Goal: Task Accomplishment & Management: Manage account settings

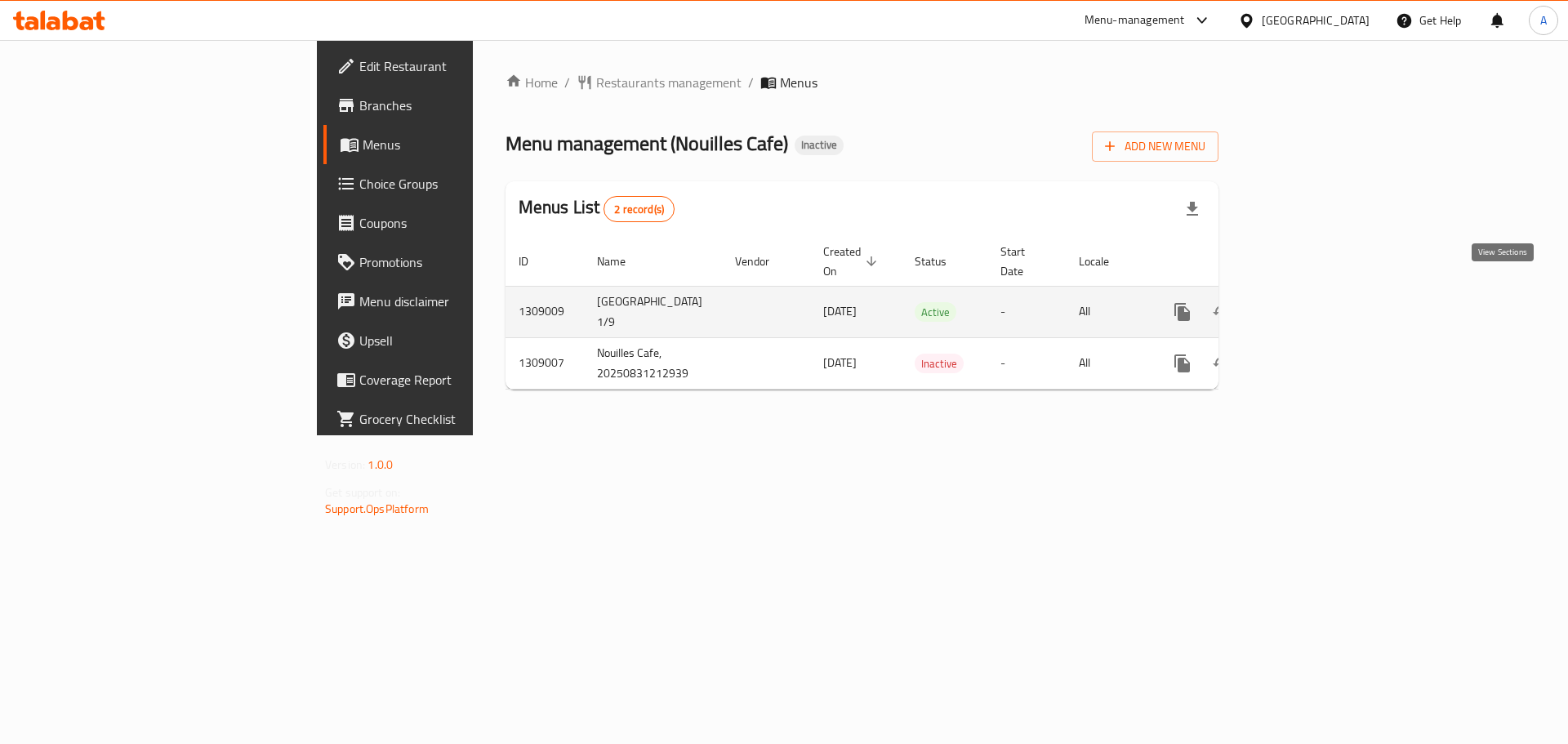
click at [1319, 292] on link "enhanced table" at bounding box center [1300, 311] width 39 height 39
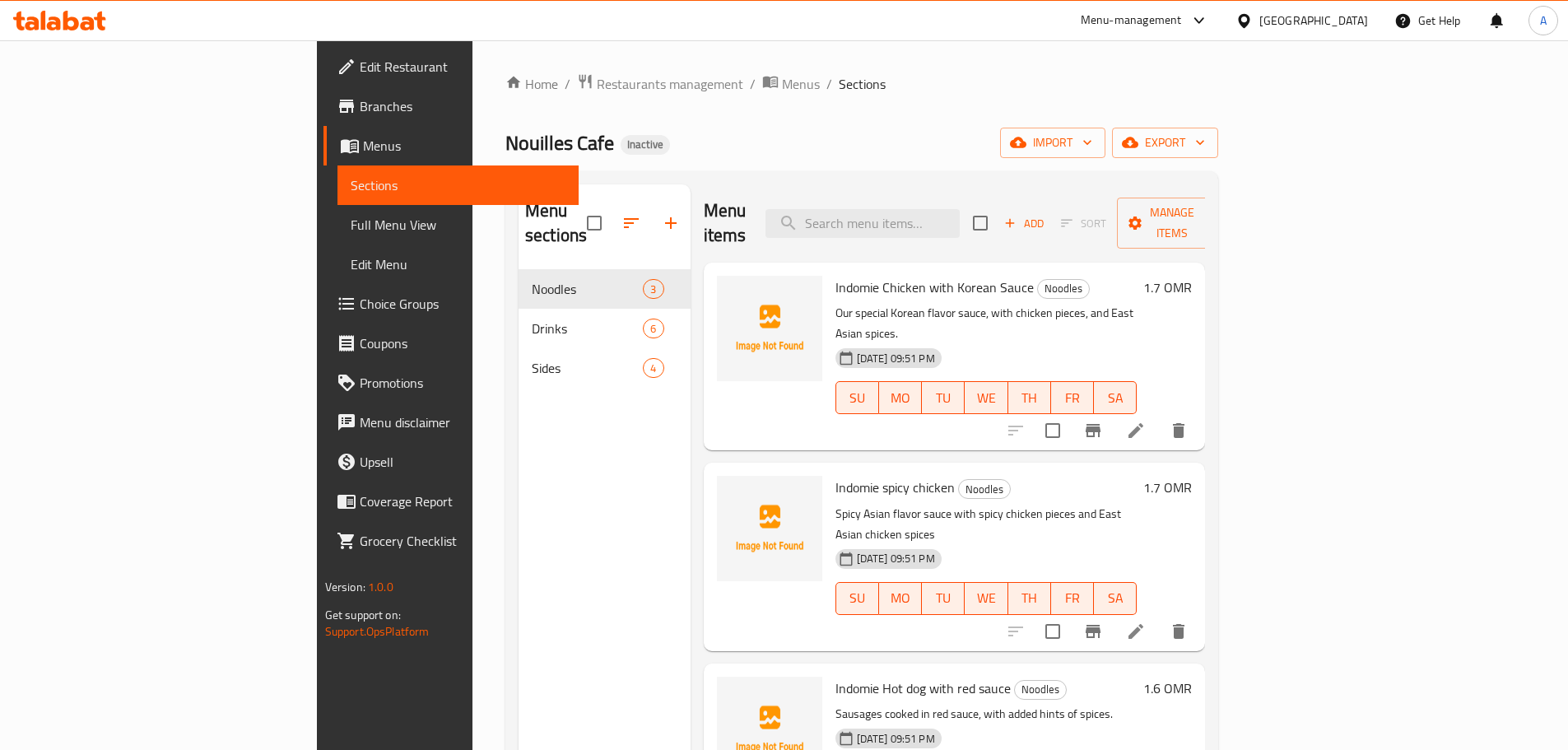
drag, startPoint x: 1510, startPoint y: 166, endPoint x: 1503, endPoint y: 154, distance: 13.9
click at [1219, 164] on div "Home / Restaurants management / Menus / Sections Nouilles Cafe Inactive import …" at bounding box center [862, 510] width 713 height 874
click at [1219, 154] on button "export" at bounding box center [1165, 143] width 106 height 30
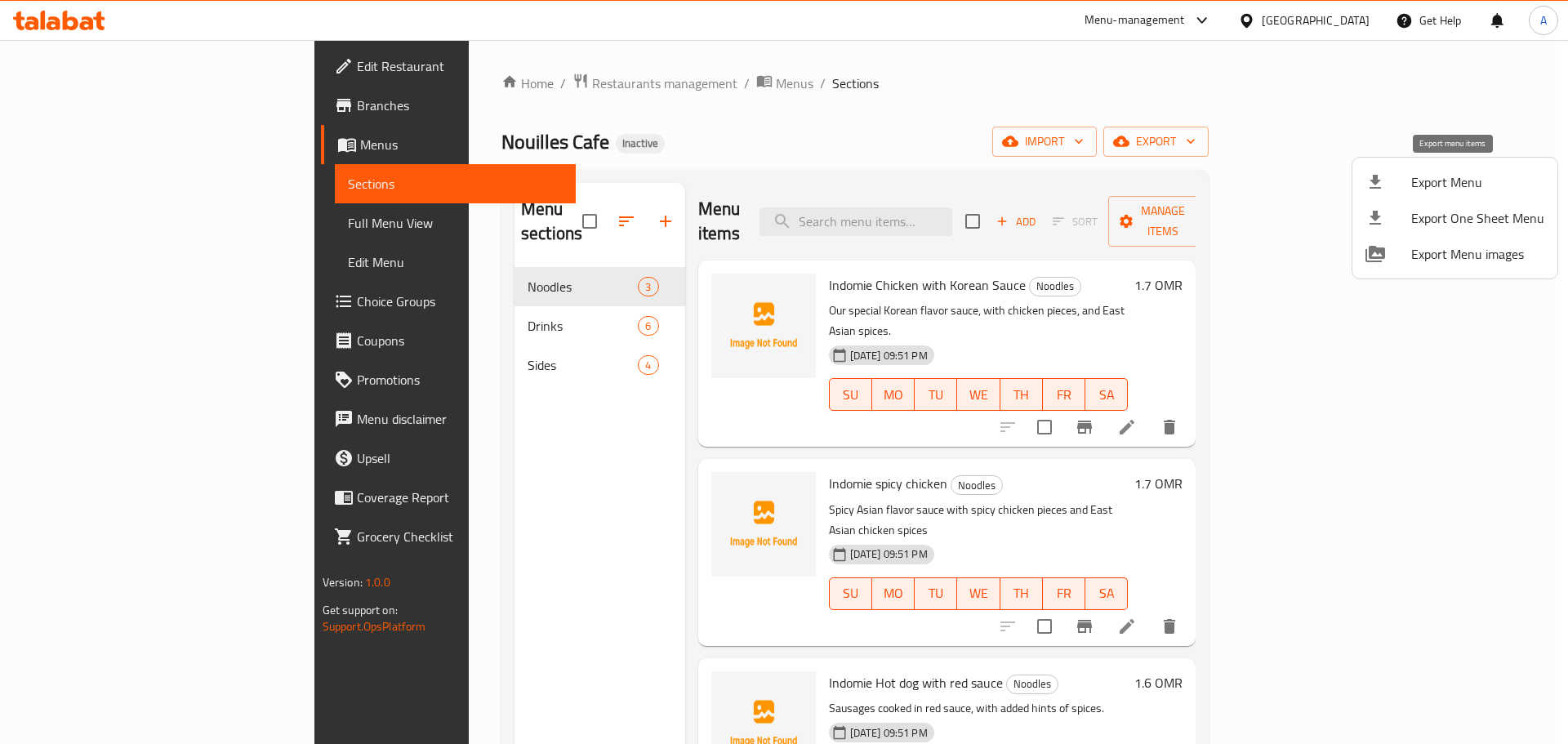
click at [1457, 176] on span "Export Menu" at bounding box center [1478, 182] width 133 height 19
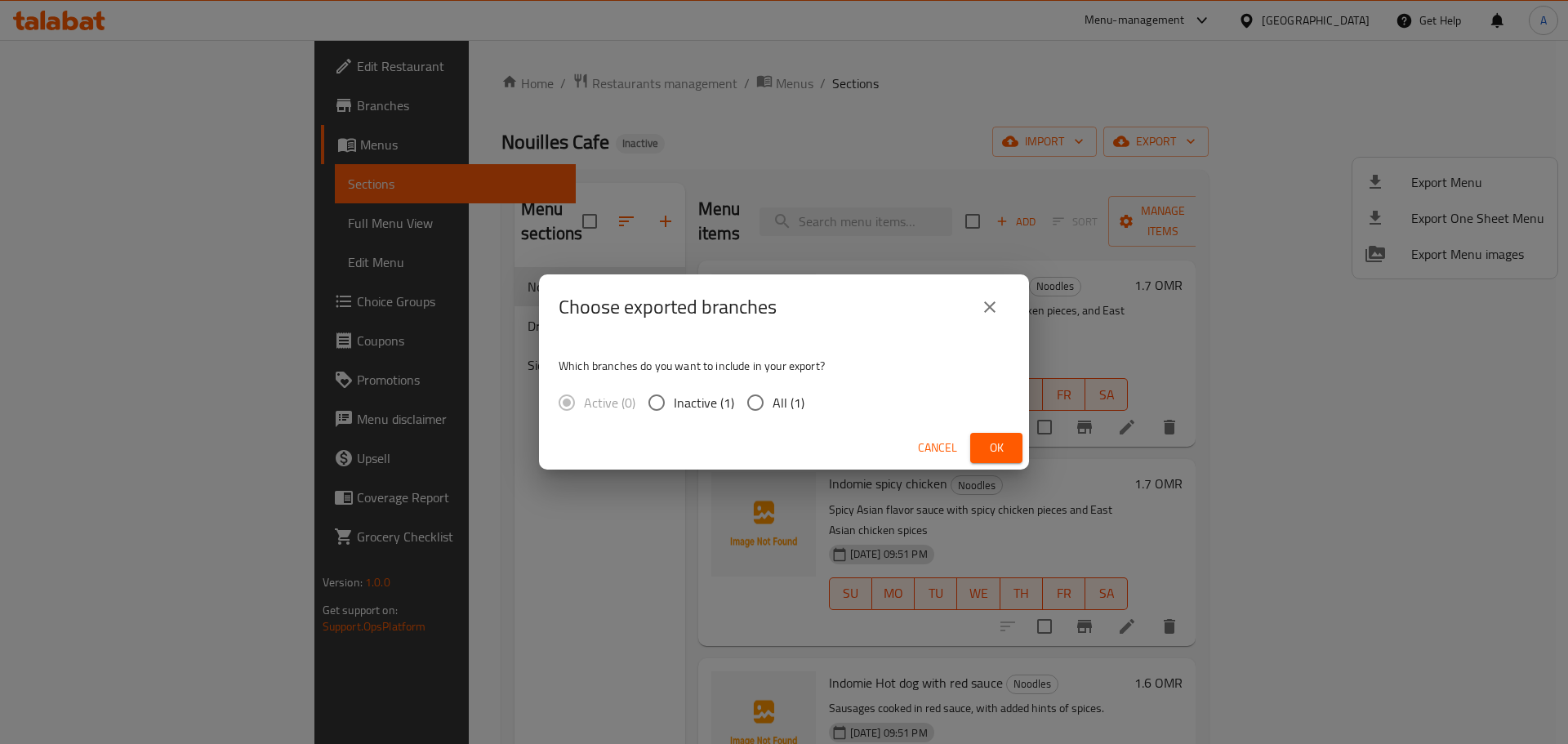
click at [790, 393] on span "All (1)" at bounding box center [789, 402] width 32 height 19
click at [773, 393] on input "All (1)" at bounding box center [755, 402] width 34 height 34
radio input "true"
click at [998, 444] on span "Ok" at bounding box center [996, 448] width 26 height 20
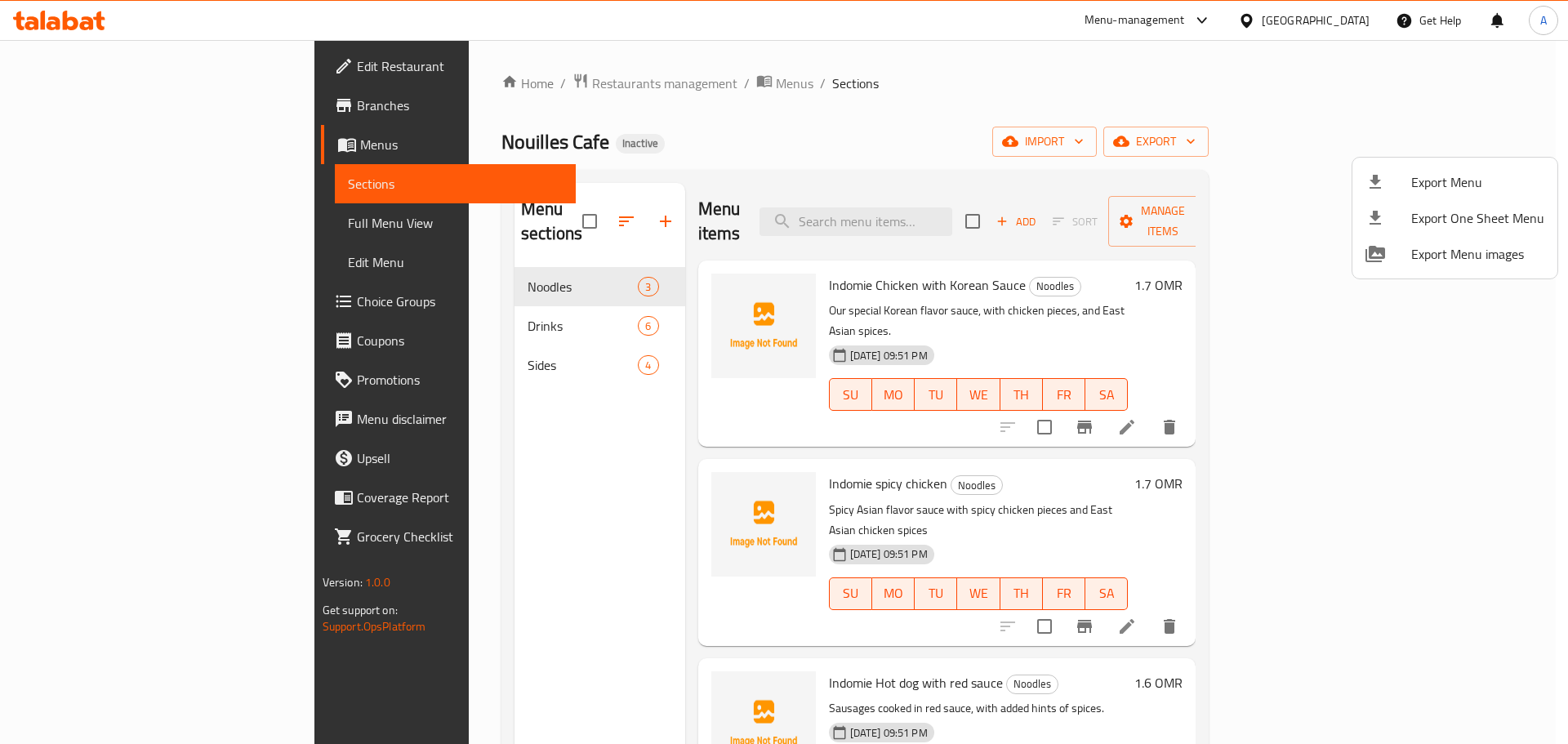
click at [514, 209] on div at bounding box center [784, 372] width 1568 height 744
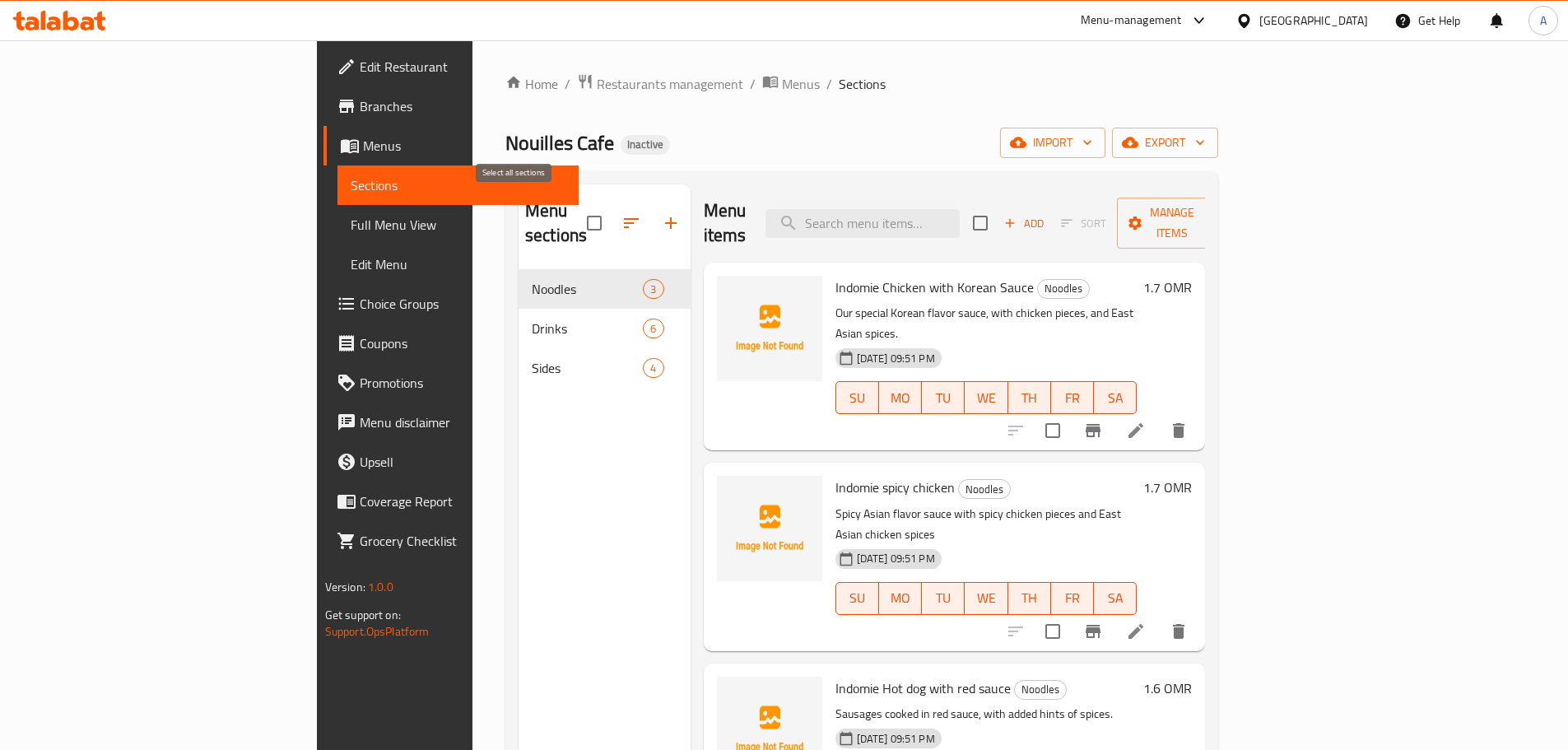
click at [577, 213] on input "checkbox" at bounding box center [594, 223] width 35 height 35
checkbox input "true"
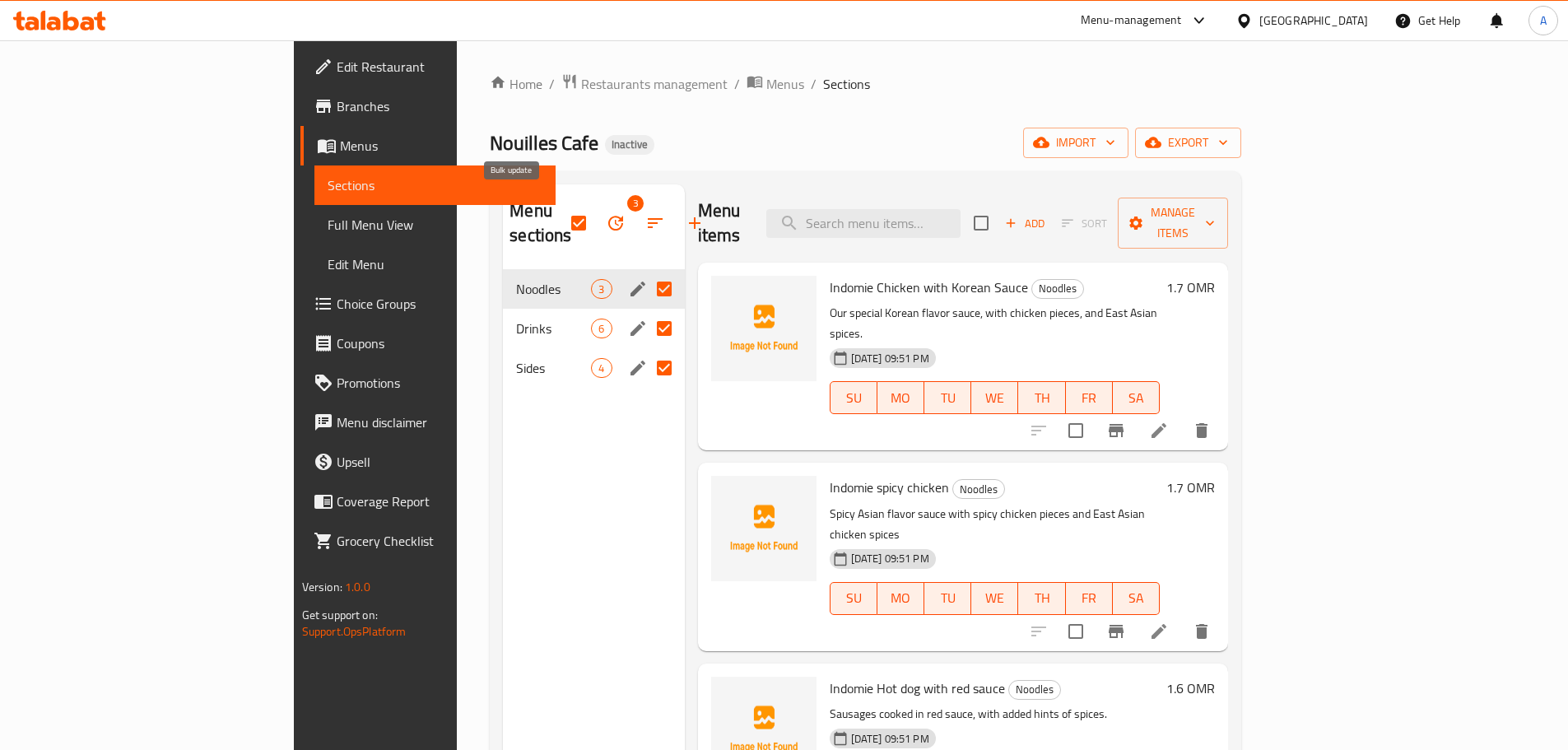
click at [596, 212] on button "button" at bounding box center [615, 223] width 40 height 40
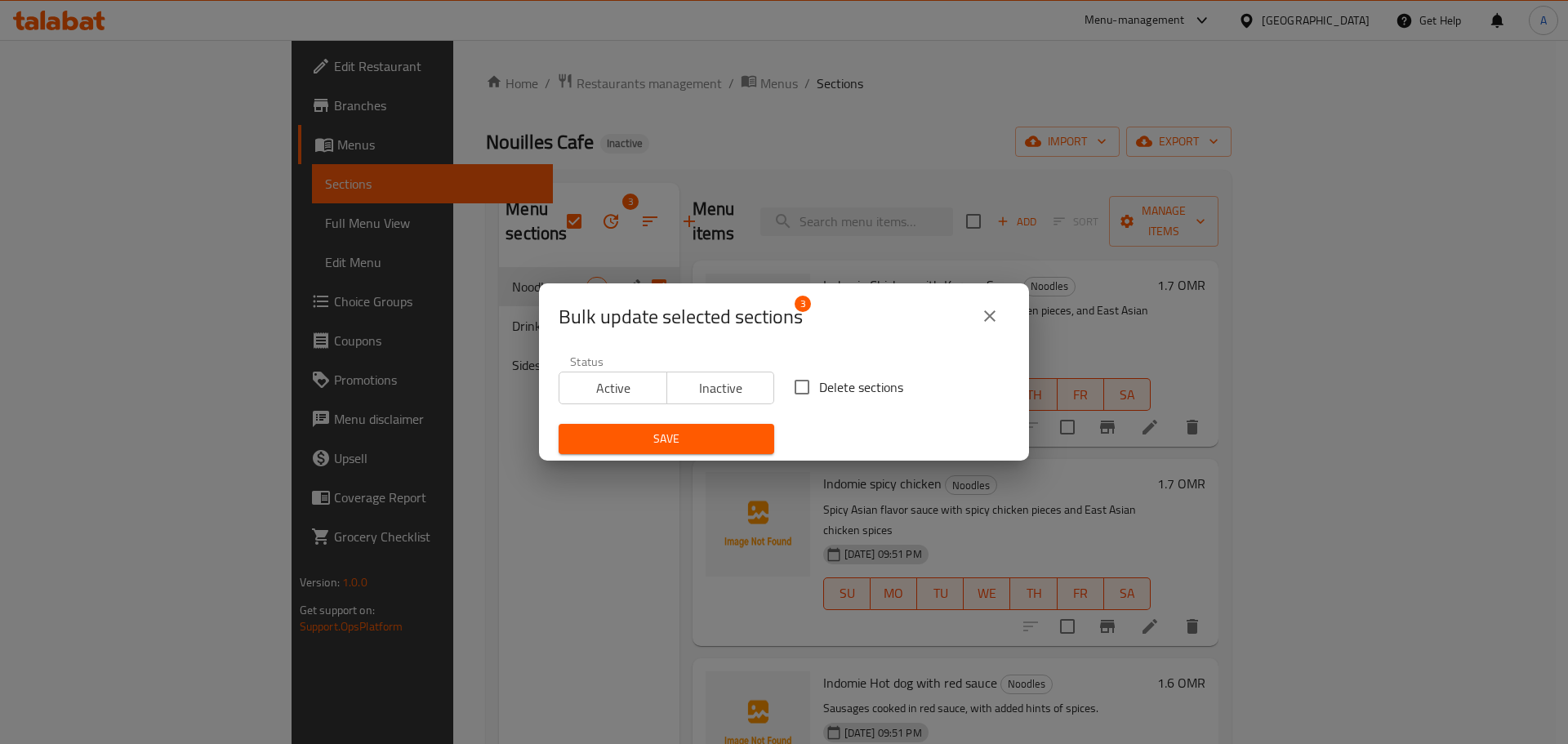
click at [825, 383] on span "Delete sections" at bounding box center [861, 387] width 84 height 19
click at [819, 383] on input "Delete sections" at bounding box center [801, 387] width 34 height 34
checkbox input "true"
click at [696, 452] on button "Save" at bounding box center [666, 439] width 216 height 30
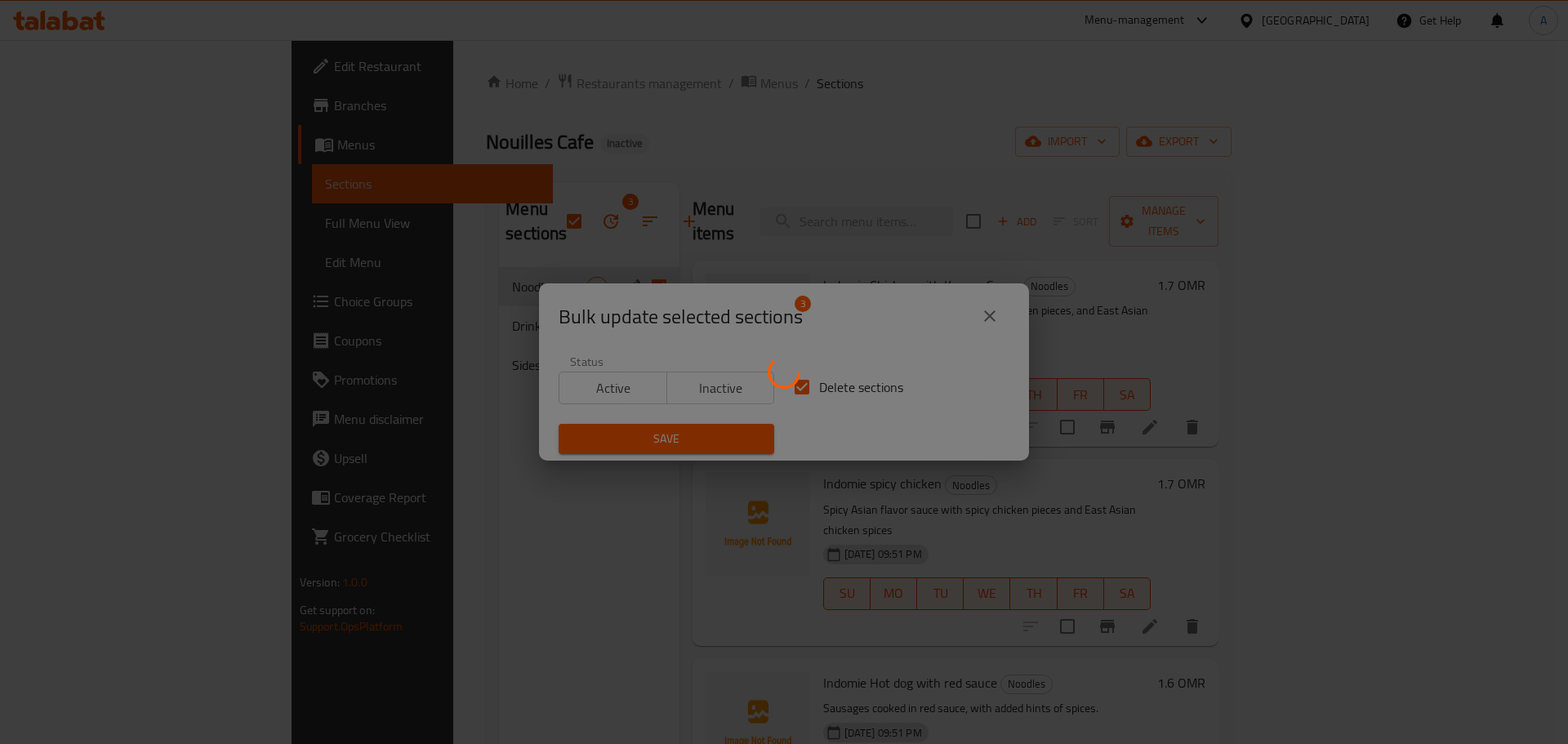
checkbox input "false"
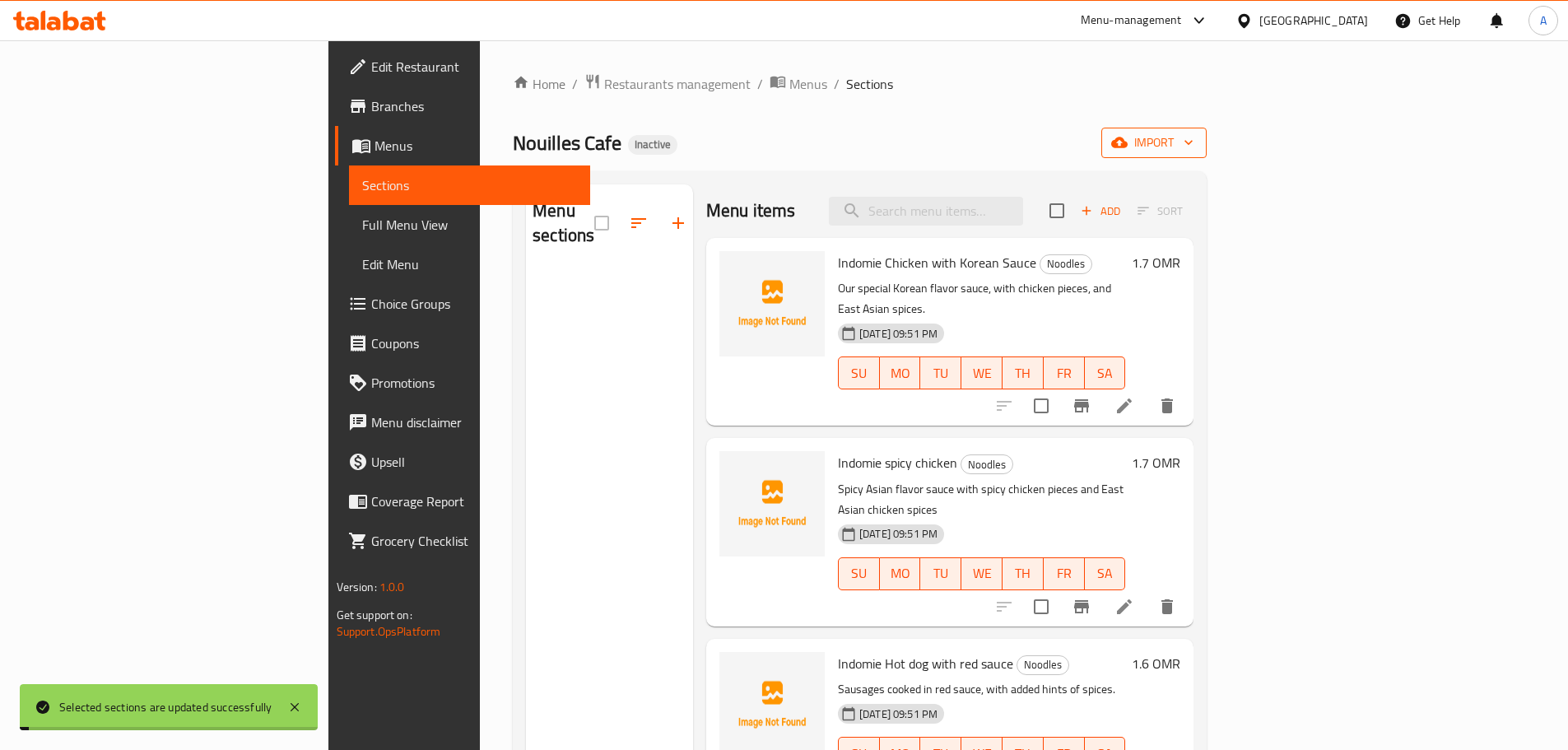
click at [1193, 143] on span "import" at bounding box center [1154, 143] width 79 height 20
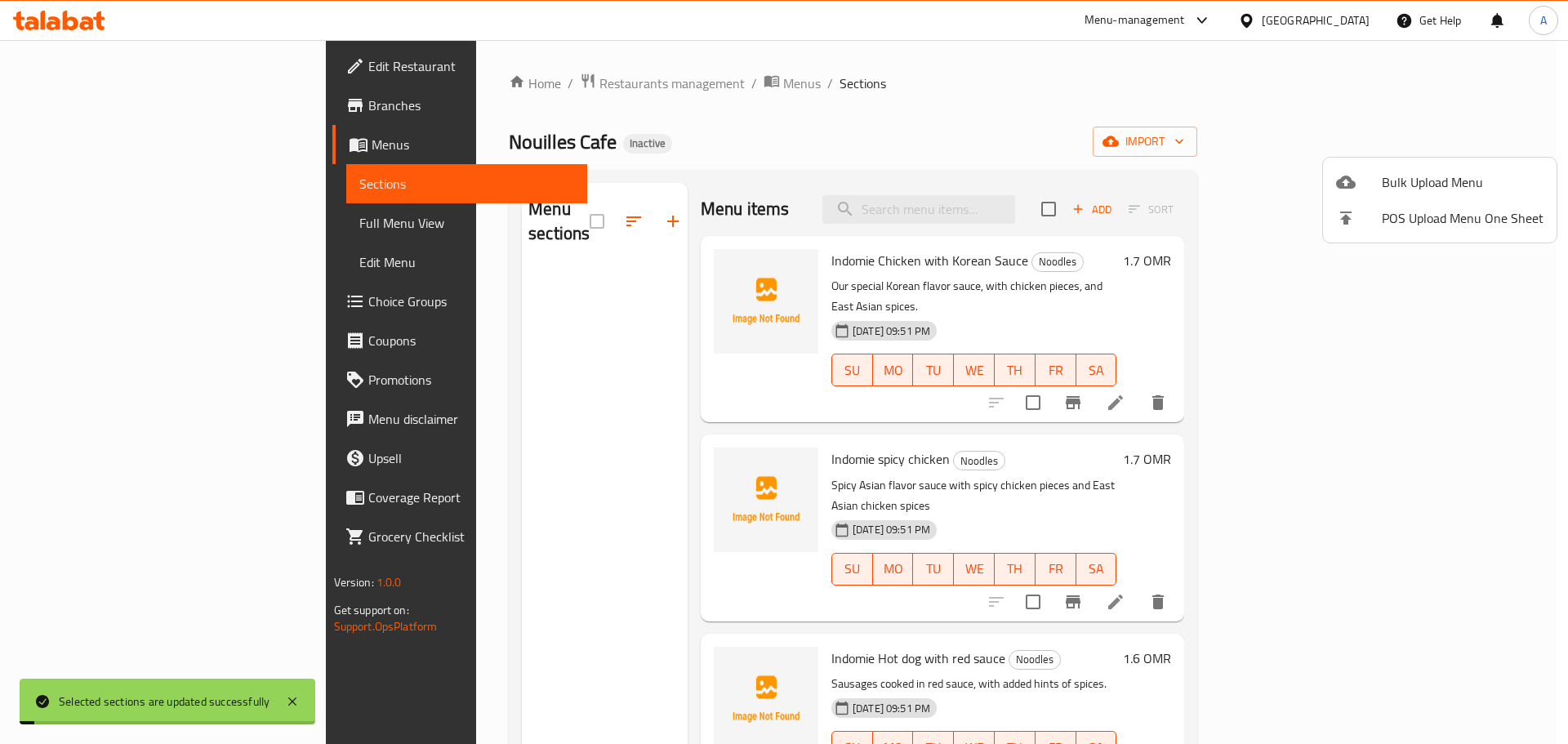
click at [1432, 172] on span "Bulk Upload Menu" at bounding box center [1463, 182] width 162 height 19
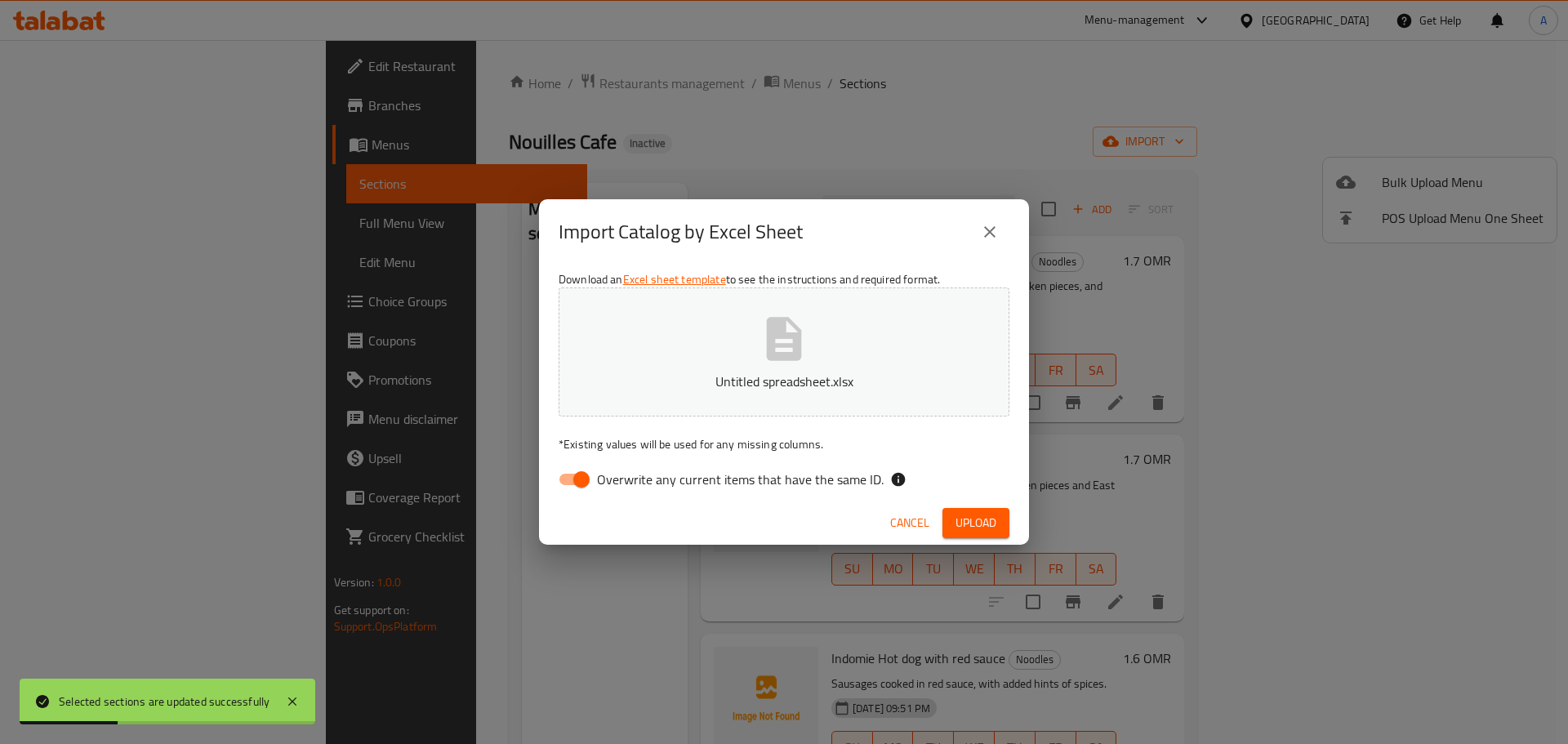
click at [809, 497] on div "Download an Excel sheet template to see the instructions and required format. U…" at bounding box center [784, 382] width 490 height 237
drag, startPoint x: 813, startPoint y: 483, endPoint x: 835, endPoint y: 484, distance: 22.0
click at [814, 483] on span "Overwrite any current items that have the same ID." at bounding box center [740, 479] width 286 height 19
click at [628, 483] on input "Overwrite any current items that have the same ID." at bounding box center [581, 479] width 93 height 31
checkbox input "false"
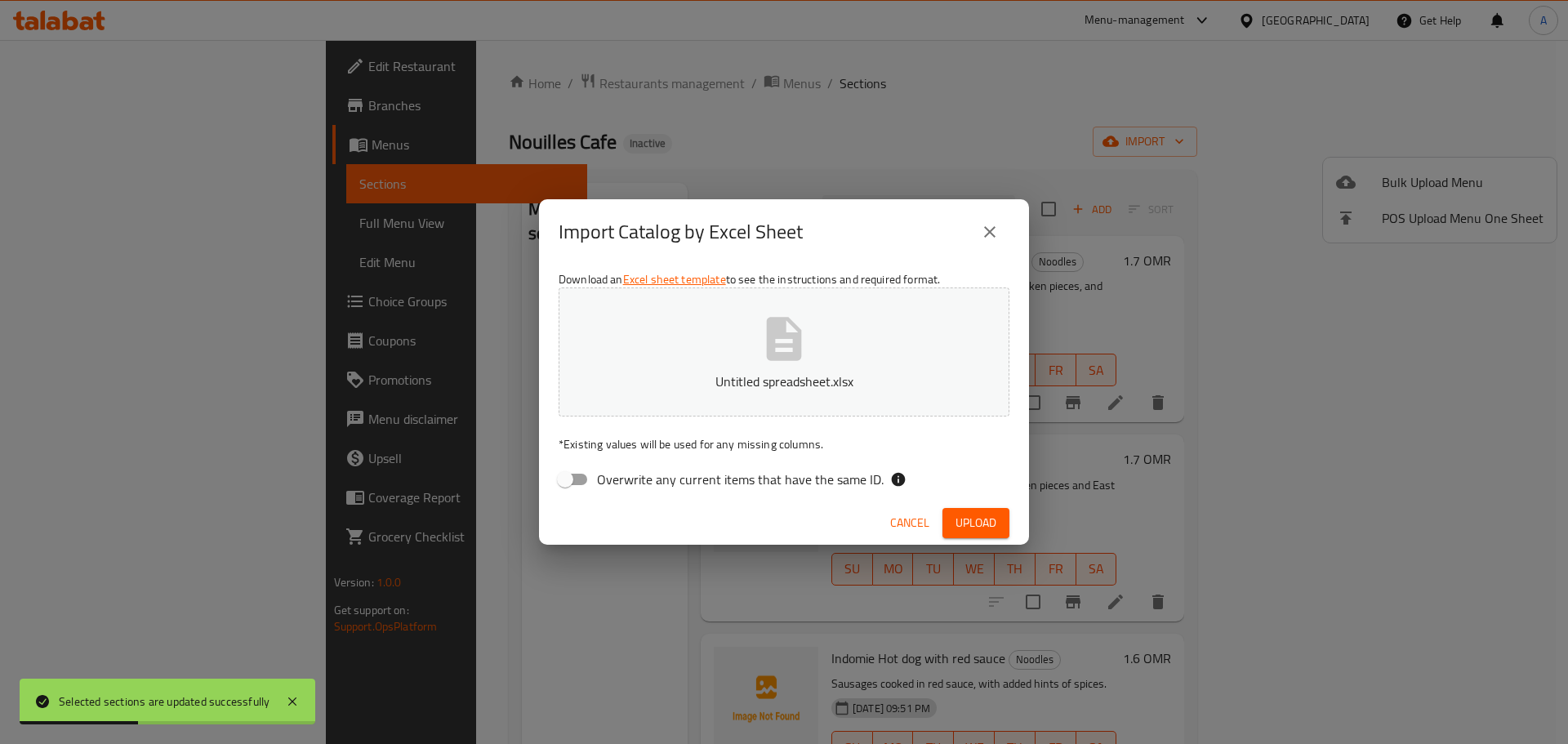
click at [974, 516] on span "Upload" at bounding box center [975, 523] width 41 height 20
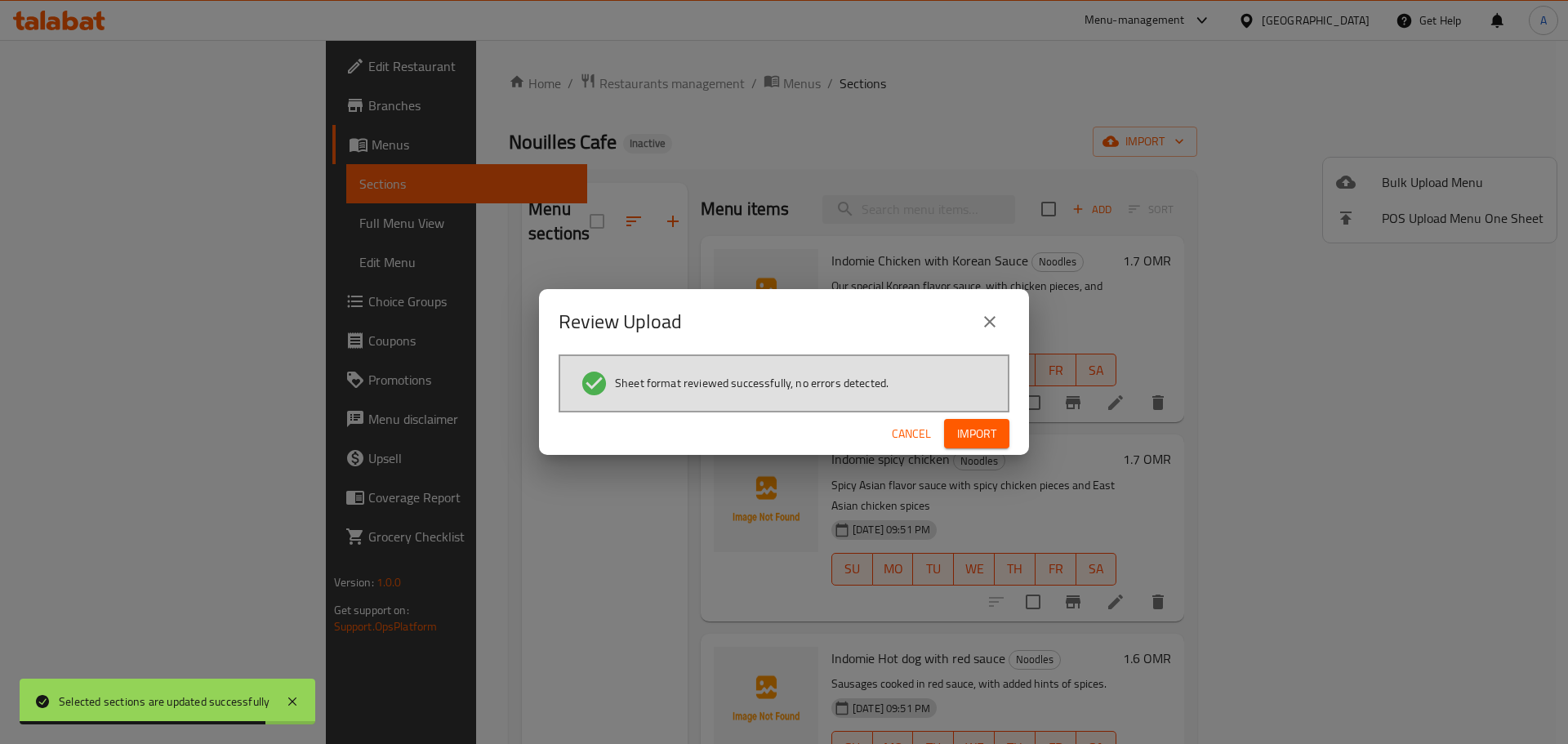
click at [1000, 418] on button "Import" at bounding box center [977, 434] width 65 height 30
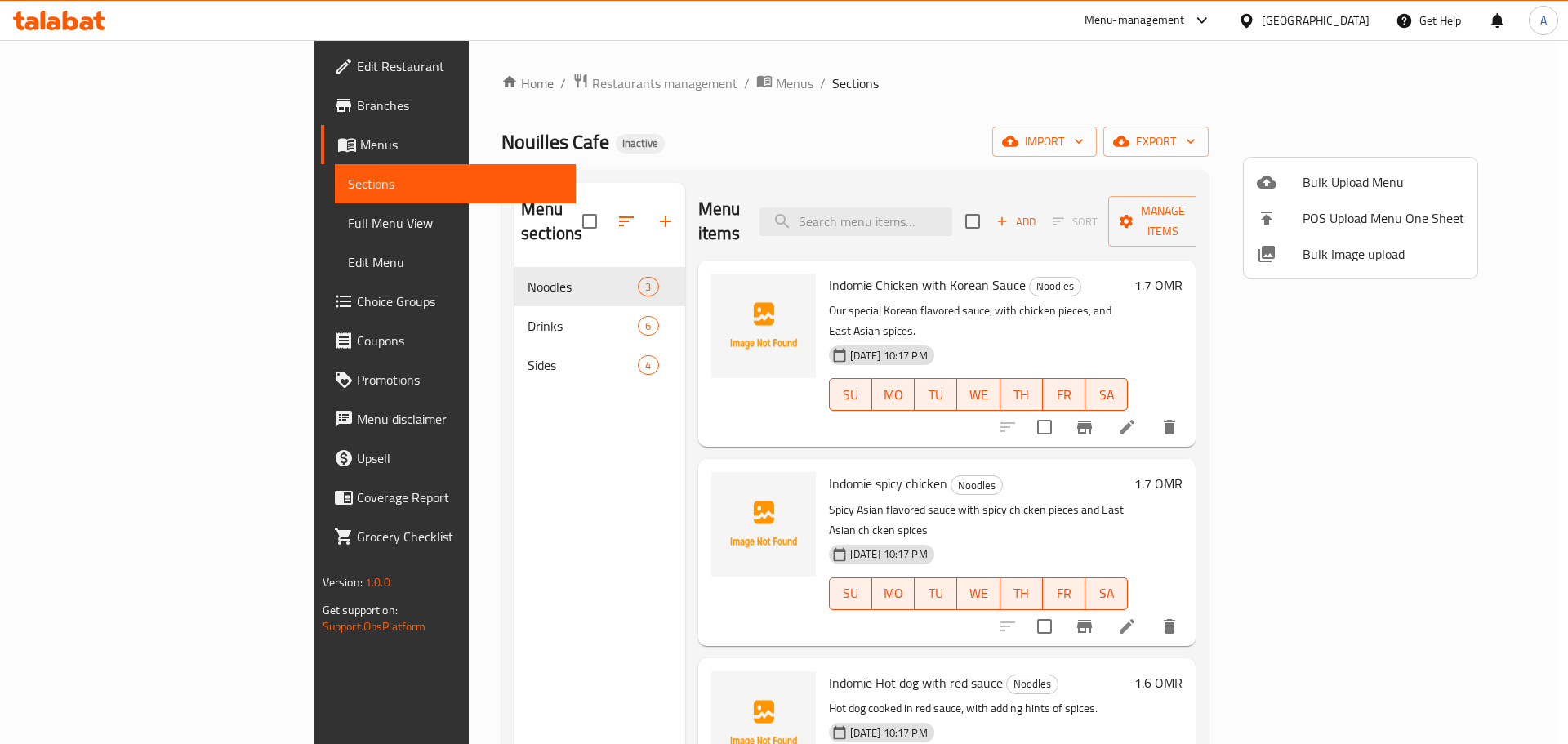
click at [803, 50] on div at bounding box center [784, 372] width 1568 height 744
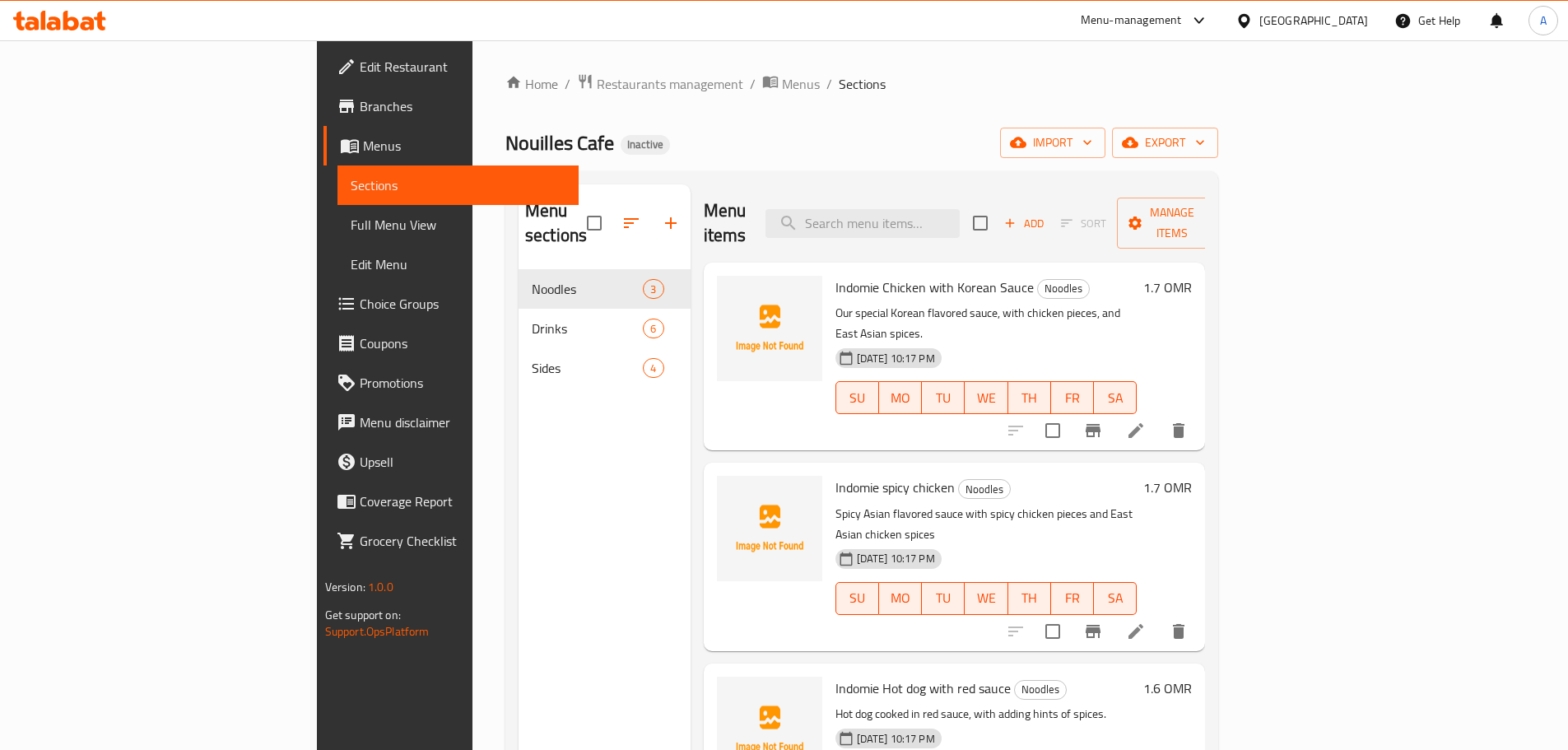
drag, startPoint x: 1352, startPoint y: 42, endPoint x: 1330, endPoint y: 2, distance: 45.7
click at [1349, 40] on div "​ Menu-management Oman Get Help A Edit Restaurant Branches Menus Sections Full …" at bounding box center [784, 395] width 1568 height 710
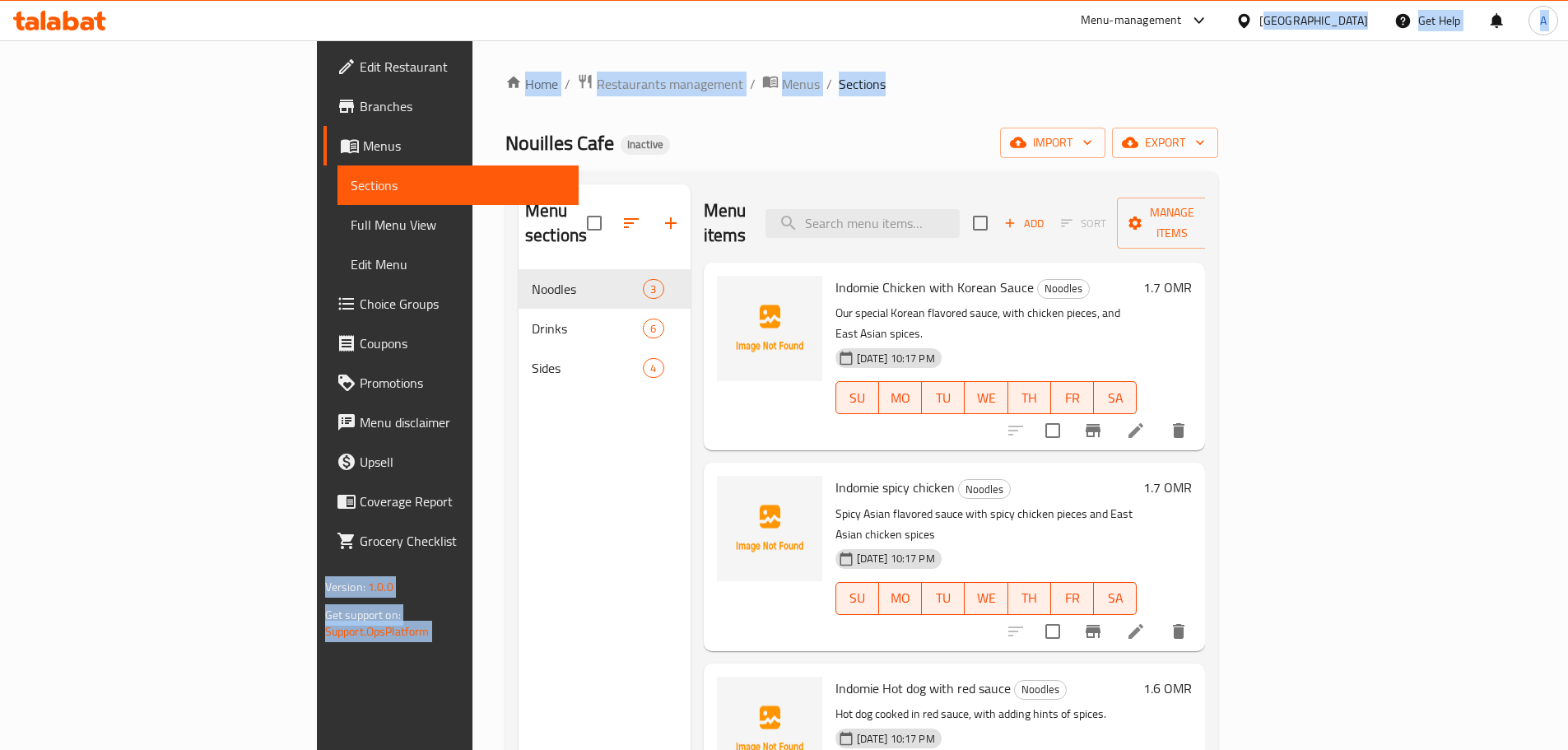
click at [1347, 19] on div "[GEOGRAPHIC_DATA]" at bounding box center [1314, 20] width 109 height 18
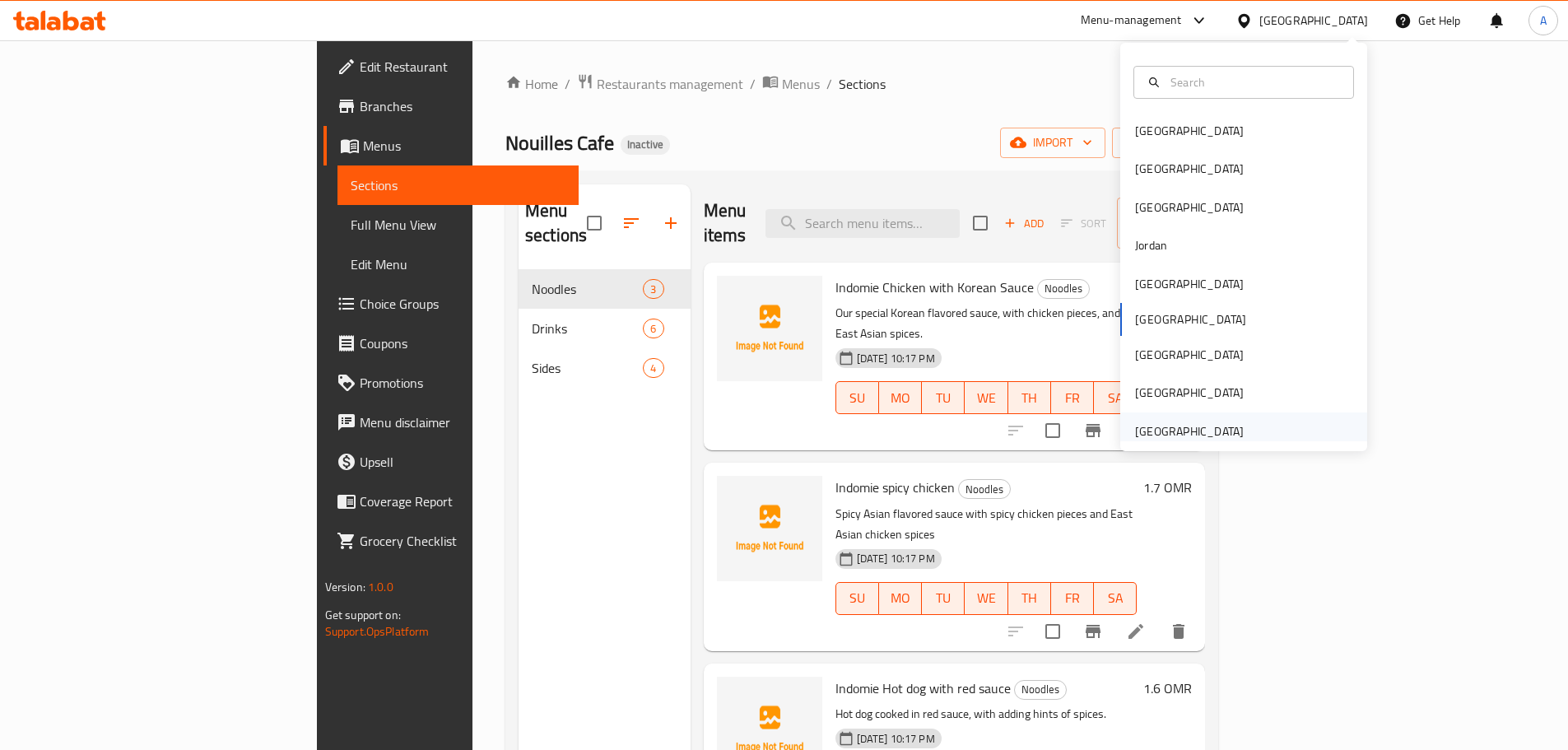
click at [1172, 422] on div "United Arab Emirates" at bounding box center [1189, 430] width 109 height 18
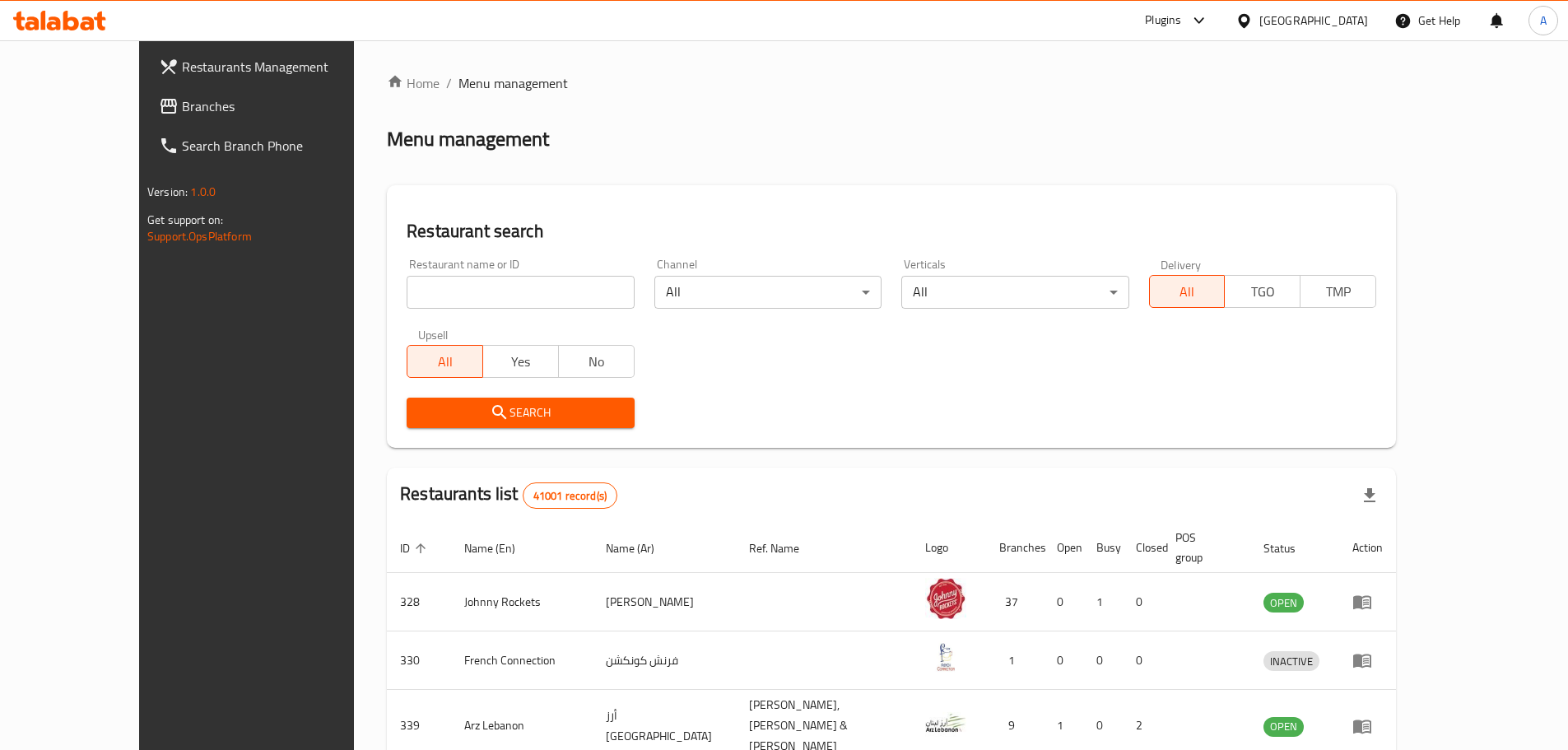
click at [205, 88] on link "Branches" at bounding box center [273, 105] width 255 height 40
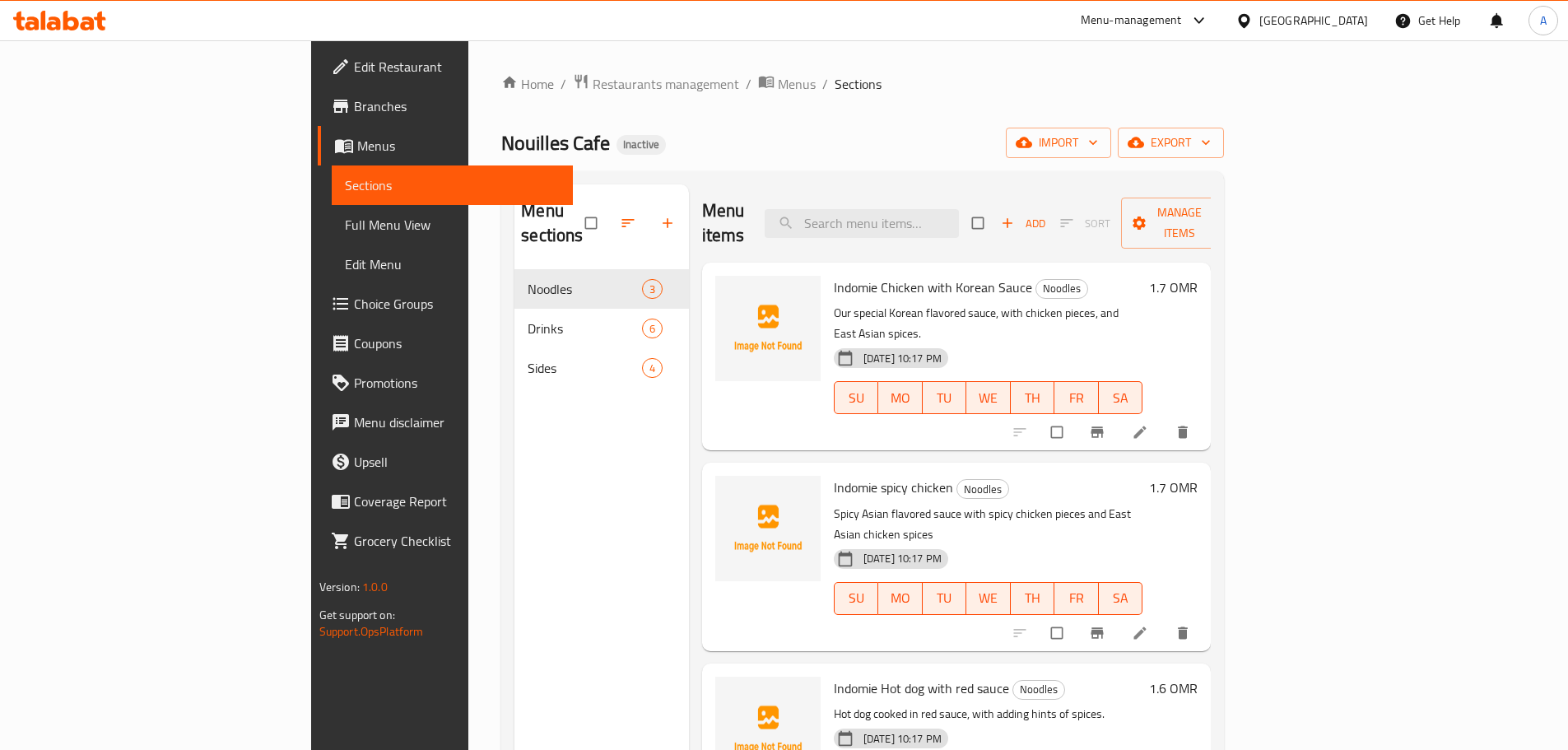
click at [345, 219] on span "Full Menu View" at bounding box center [452, 224] width 215 height 19
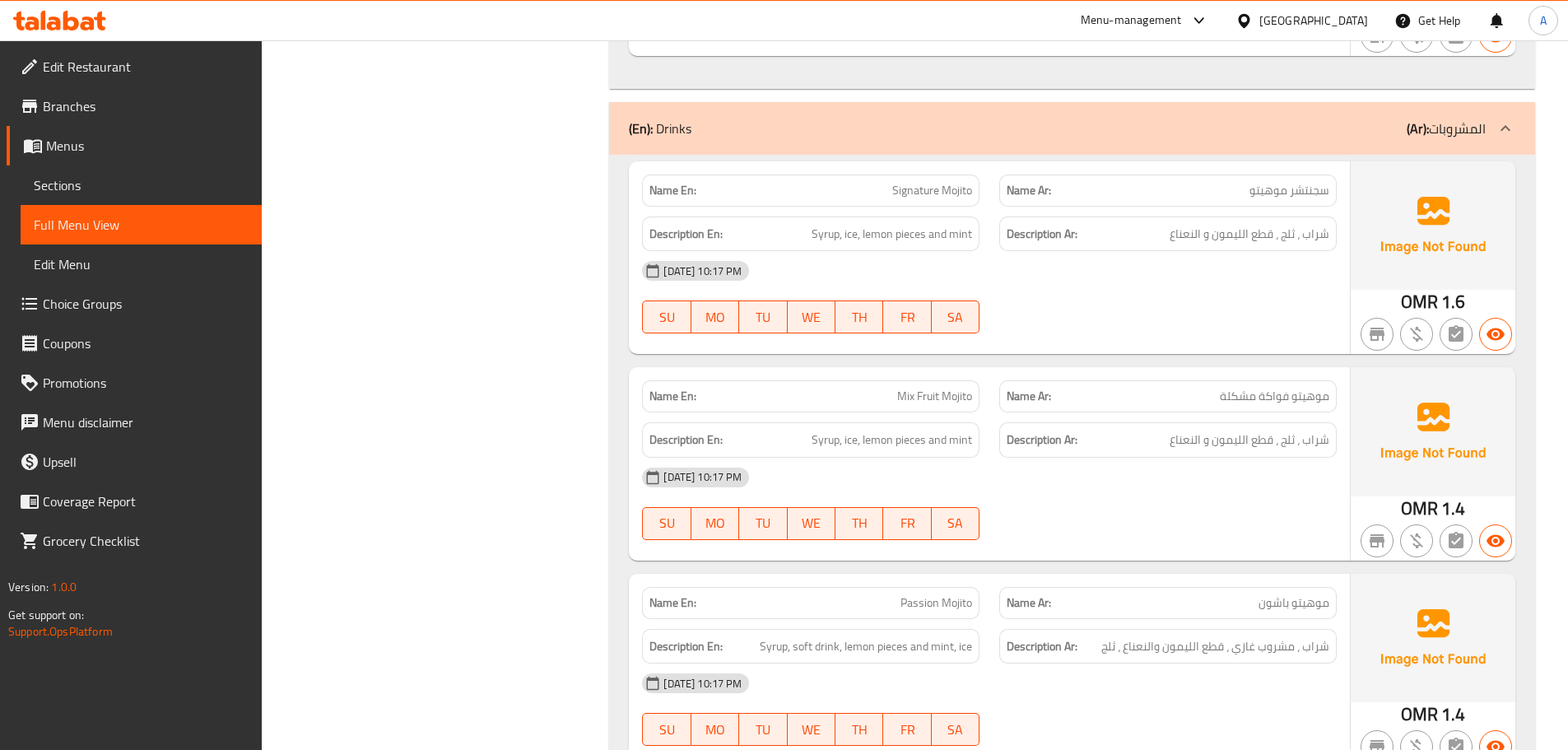
scroll to position [905, 0]
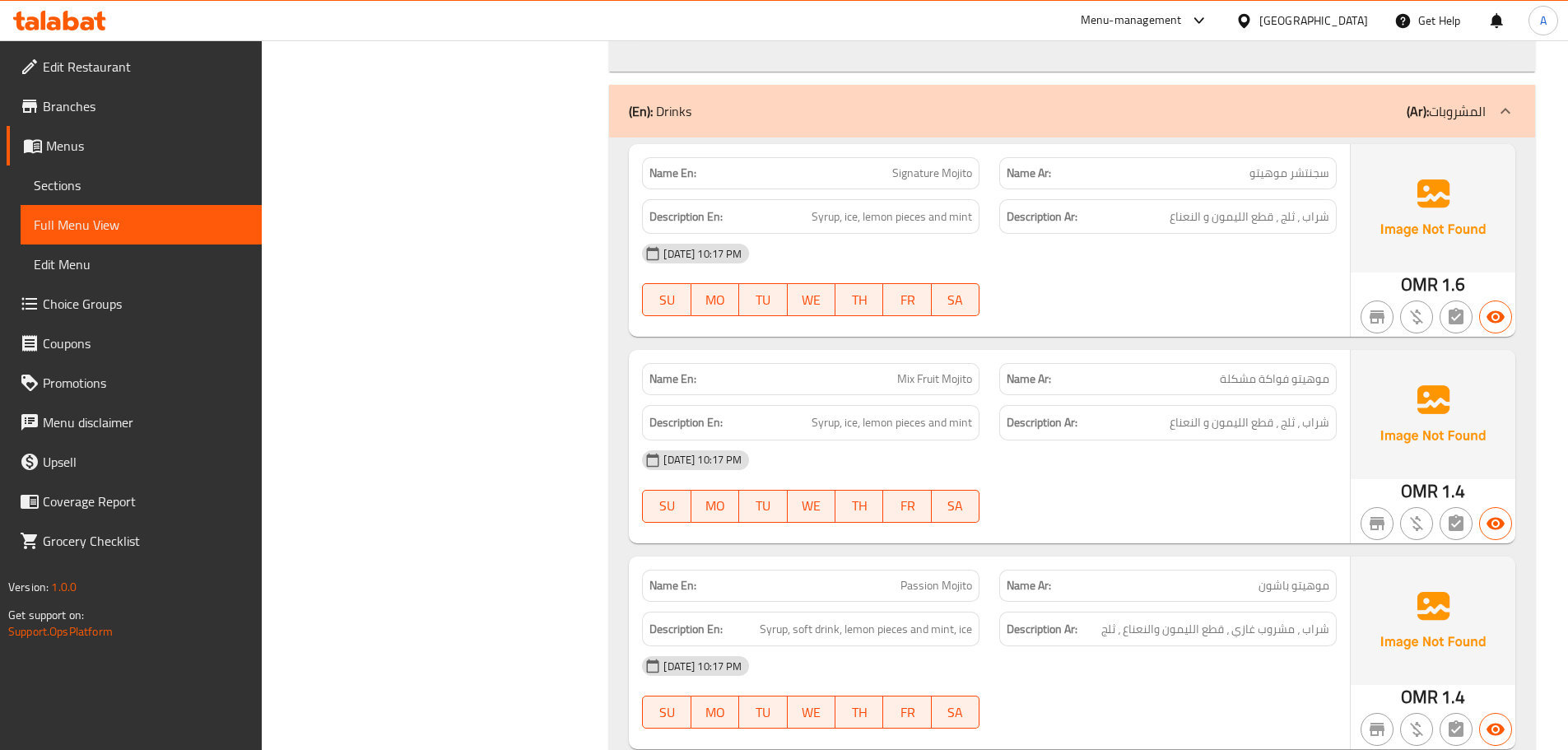
click at [1449, 285] on span "1.6" at bounding box center [1453, 284] width 24 height 32
click at [1306, 272] on div "[DATE] 10:17 PM" at bounding box center [989, 253] width 715 height 40
click at [1195, 445] on div "[DATE] 10:17 PM" at bounding box center [989, 460] width 715 height 40
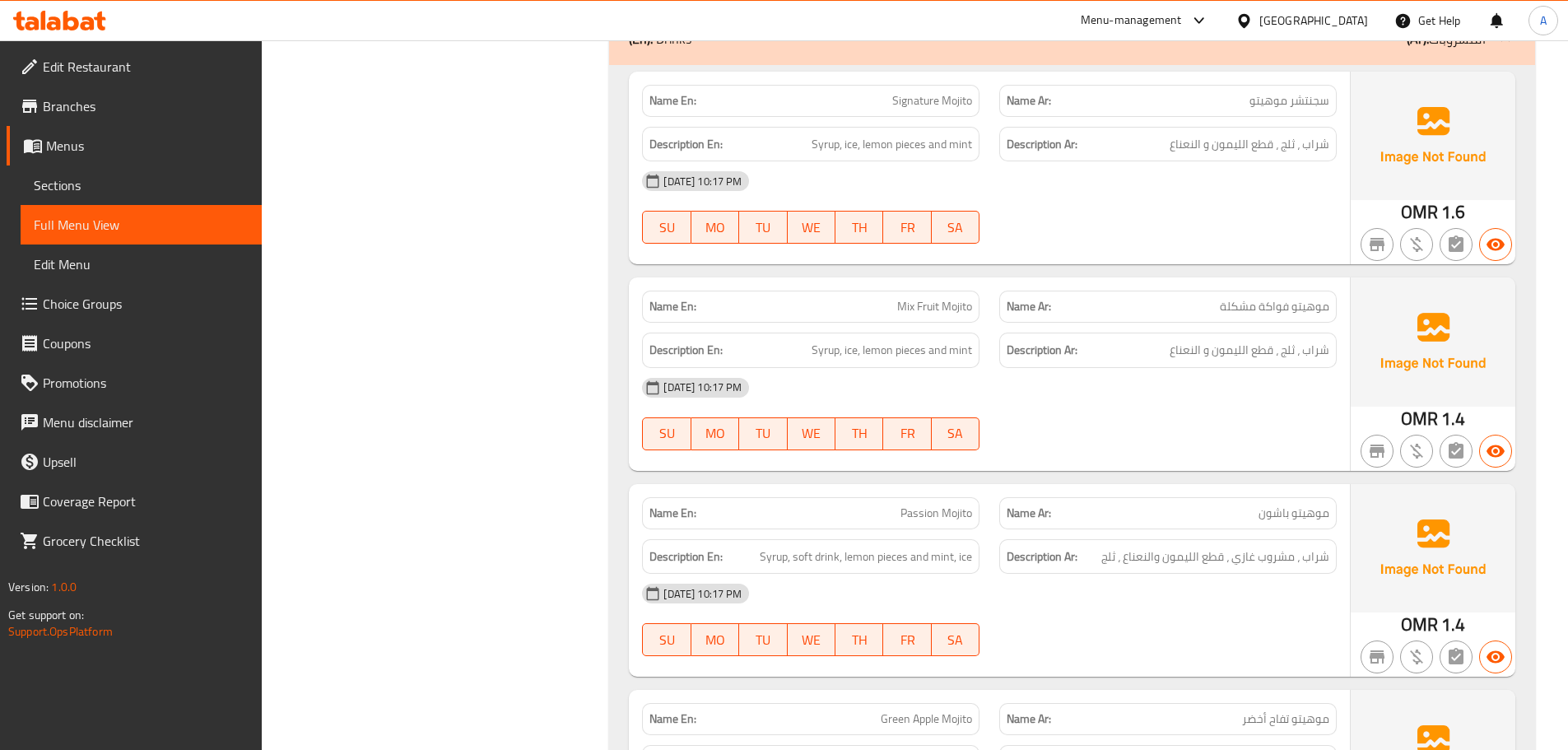
scroll to position [1152, 0]
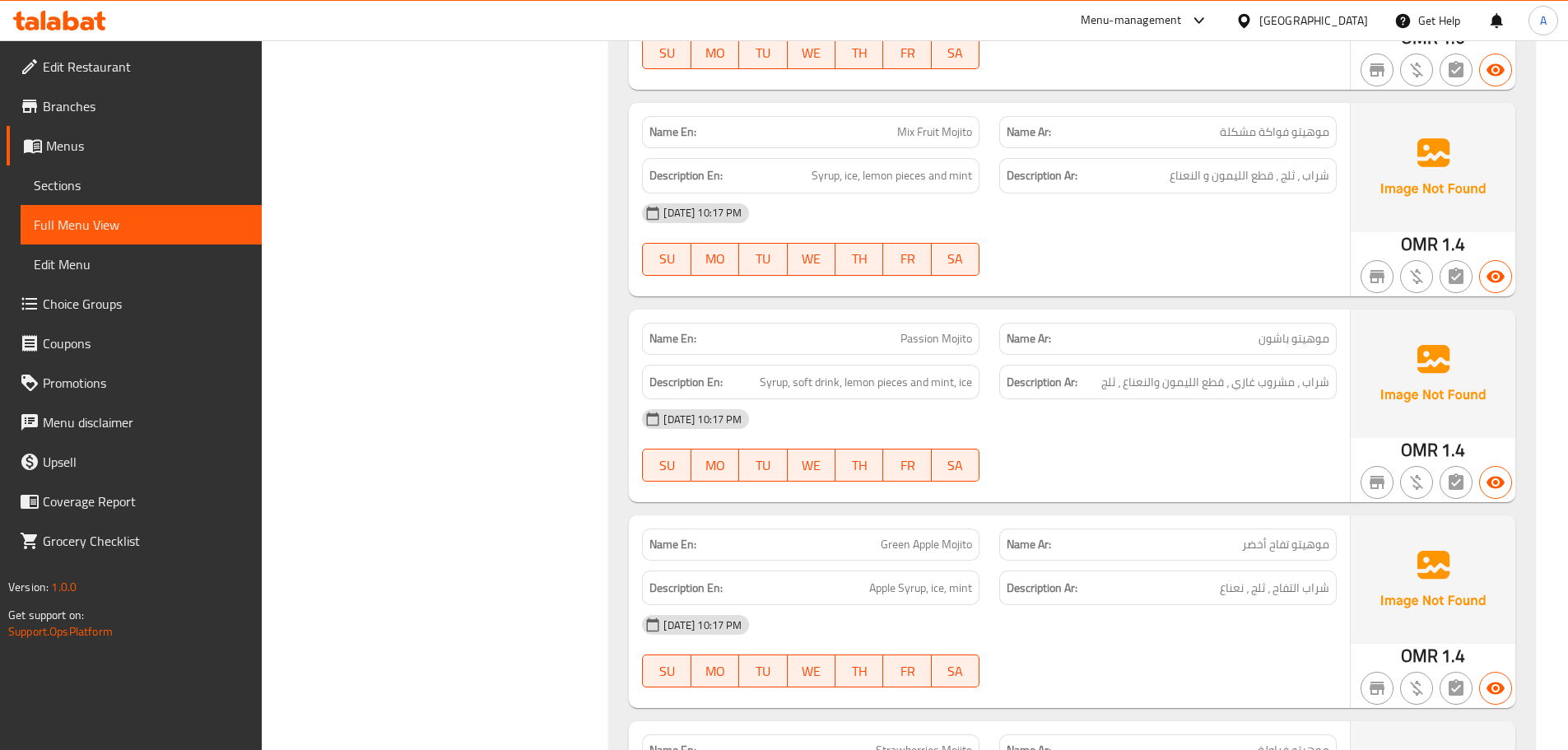
click at [980, 342] on div "Name En: Passion Mojito" at bounding box center [811, 338] width 338 height 32
drag, startPoint x: 761, startPoint y: 380, endPoint x: 977, endPoint y: 390, distance: 216.2
click at [977, 390] on div "Description En: Syrup, soft drink, lemon pieces and mint, ice" at bounding box center [811, 382] width 338 height 35
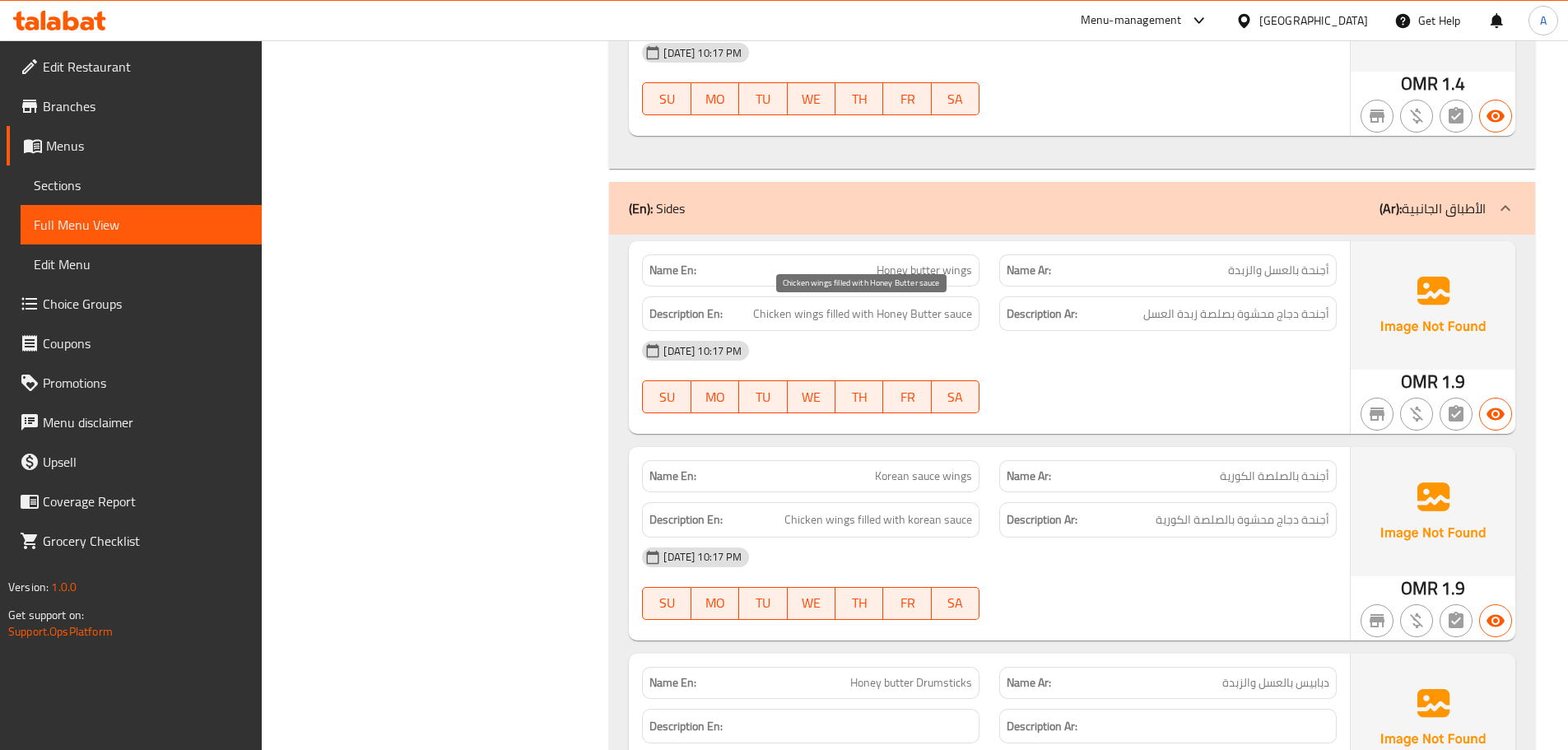
scroll to position [2222, 0]
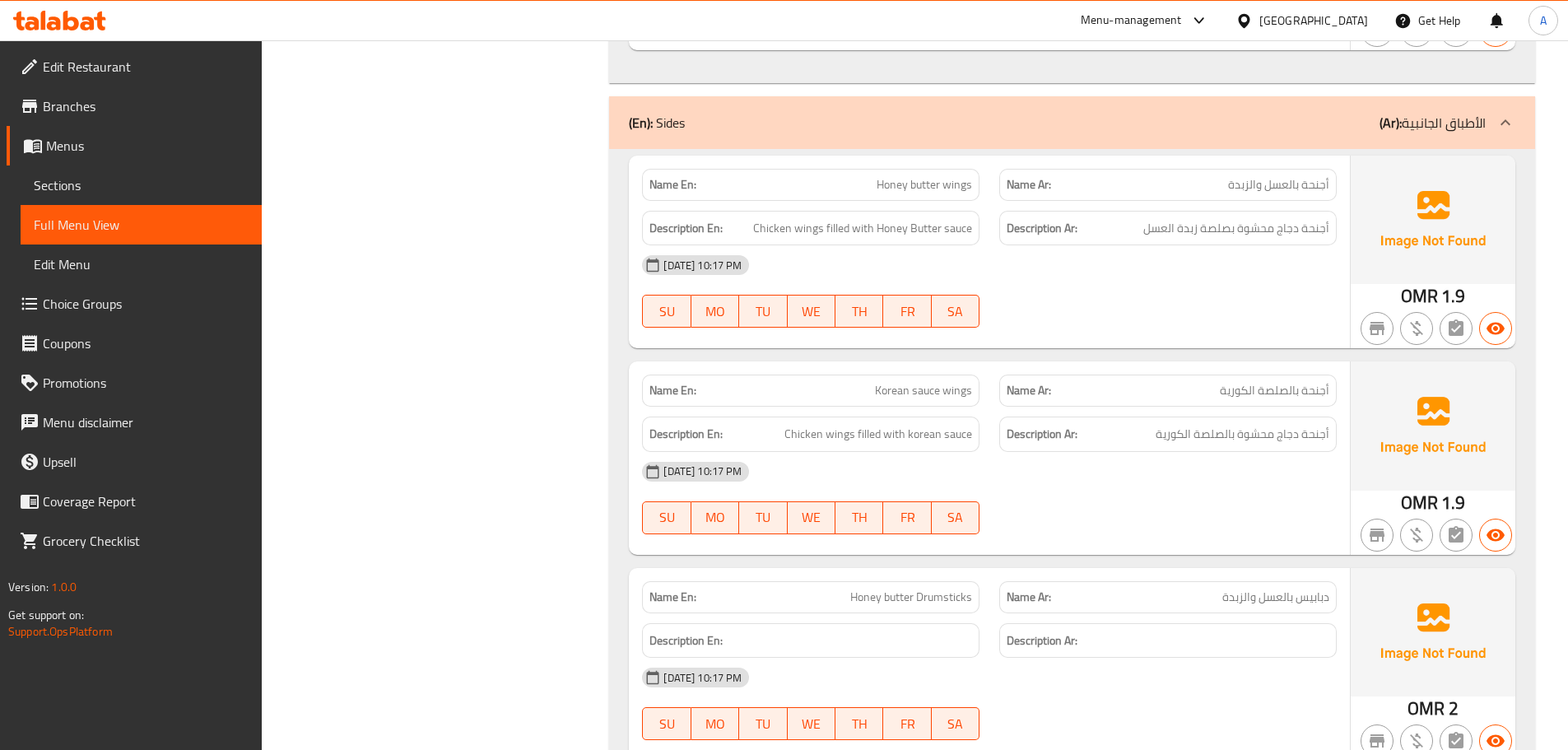
click at [852, 278] on div "[DATE] 10:17 PM" at bounding box center [989, 265] width 715 height 40
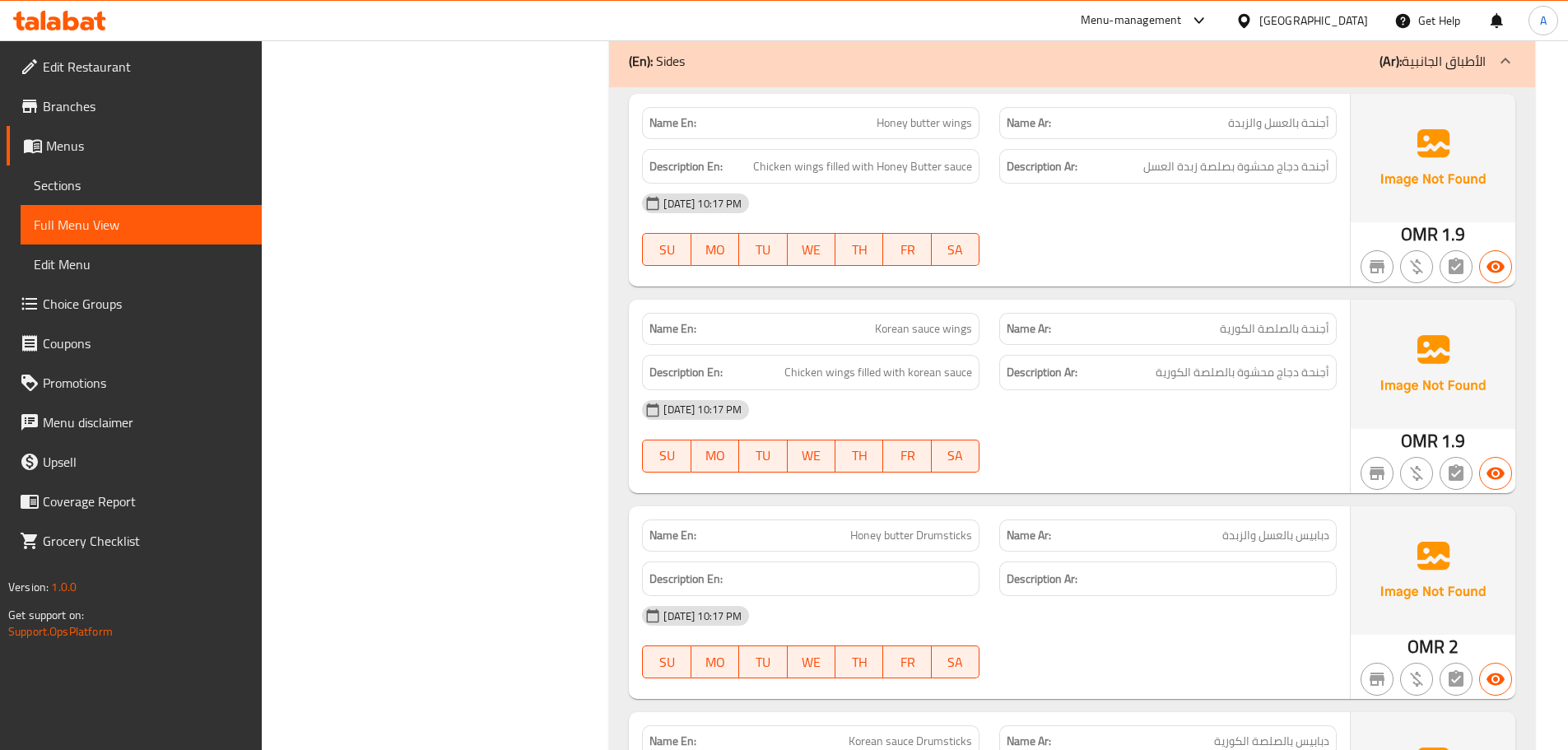
scroll to position [2332, 0]
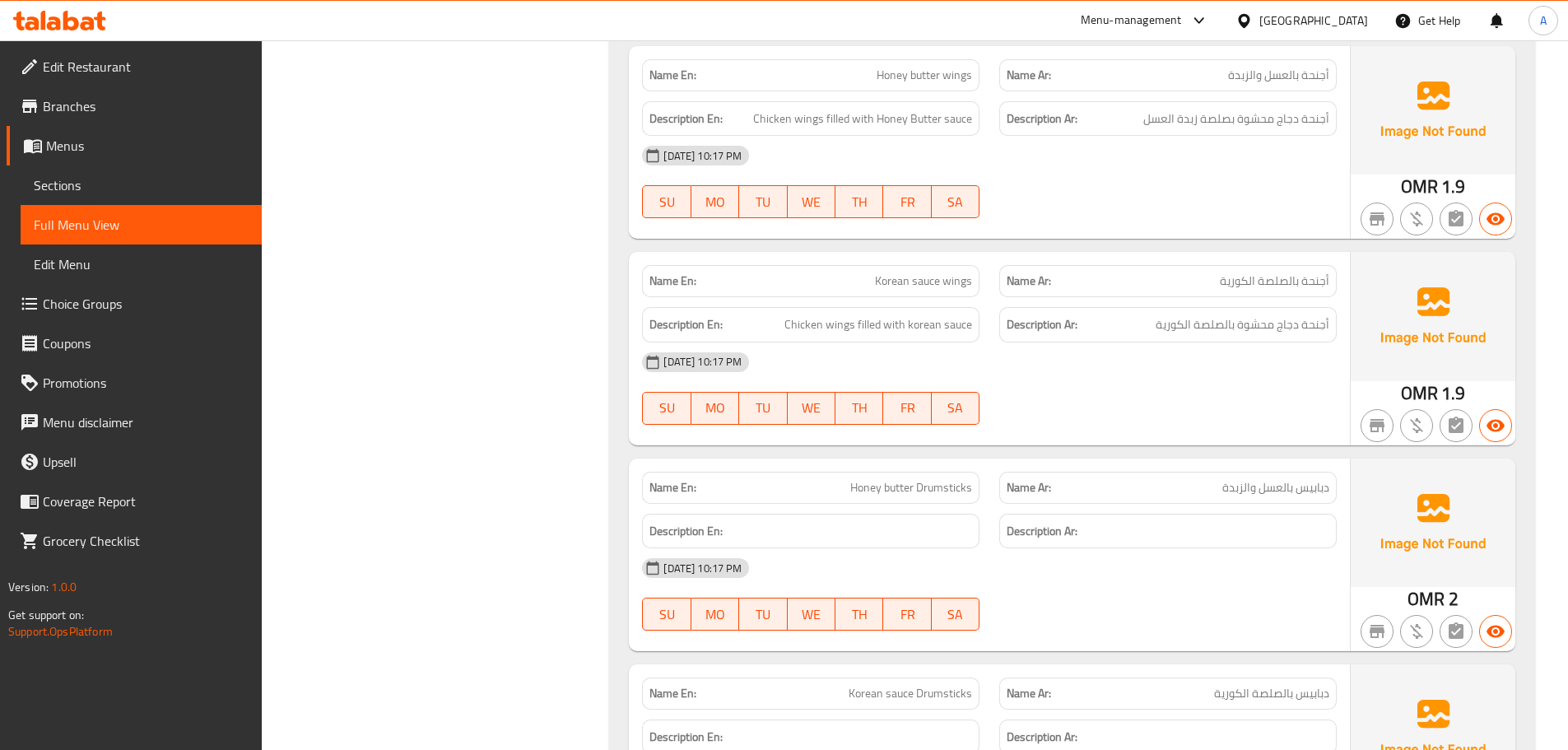
click at [1436, 277] on img at bounding box center [1433, 316] width 165 height 128
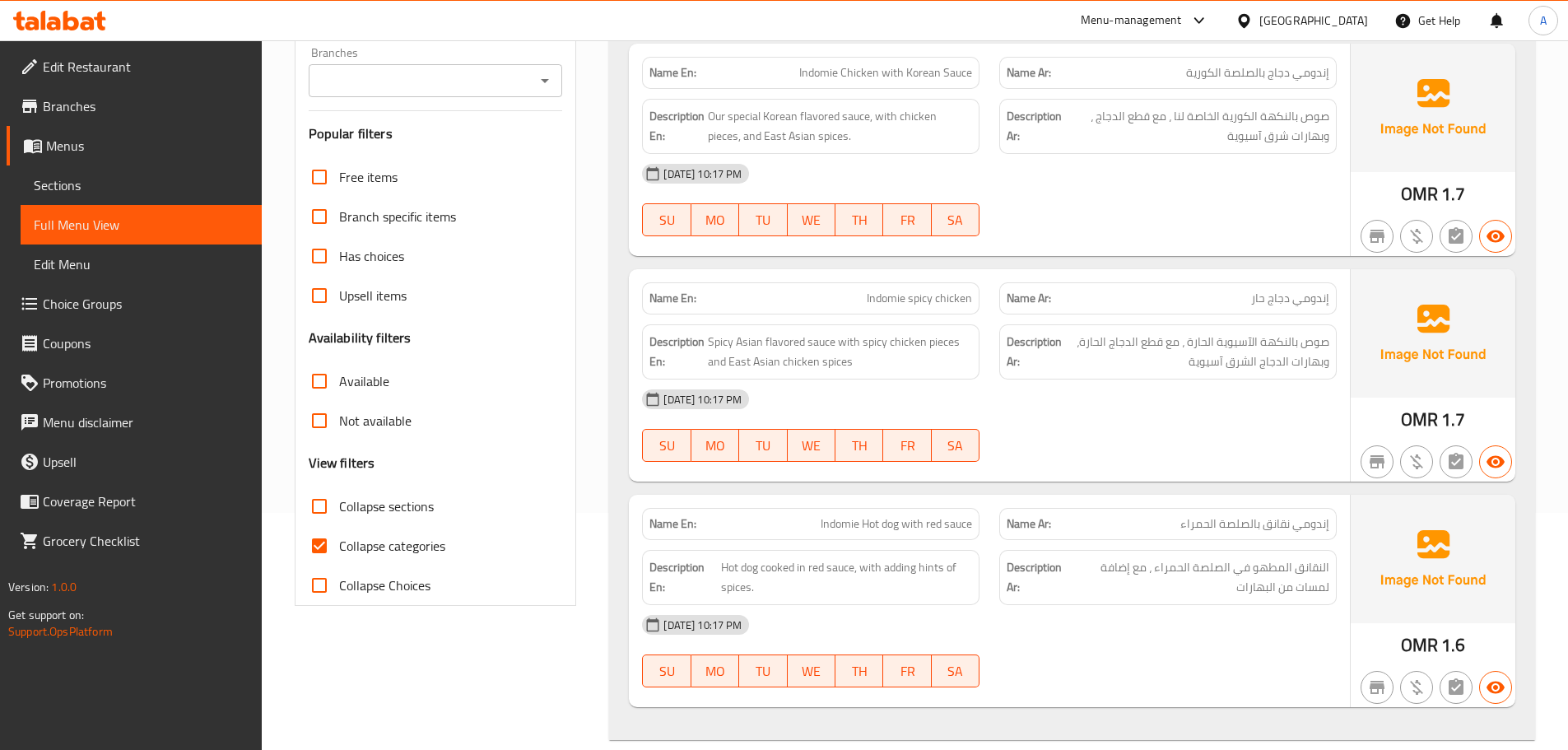
scroll to position [274, 0]
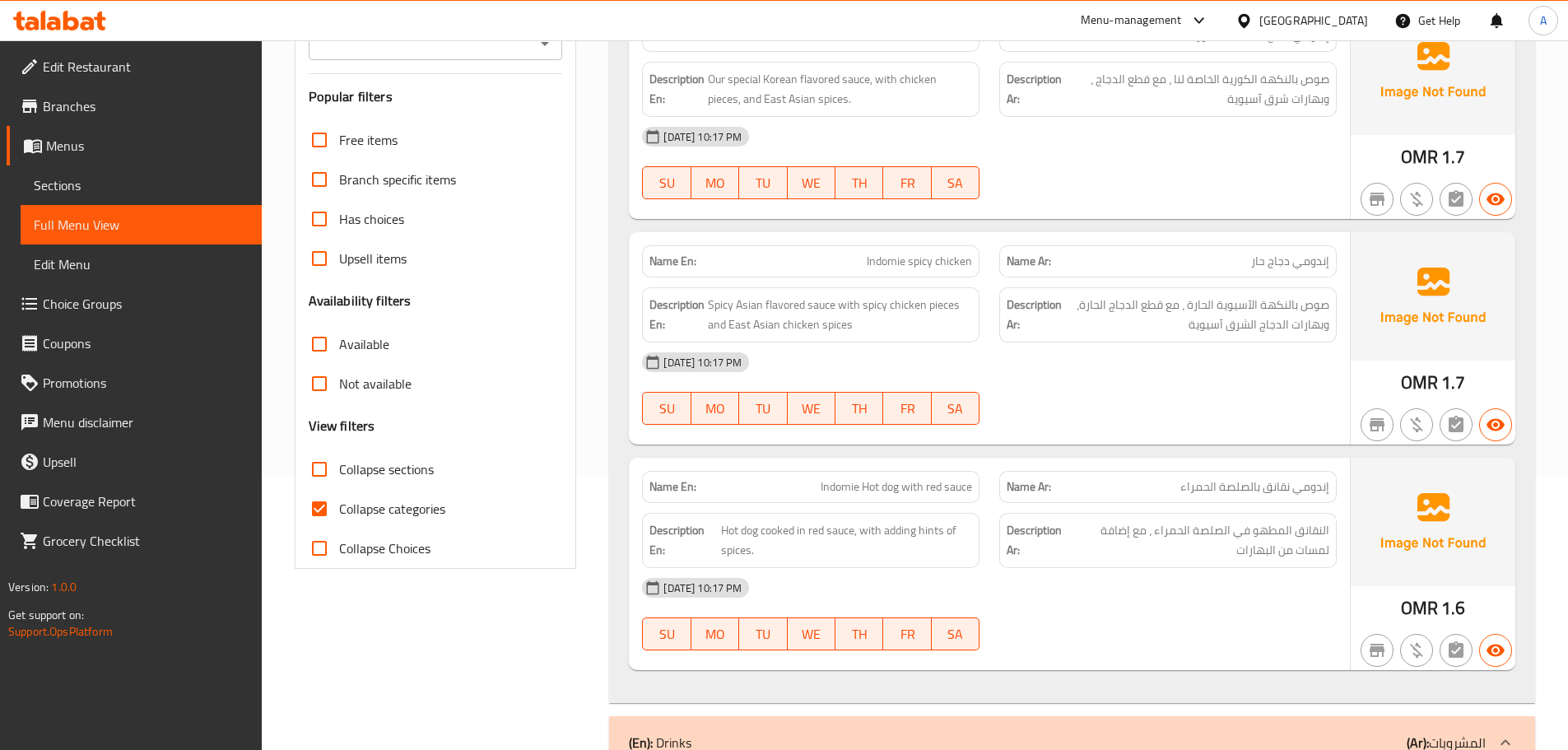
click at [1242, 183] on div "[DATE] 10:17 PM SU MO TU WE TH FR SA" at bounding box center [989, 163] width 715 height 92
click at [1247, 239] on div "Name Ar: إندومي دجاج حار" at bounding box center [1168, 261] width 357 height 51
click at [1397, 314] on img at bounding box center [1433, 296] width 165 height 128
drag, startPoint x: 1556, startPoint y: 253, endPoint x: 1561, endPoint y: 241, distance: 13.0
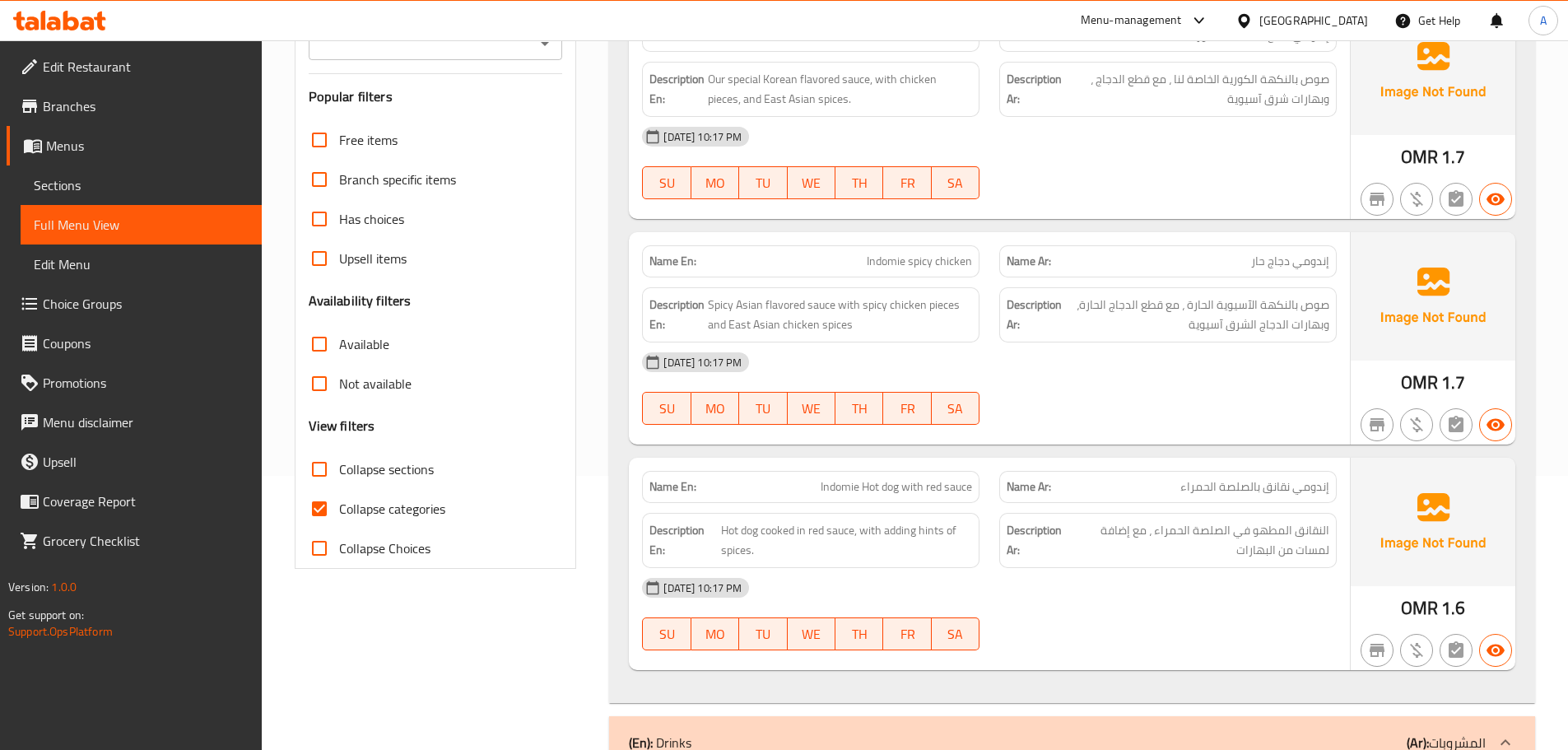
scroll to position [215, 0]
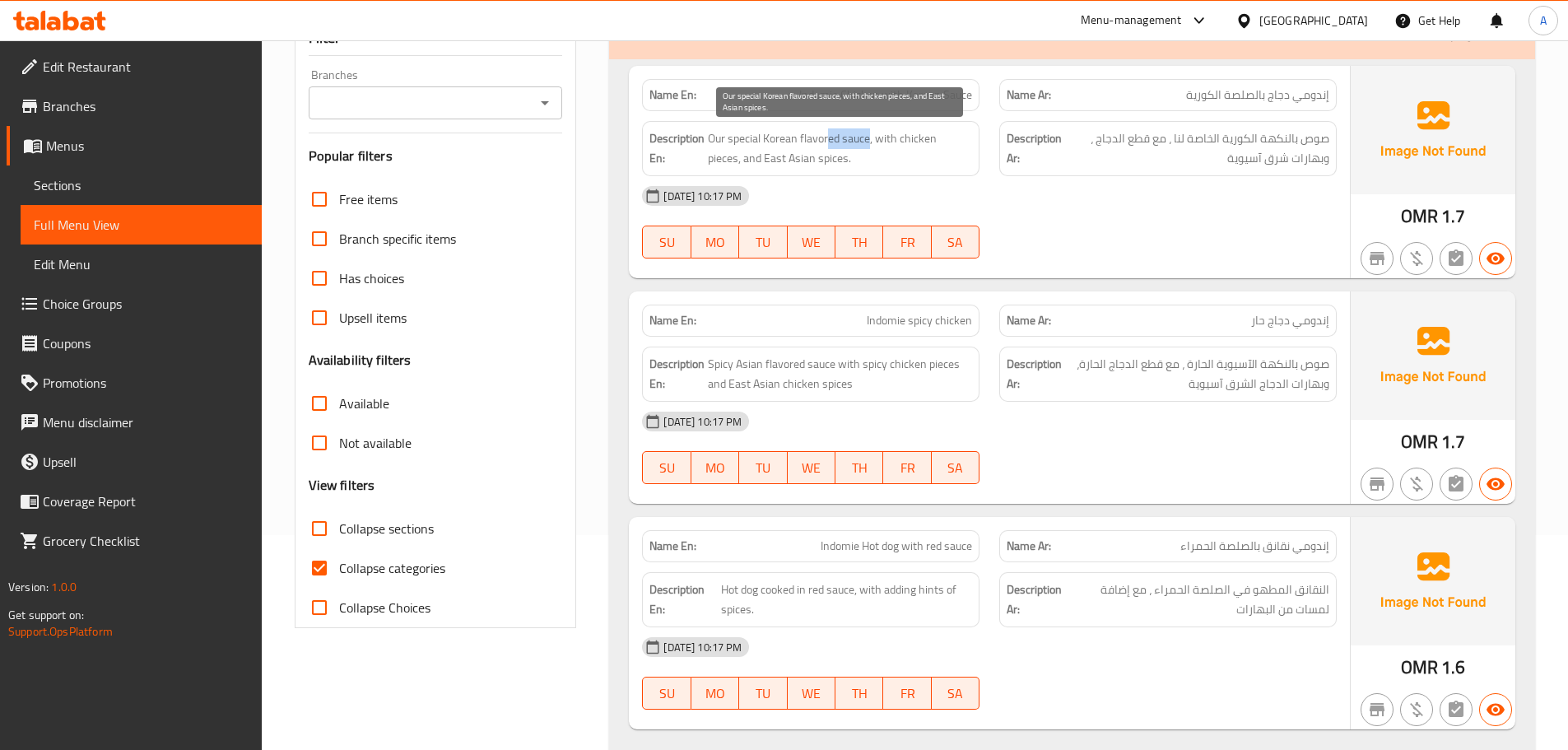
drag, startPoint x: 869, startPoint y: 138, endPoint x: 830, endPoint y: 138, distance: 39.0
click at [830, 138] on span "Our special Korean flavored sauce, with chicken pieces, and East Asian spices." at bounding box center [840, 148] width 264 height 40
click at [846, 137] on span "Our special Korean flavored sauce, with chicken pieces, and East Asian spices." at bounding box center [840, 148] width 264 height 40
drag, startPoint x: 869, startPoint y: 139, endPoint x: 763, endPoint y: 138, distance: 106.0
click at [763, 138] on span "Our special Korean flavored sauce, with chicken pieces, and East Asian spices." at bounding box center [840, 148] width 264 height 40
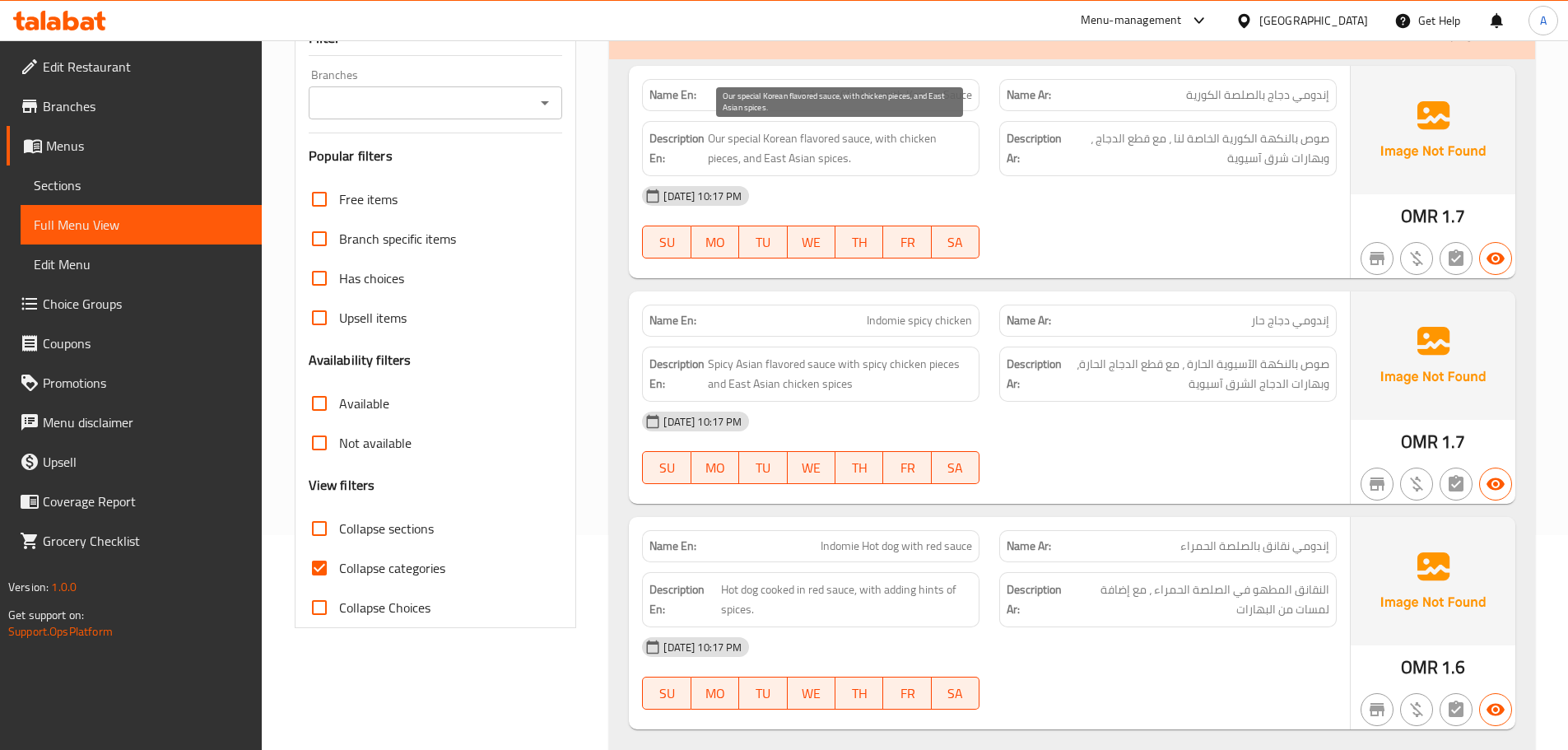
click at [758, 133] on span "Our special Korean flavored sauce, with chicken pieces, and East Asian spices." at bounding box center [840, 148] width 264 height 40
drag, startPoint x: 765, startPoint y: 136, endPoint x: 868, endPoint y: 136, distance: 103.0
click at [868, 136] on span "Our special Korean flavored sauce, with chicken pieces, and East Asian spices." at bounding box center [840, 148] width 264 height 40
drag, startPoint x: 869, startPoint y: 137, endPoint x: 710, endPoint y: 133, distance: 159.1
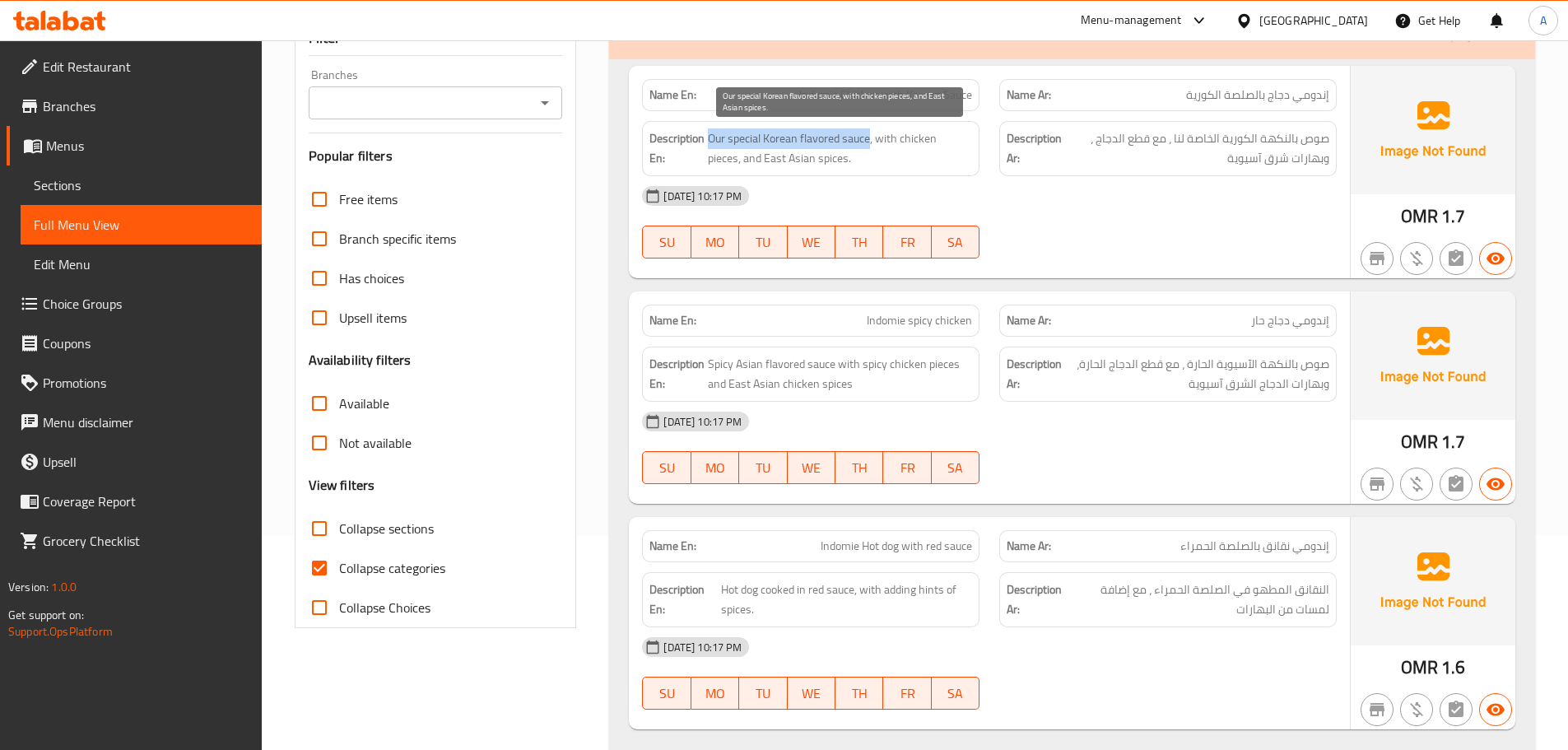
click at [710, 133] on span "Our special Korean flavored sauce, with chicken pieces, and East Asian spices." at bounding box center [840, 148] width 264 height 40
click at [707, 132] on h6 "Description En: Our special Korean flavored sauce, with chicken pieces, and Eas…" at bounding box center [811, 148] width 322 height 40
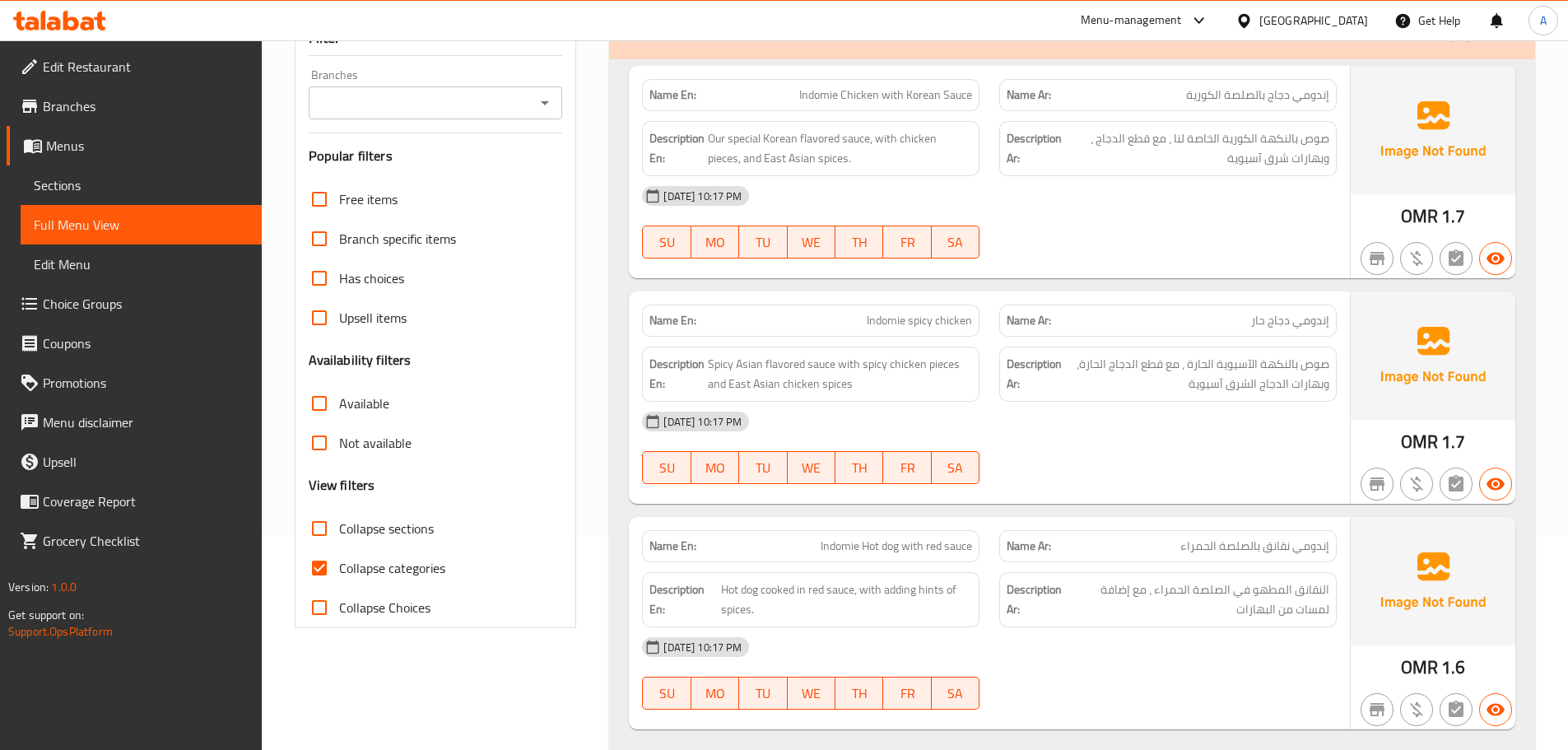
click at [707, 135] on h6 "Description En: Our special Korean flavored sauce, with chicken pieces, and Eas…" at bounding box center [811, 148] width 322 height 40
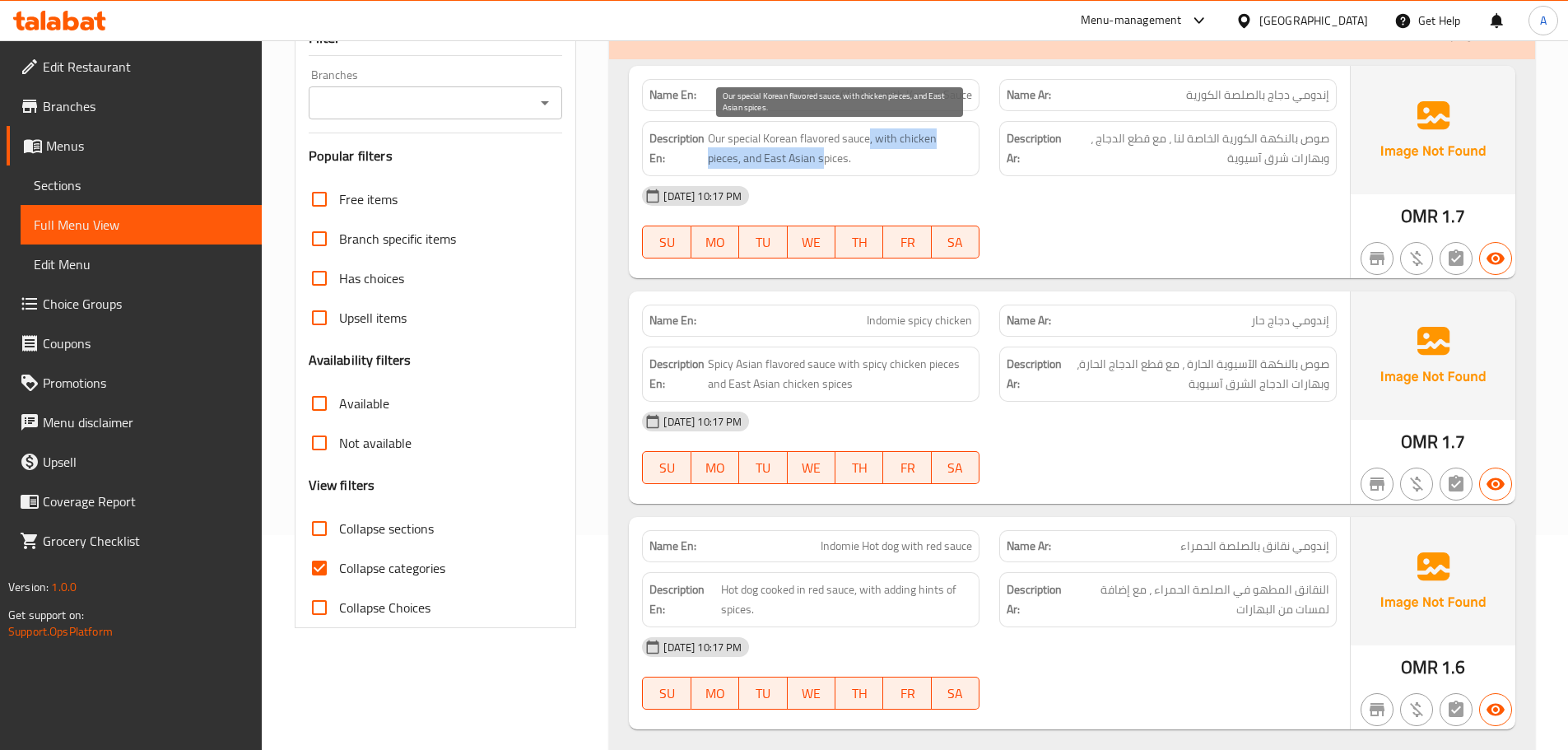
drag, startPoint x: 870, startPoint y: 138, endPoint x: 786, endPoint y: 154, distance: 85.5
click at [786, 154] on span "Our special Korean flavored sauce, with chicken pieces, and East Asian spices." at bounding box center [840, 148] width 264 height 40
click at [784, 153] on span "Our special Korean flavored sauce, with chicken pieces, and East Asian spices." at bounding box center [840, 148] width 264 height 40
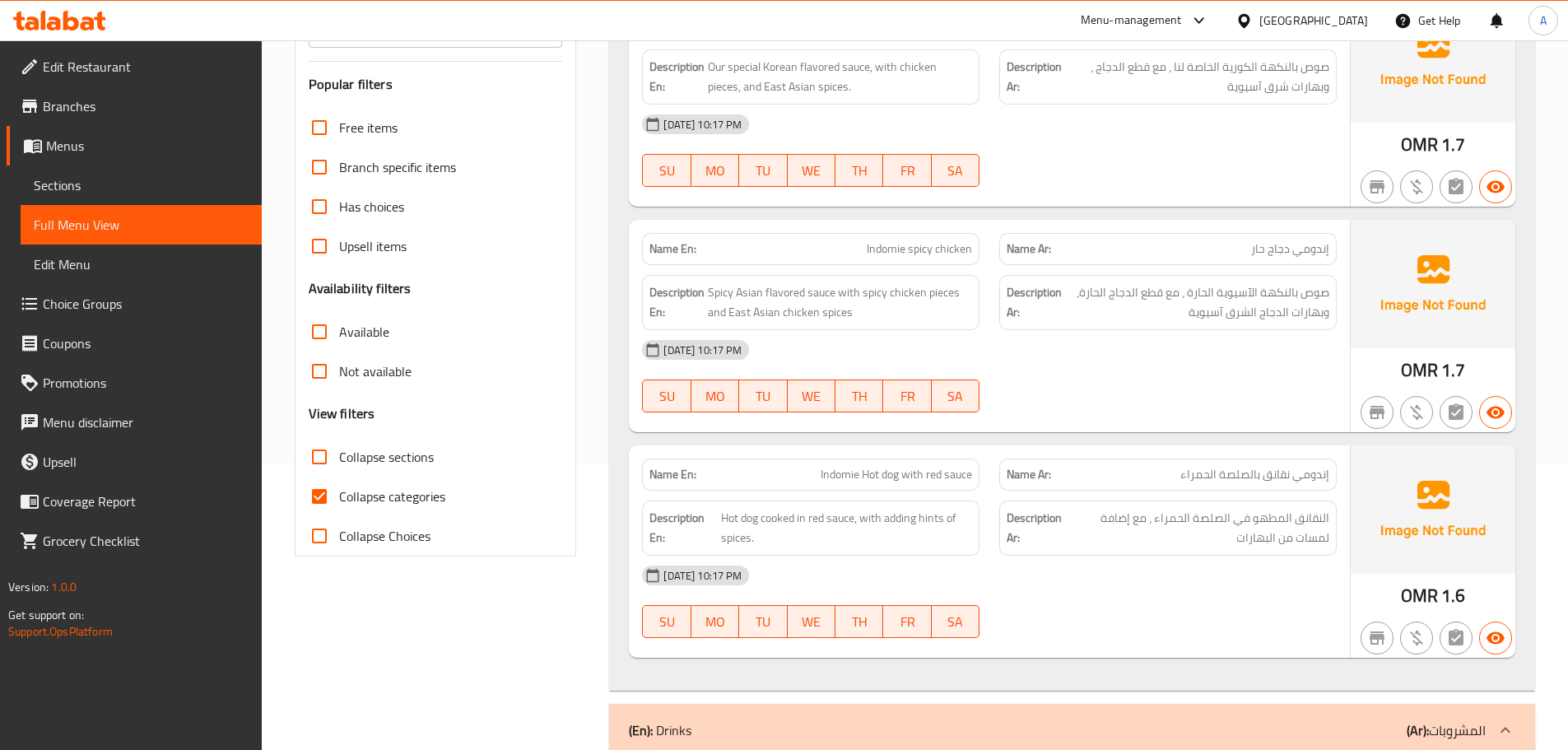
scroll to position [380, 0]
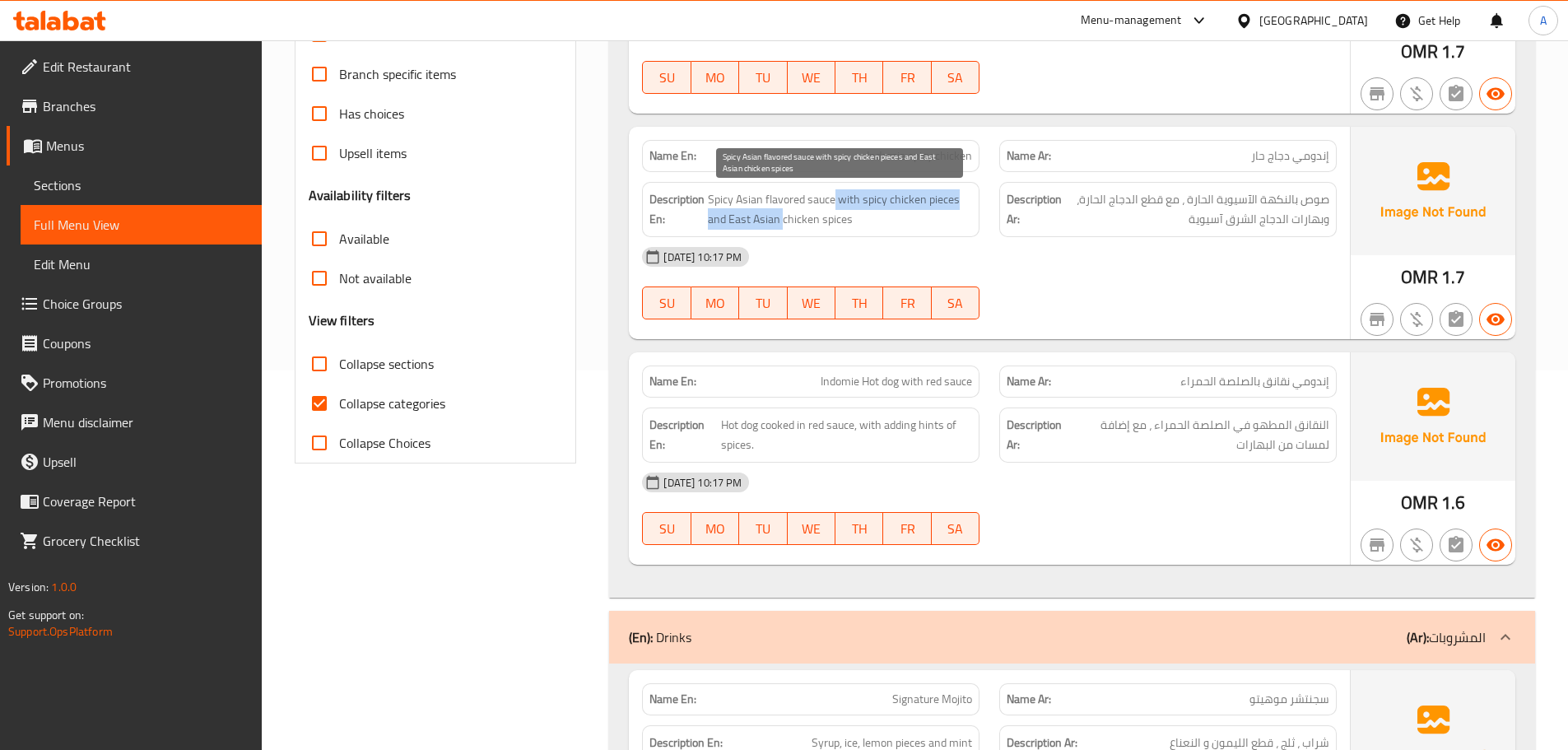
drag, startPoint x: 836, startPoint y: 199, endPoint x: 781, endPoint y: 218, distance: 58.2
click at [781, 218] on span "Spicy Asian flavored sauce with spicy chicken pieces and East Asian chicken spi…" at bounding box center [840, 209] width 264 height 40
click at [836, 216] on span "Spicy Asian flavored sauce with spicy chicken pieces and East Asian chicken spi…" at bounding box center [840, 209] width 264 height 40
drag, startPoint x: 850, startPoint y: 219, endPoint x: 736, endPoint y: 214, distance: 114.1
click at [736, 214] on span "Spicy Asian flavored sauce with spicy chicken pieces and East Asian chicken spi…" at bounding box center [840, 209] width 264 height 40
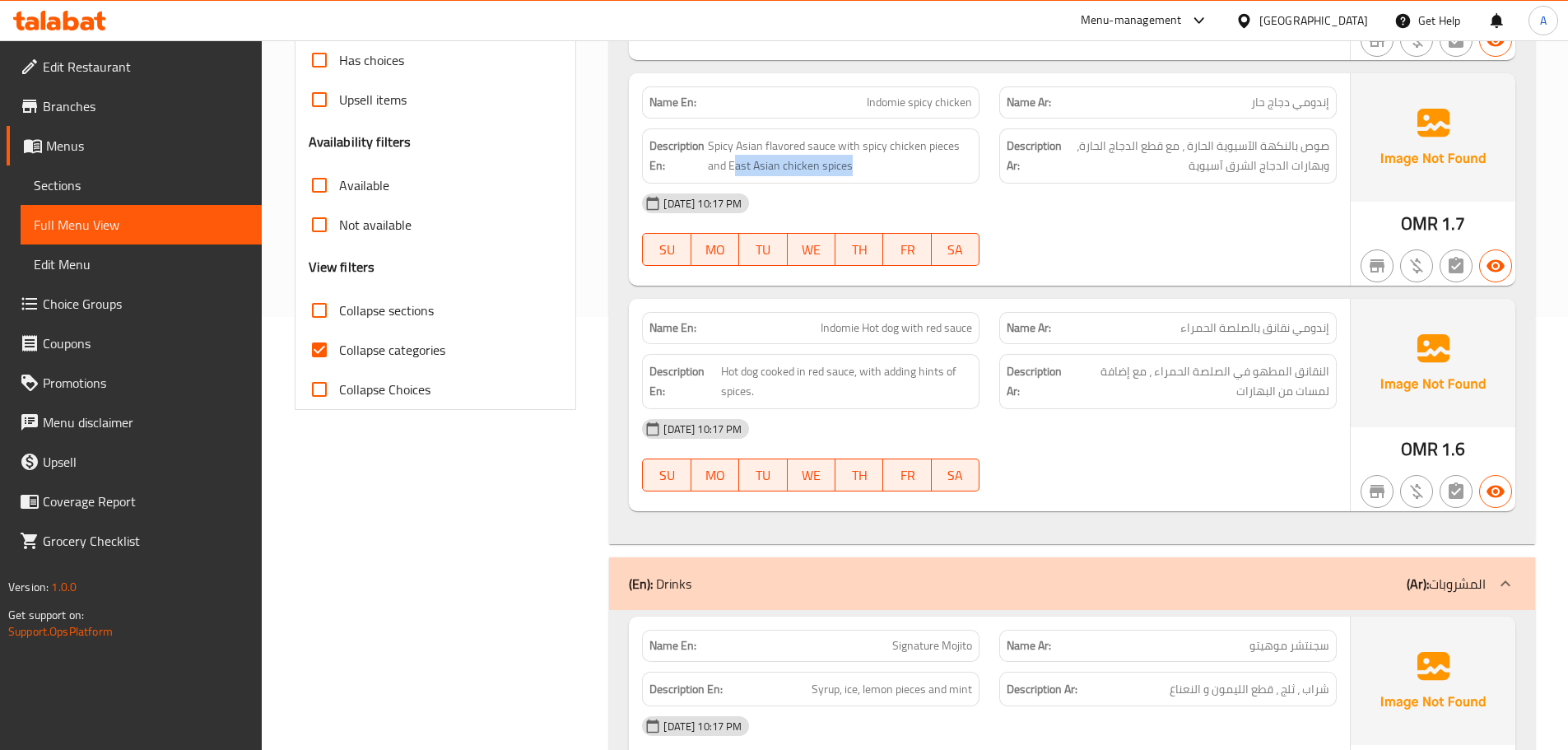
scroll to position [461, 0]
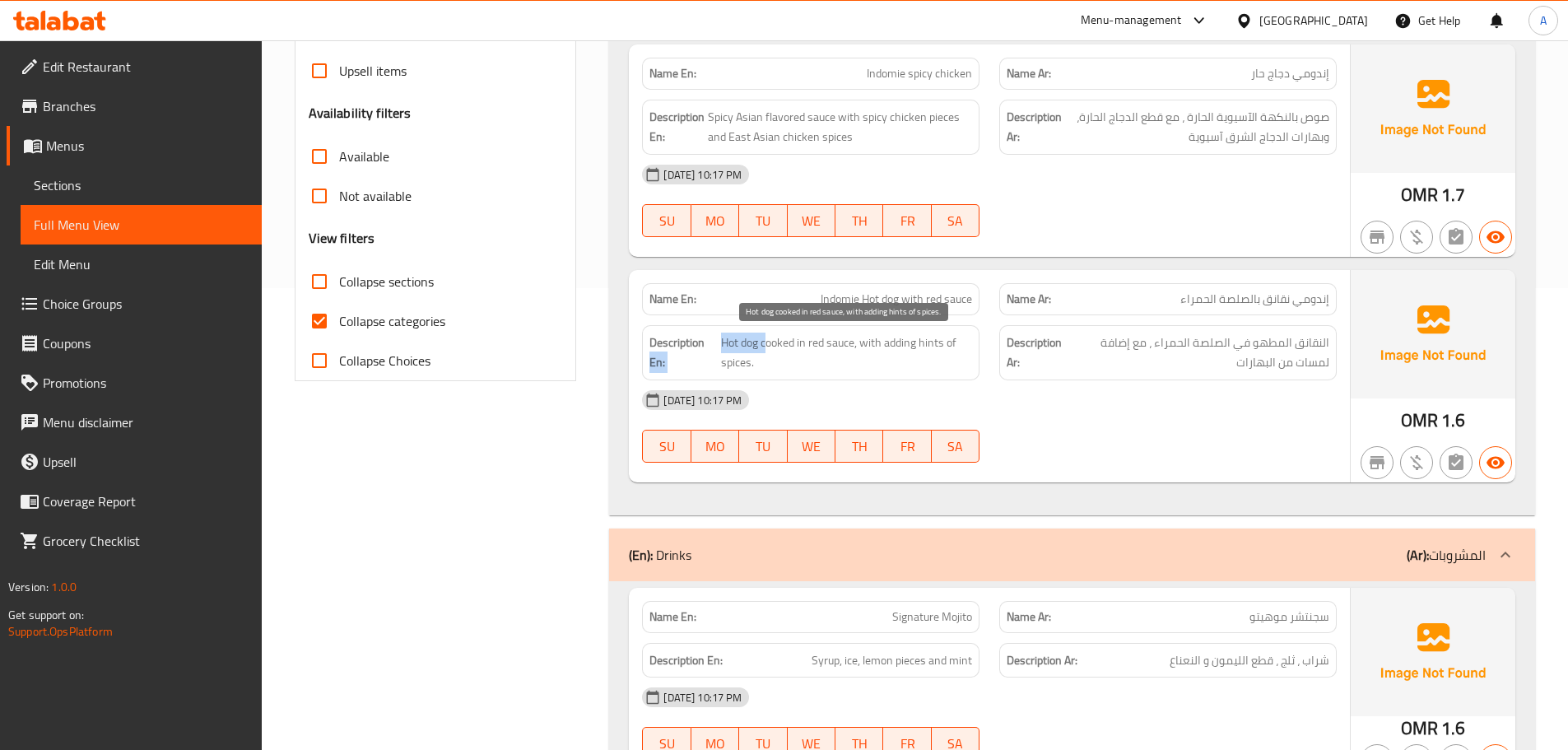
drag, startPoint x: 717, startPoint y: 340, endPoint x: 767, endPoint y: 341, distance: 50.0
click at [767, 341] on h6 "Description En: Hot dog cooked in red sauce, with adding hints of spices." at bounding box center [811, 353] width 322 height 40
drag, startPoint x: 763, startPoint y: 341, endPoint x: 742, endPoint y: 341, distance: 21.0
click at [762, 341] on span "Hot dog cooked in red sauce, with adding hints of spices." at bounding box center [847, 353] width 251 height 40
drag, startPoint x: 725, startPoint y: 344, endPoint x: 713, endPoint y: 341, distance: 12.4
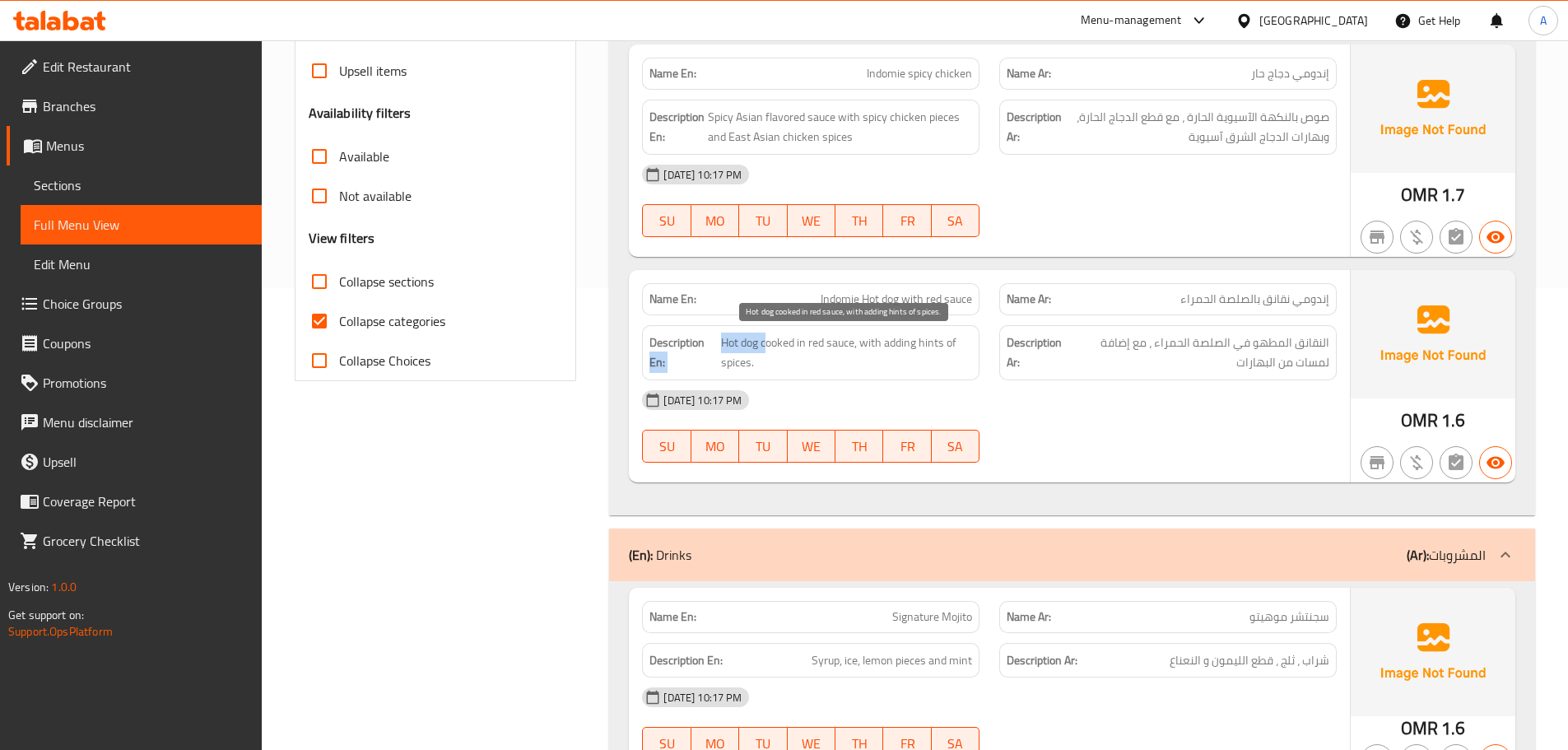
click at [724, 344] on span "Hot dog cooked in red sauce, with adding hints of spices." at bounding box center [847, 353] width 251 height 40
click at [722, 343] on span "Hot dog cooked in red sauce, with adding hints of spices." at bounding box center [847, 353] width 251 height 40
drag, startPoint x: 722, startPoint y: 345, endPoint x: 963, endPoint y: 348, distance: 241.0
click at [963, 348] on span "Hot dog cooked in red sauce, with adding hints of spices." at bounding box center [847, 353] width 251 height 40
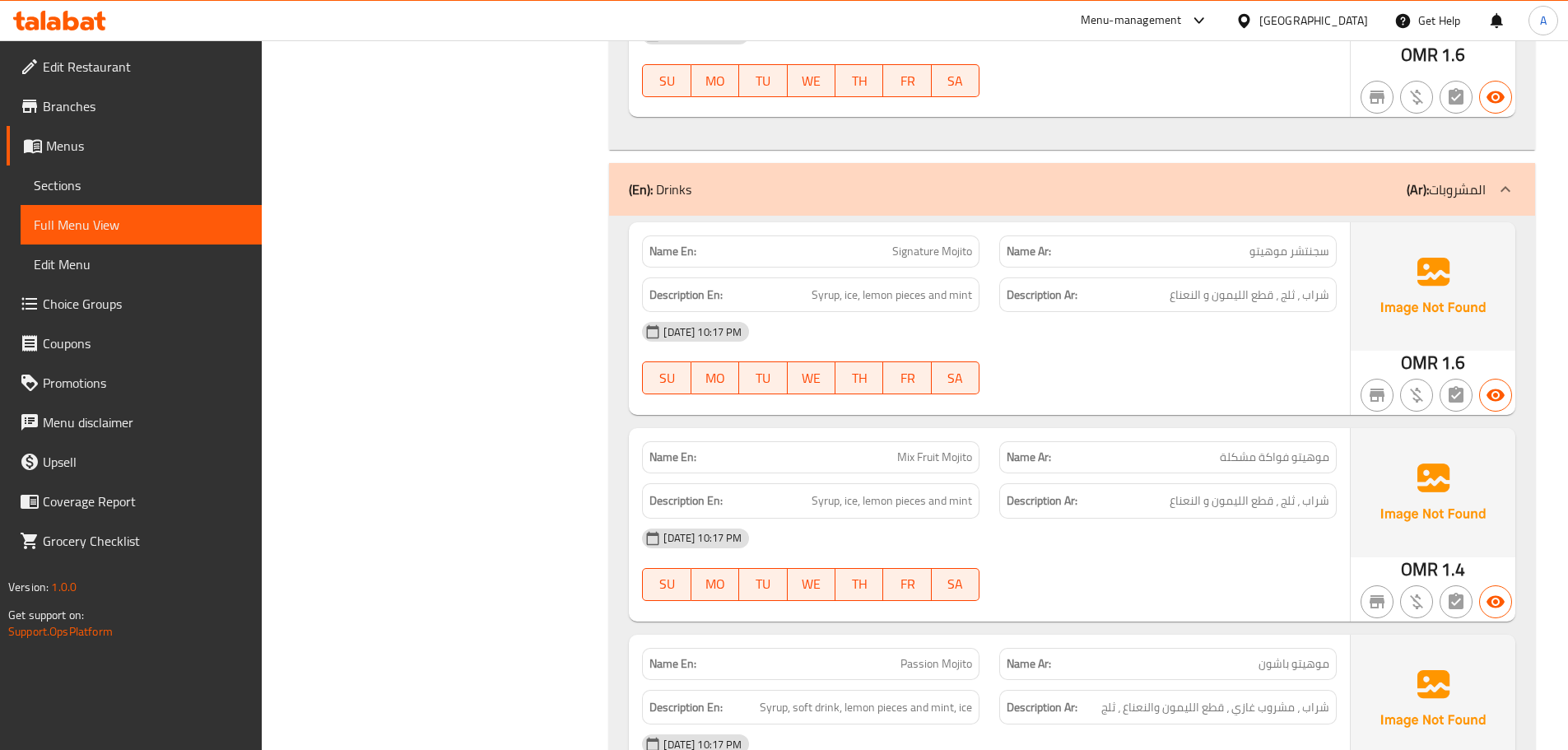
scroll to position [873, 0]
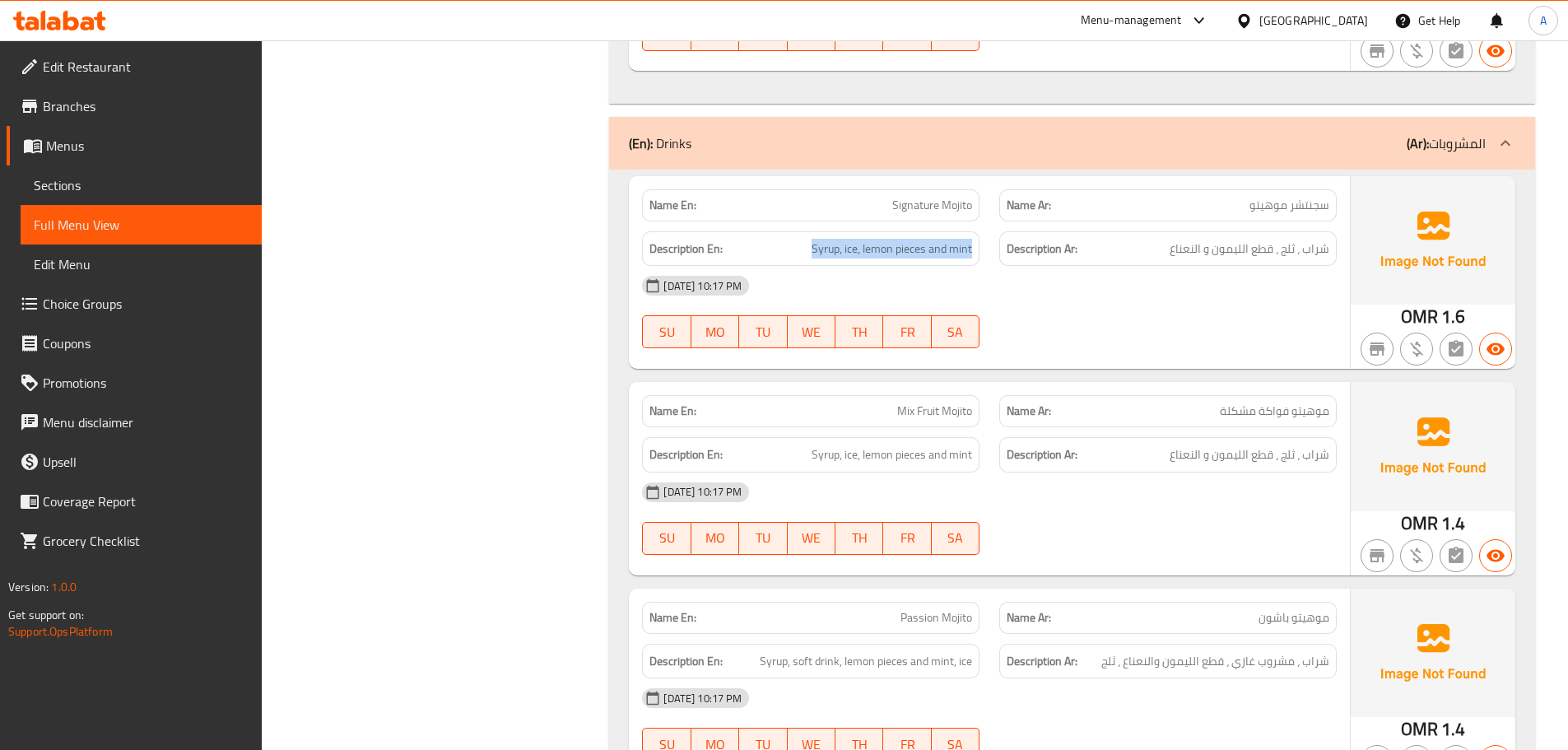
drag, startPoint x: 807, startPoint y: 251, endPoint x: 1003, endPoint y: 253, distance: 196.0
click at [1003, 253] on div "Description En: Syrup, ice, lemon pieces and mint Description Ar: شراب ، ثلج ، …" at bounding box center [989, 248] width 715 height 55
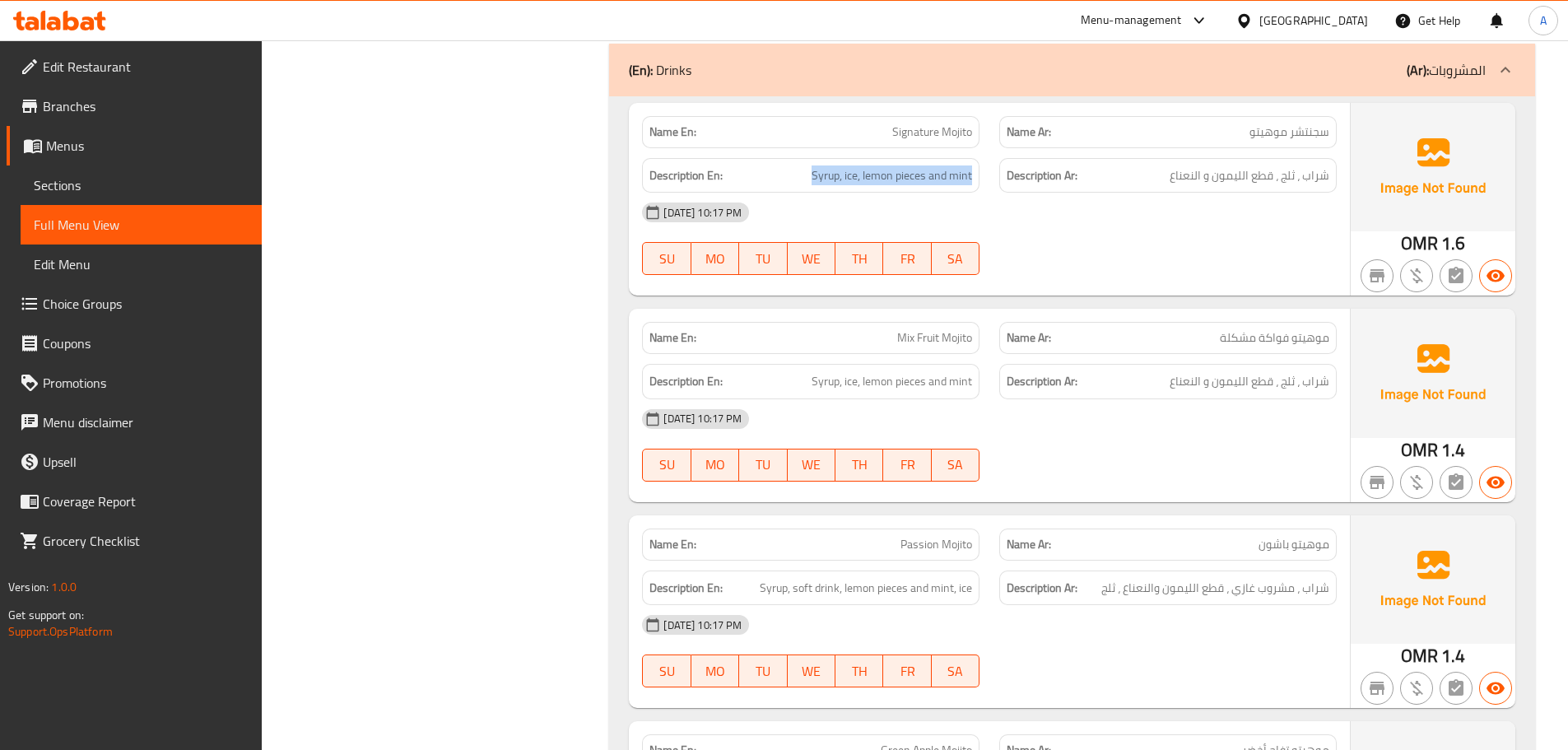
scroll to position [1038, 0]
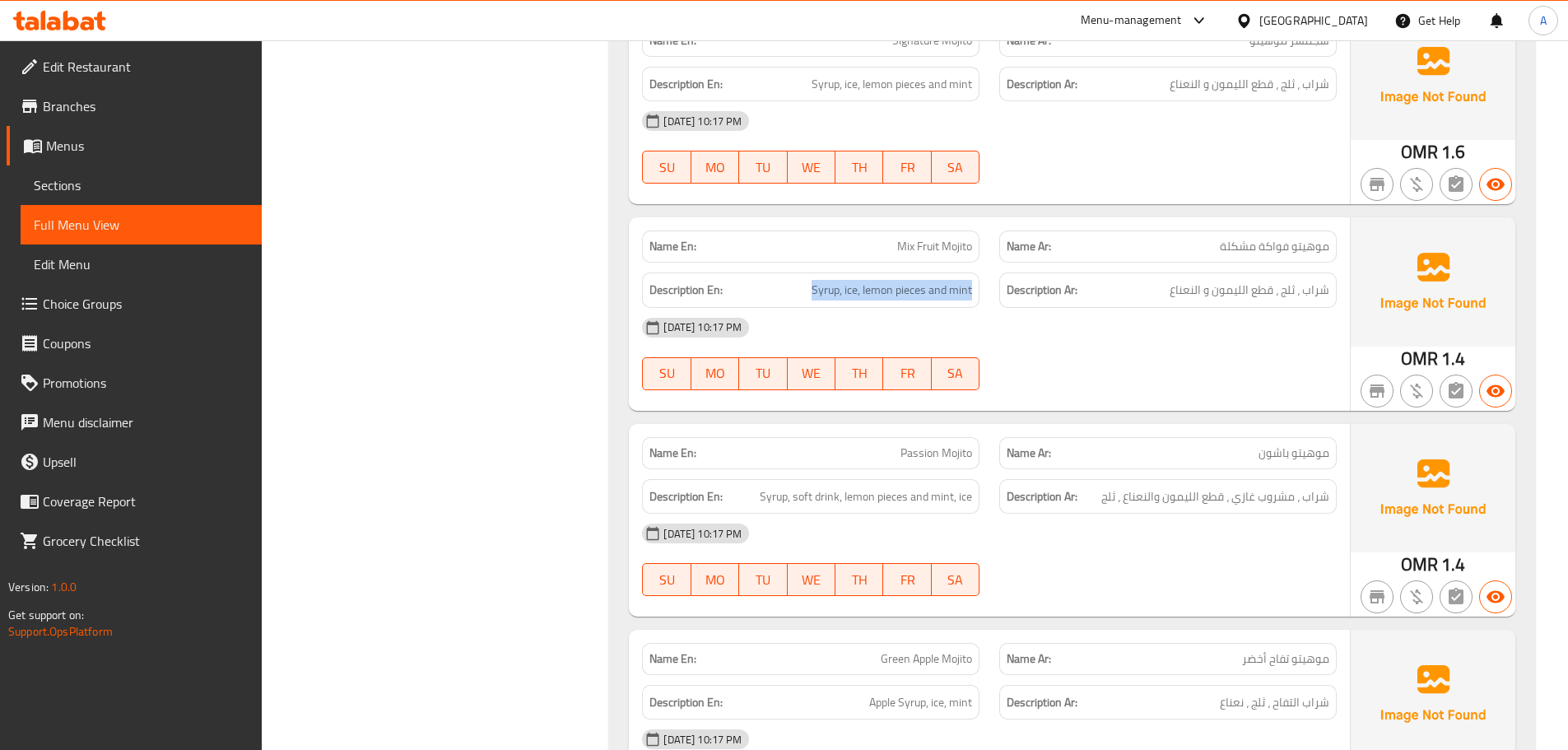
drag, startPoint x: 815, startPoint y: 284, endPoint x: 987, endPoint y: 284, distance: 172.0
click at [987, 284] on div "Description En: Syrup, ice, lemon pieces and mint" at bounding box center [810, 289] width 357 height 55
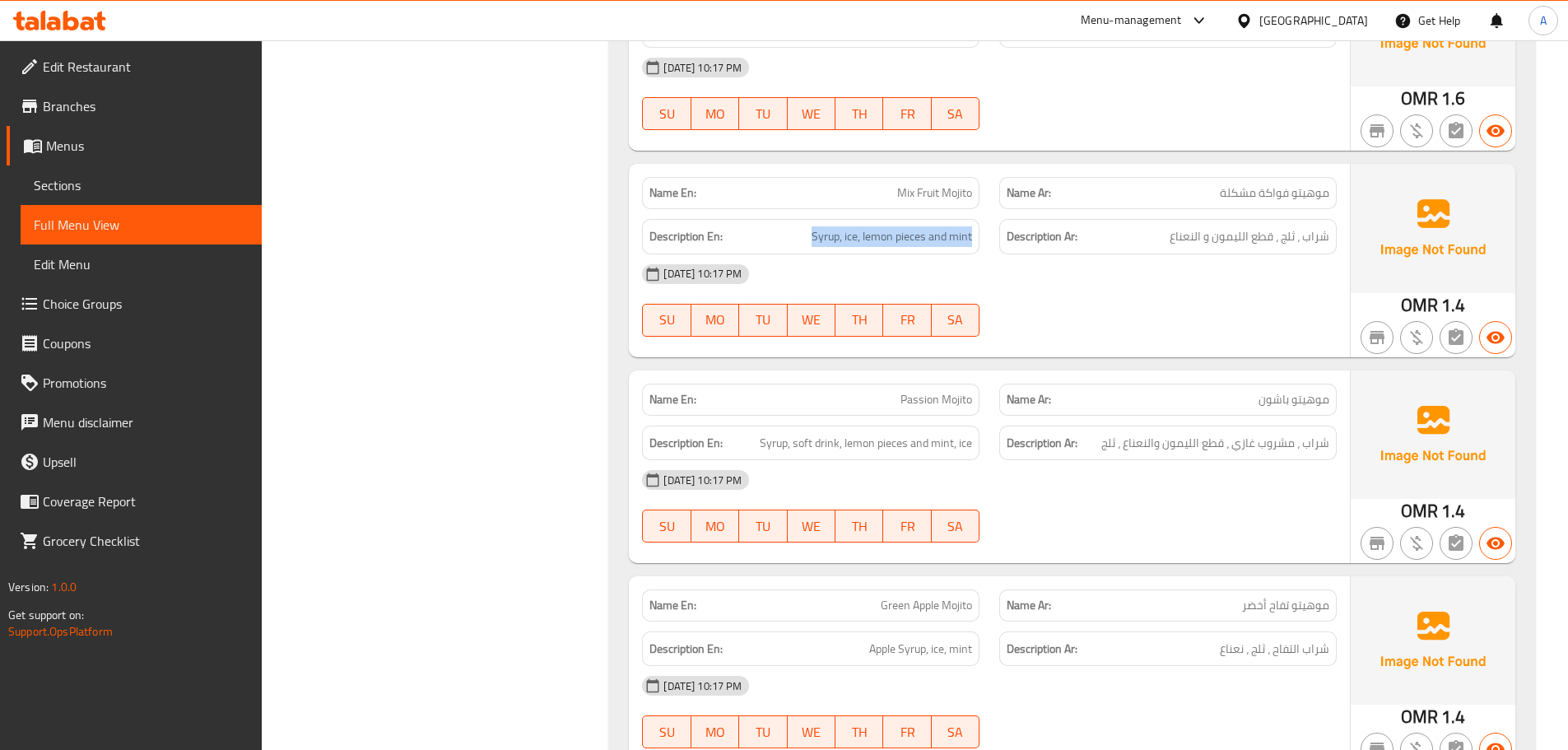
scroll to position [1120, 0]
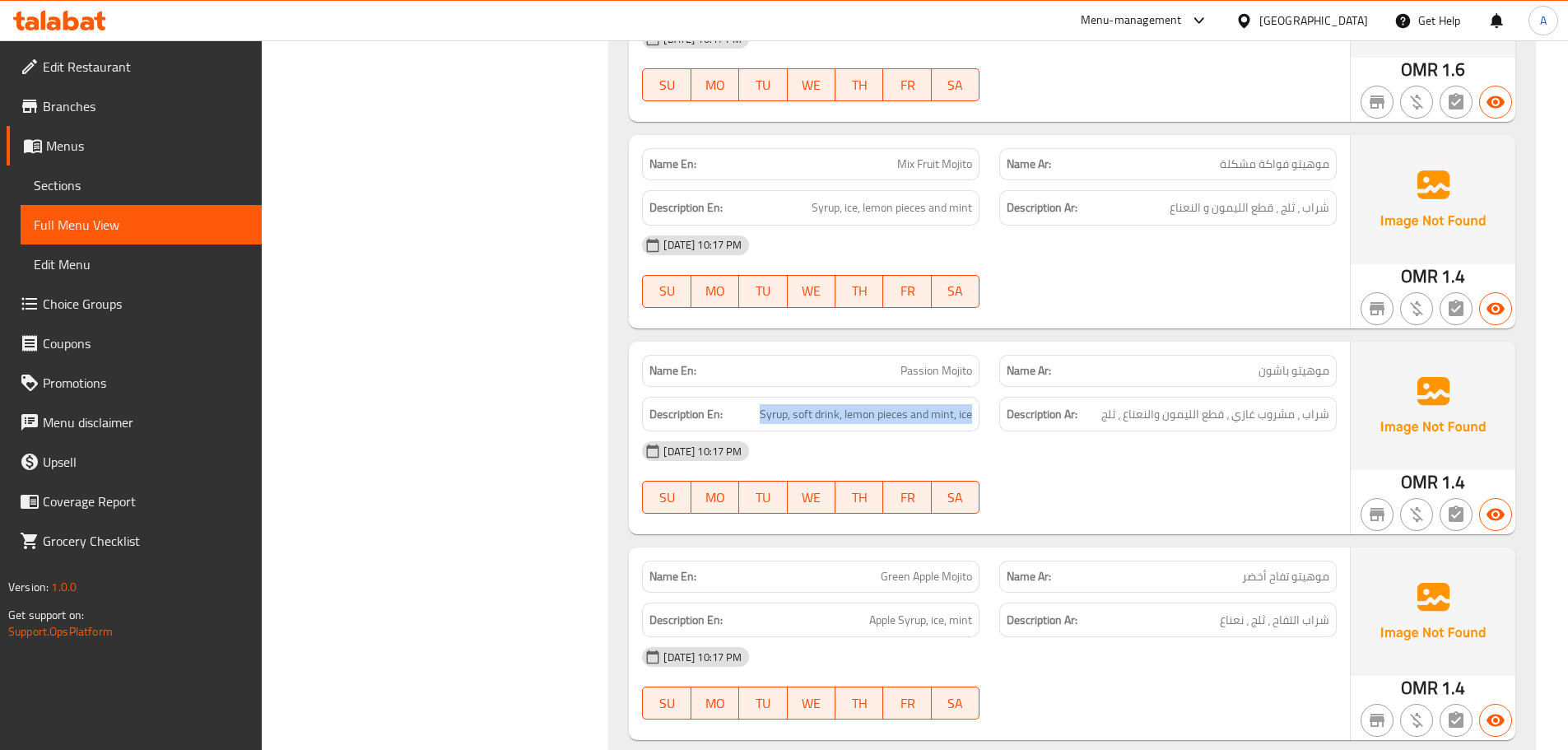
drag, startPoint x: 750, startPoint y: 412, endPoint x: 981, endPoint y: 417, distance: 231.1
click at [981, 417] on div "Description En: Syrup, soft drink, lemon pieces and mint, ice" at bounding box center [810, 413] width 357 height 55
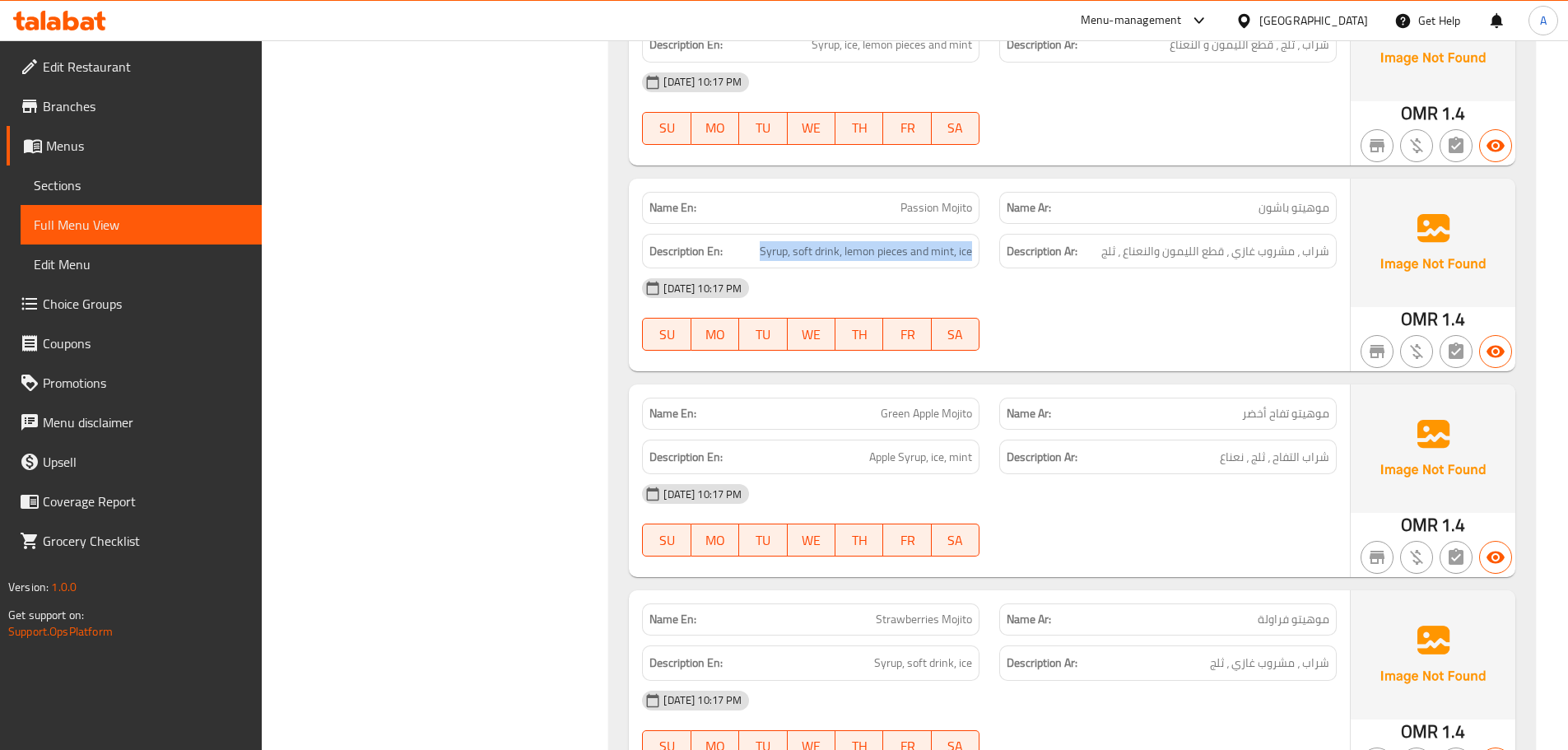
scroll to position [1285, 0]
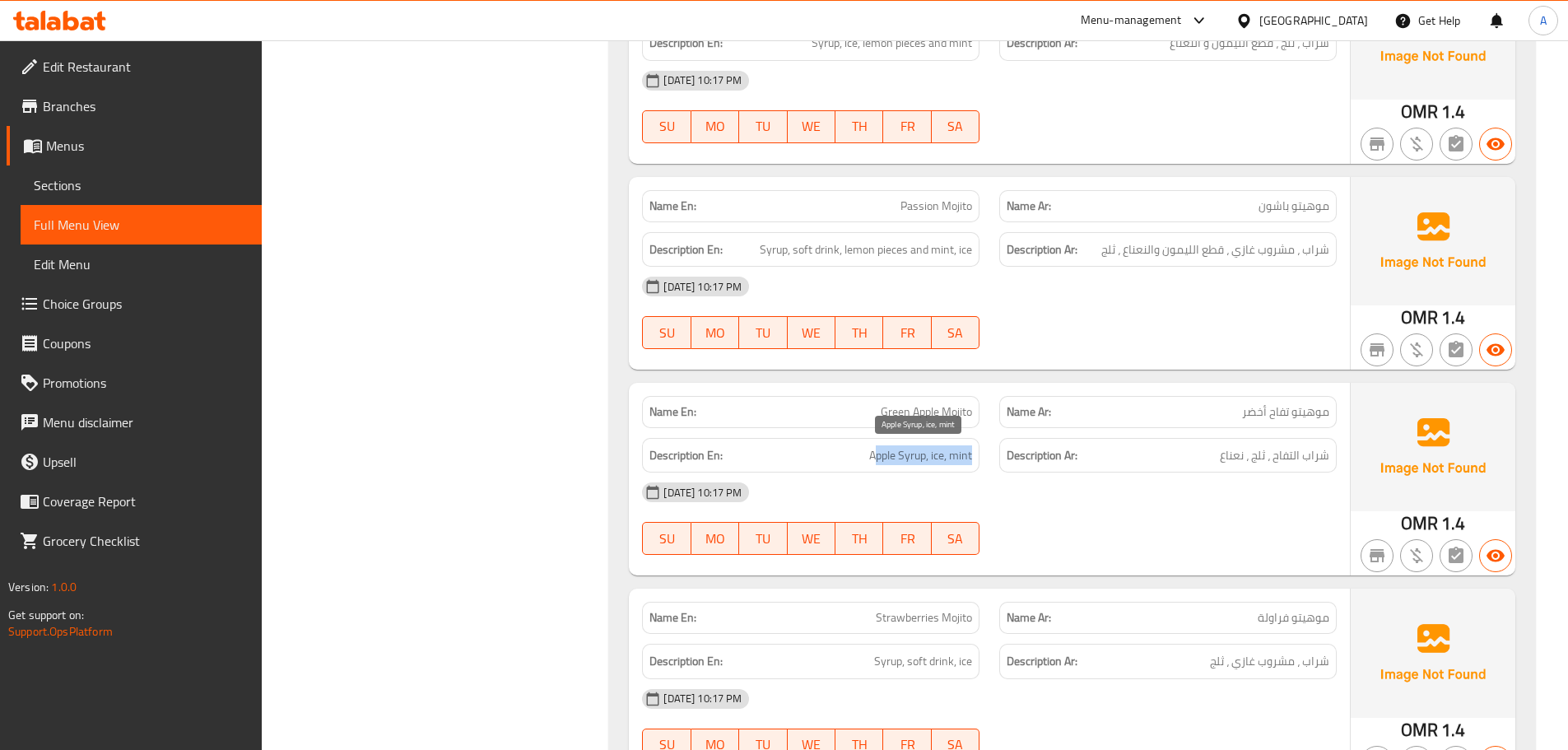
drag, startPoint x: 874, startPoint y: 452, endPoint x: 983, endPoint y: 453, distance: 109.0
click at [981, 453] on div "Description En: Apple Syrup, ice, mint" at bounding box center [810, 455] width 357 height 55
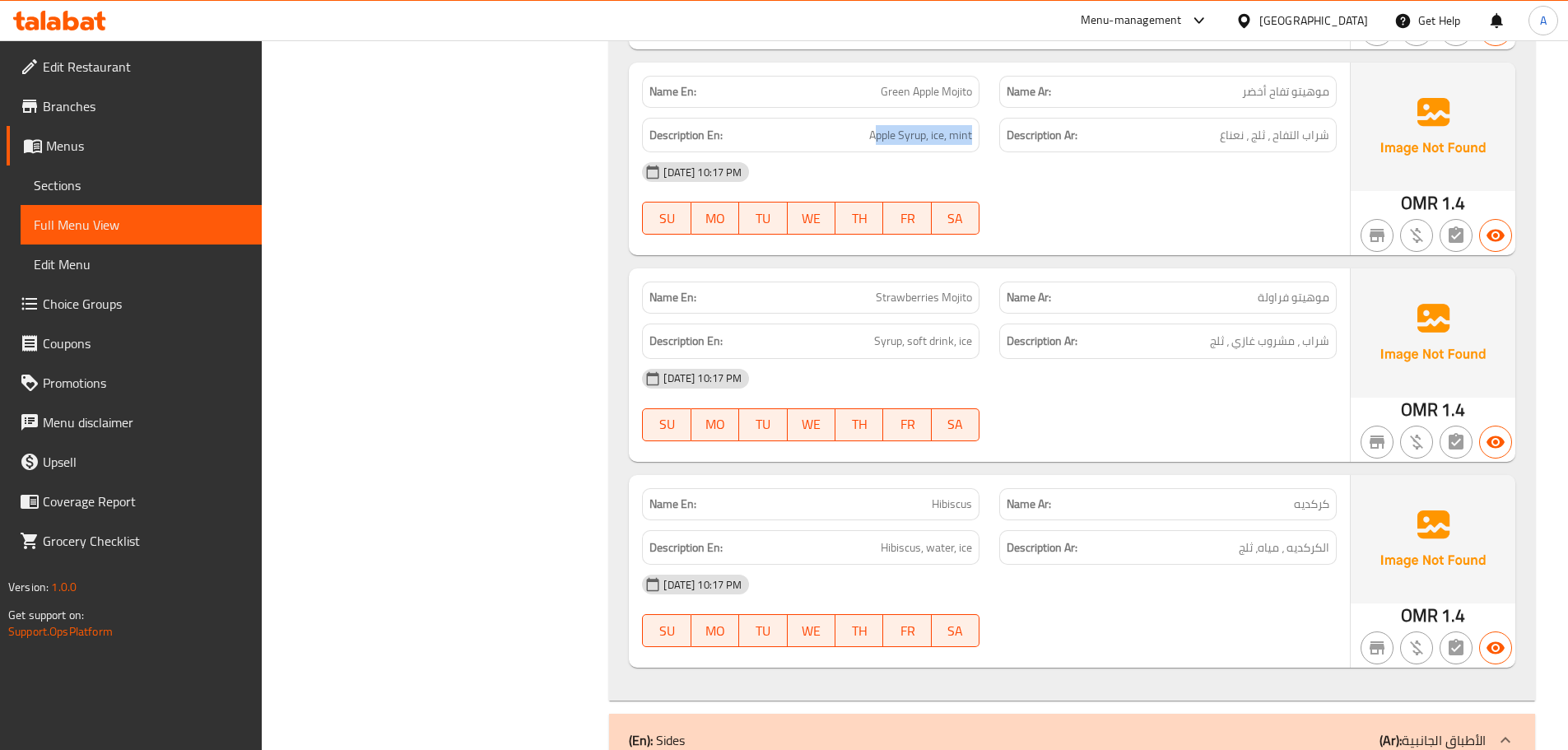
scroll to position [1614, 0]
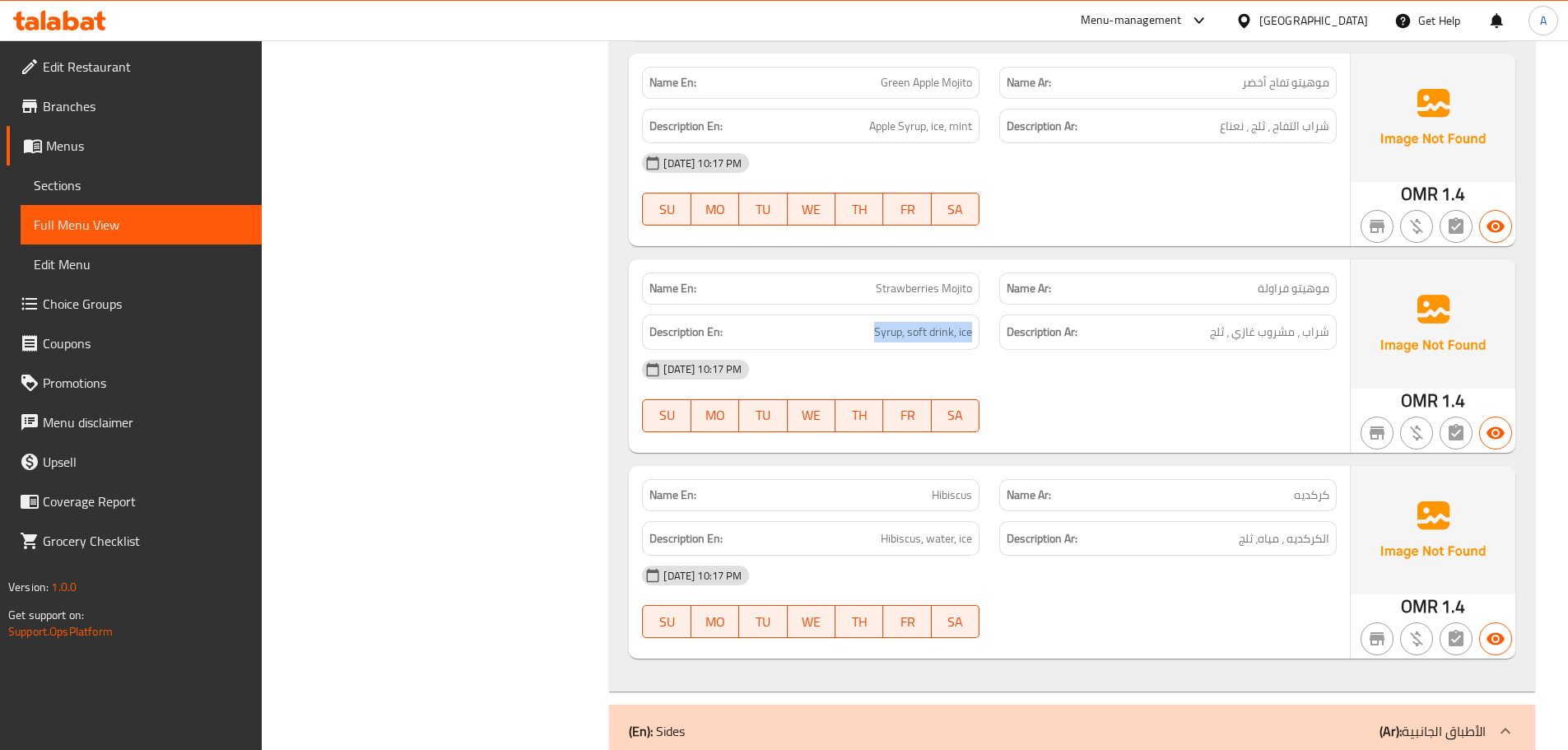
drag, startPoint x: 861, startPoint y: 322, endPoint x: 996, endPoint y: 326, distance: 135.1
click at [996, 326] on div "Description En: Syrup, soft drink, ice Description Ar: شراب ، مشروب غازي ، ثلج" at bounding box center [989, 332] width 715 height 55
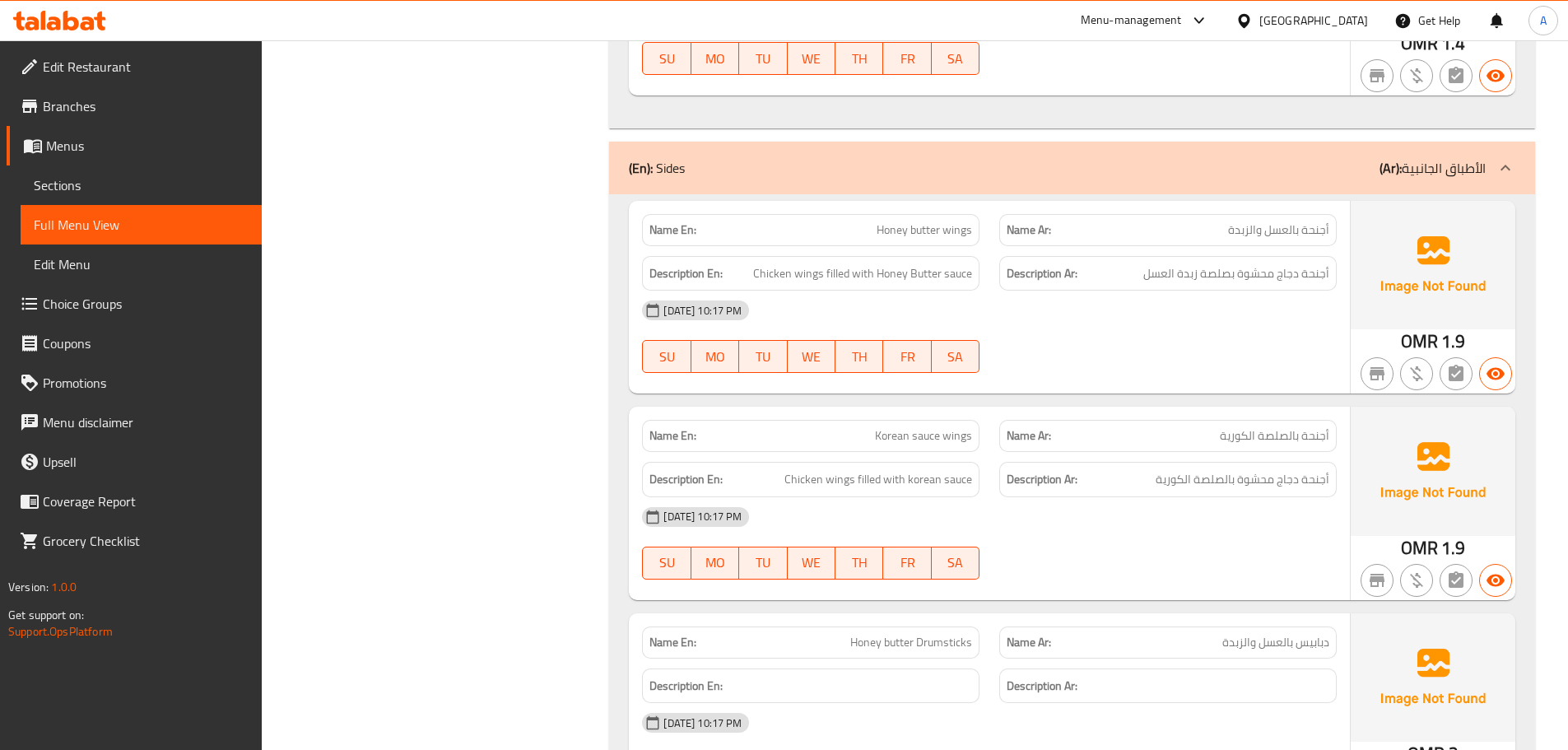
scroll to position [2190, 0]
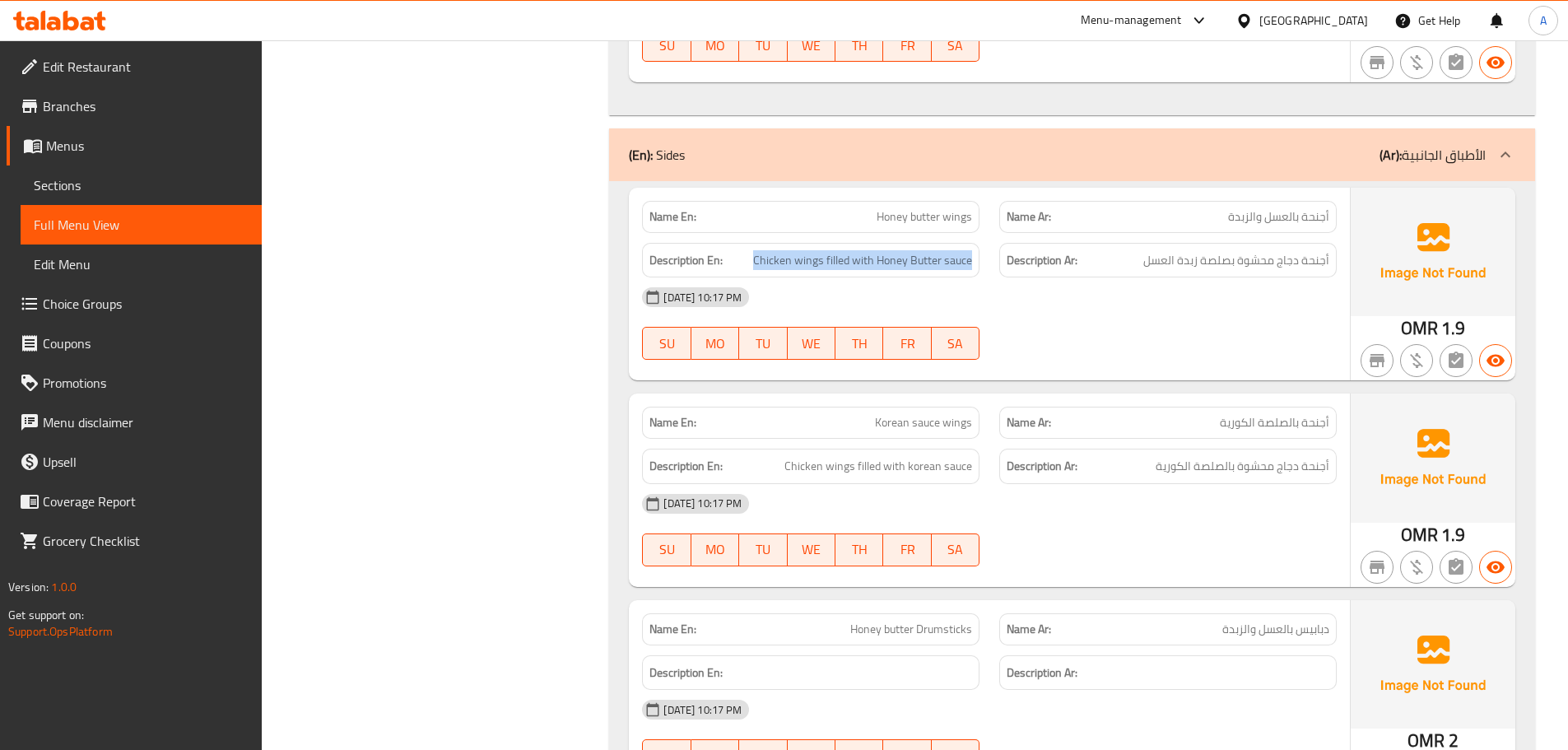
drag, startPoint x: 755, startPoint y: 253, endPoint x: 992, endPoint y: 253, distance: 237.0
click at [992, 253] on div "Description En: Chicken wings filled with Honey Butter sauce Description Ar: أج…" at bounding box center [989, 260] width 715 height 55
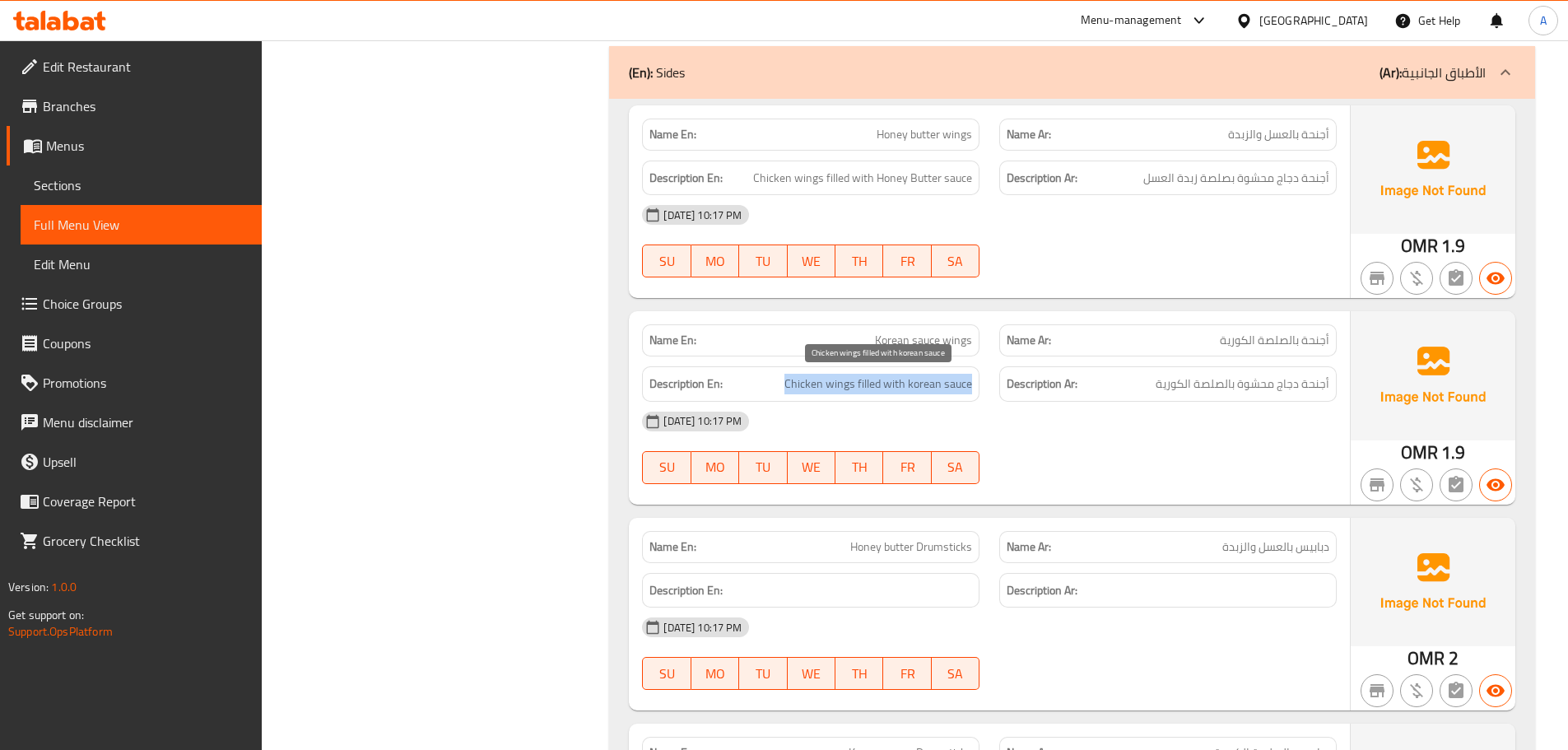
drag, startPoint x: 786, startPoint y: 382, endPoint x: 984, endPoint y: 385, distance: 198.0
click at [984, 385] on div "Description En: Chicken wings filled with korean sauce" at bounding box center [810, 383] width 357 height 55
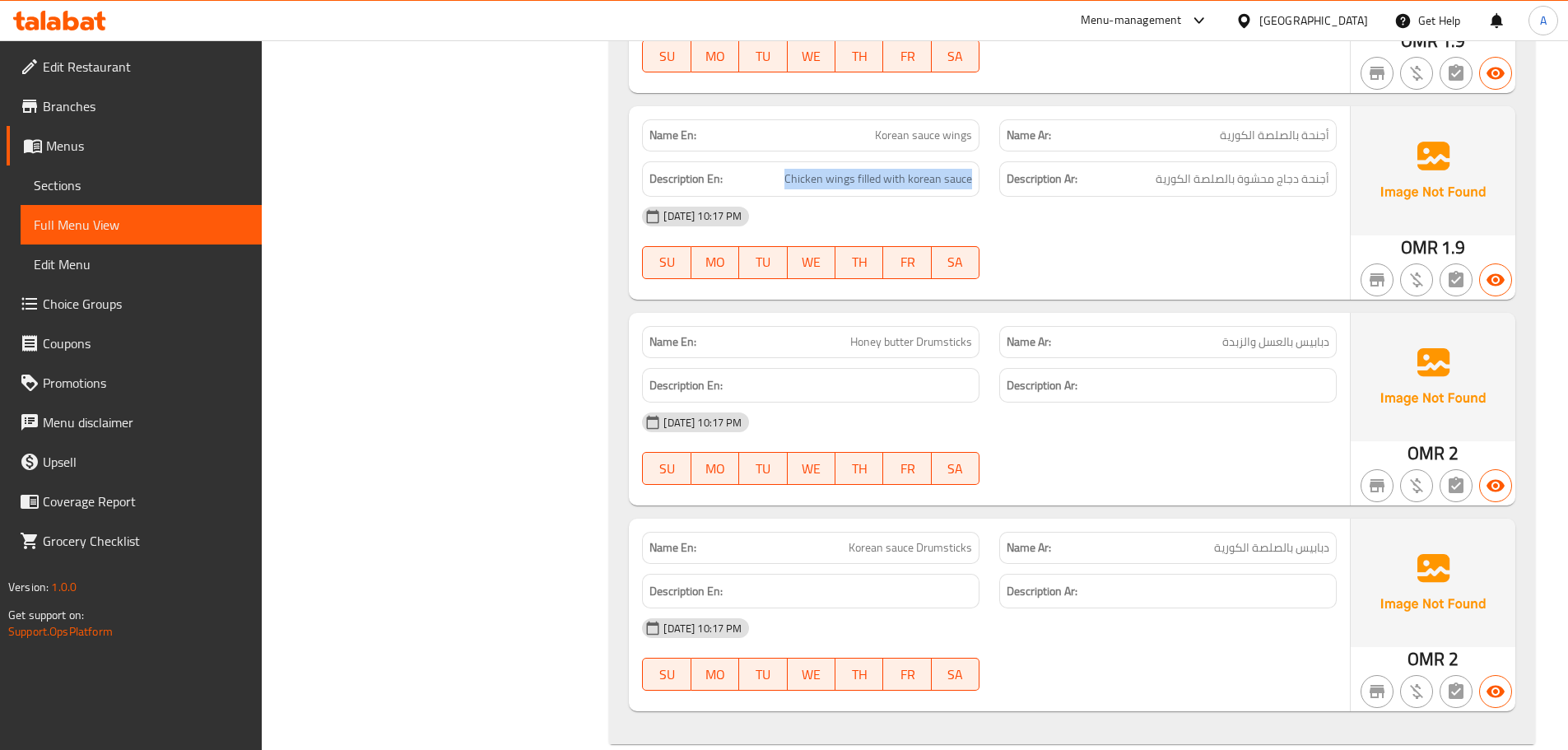
scroll to position [2504, 0]
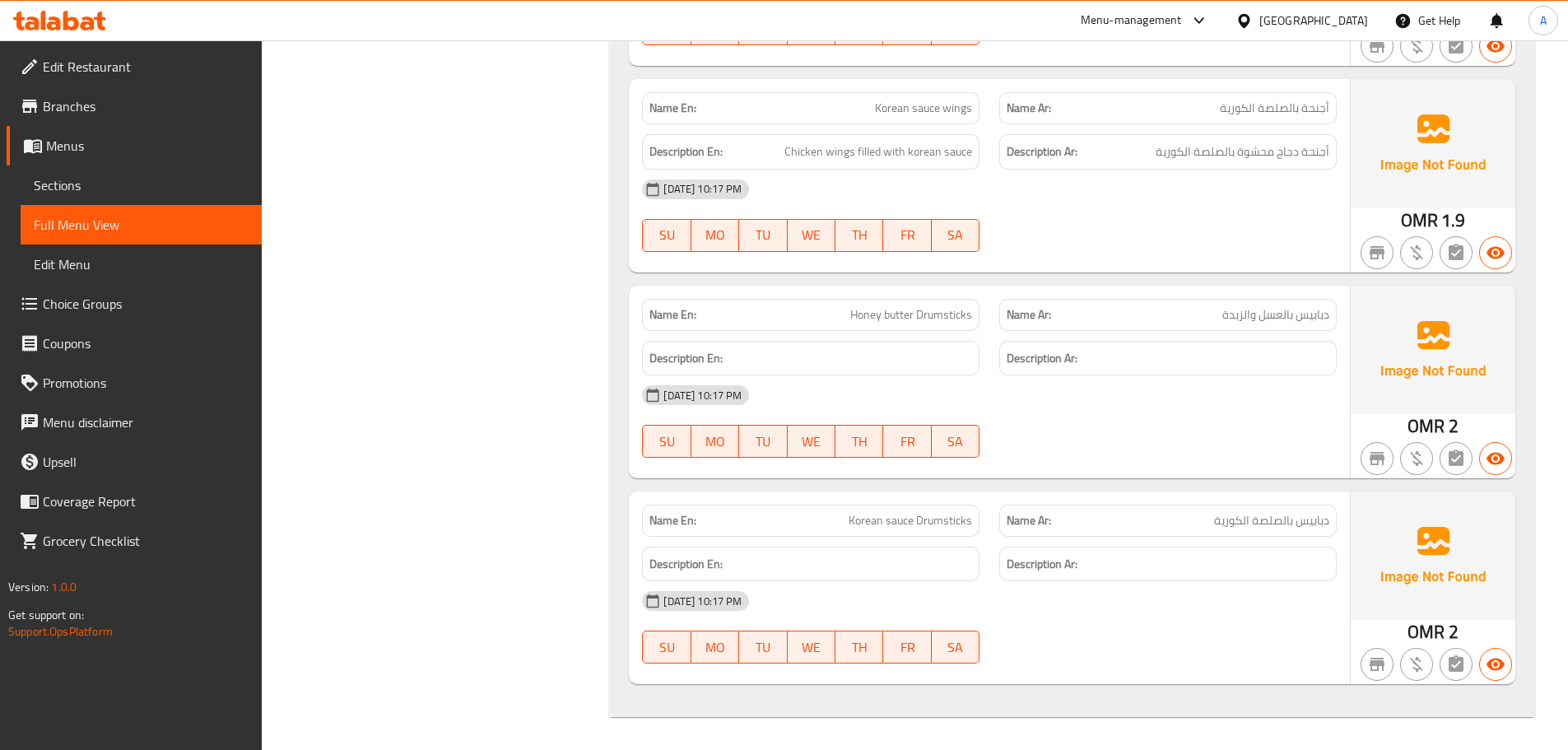
click at [873, 520] on span "Korean sauce Drumsticks" at bounding box center [911, 521] width 123 height 17
copy span "Korean sauce Drumsticks"
click at [1284, 515] on span "دبابيس بالصلصة الكورية" at bounding box center [1272, 521] width 116 height 17
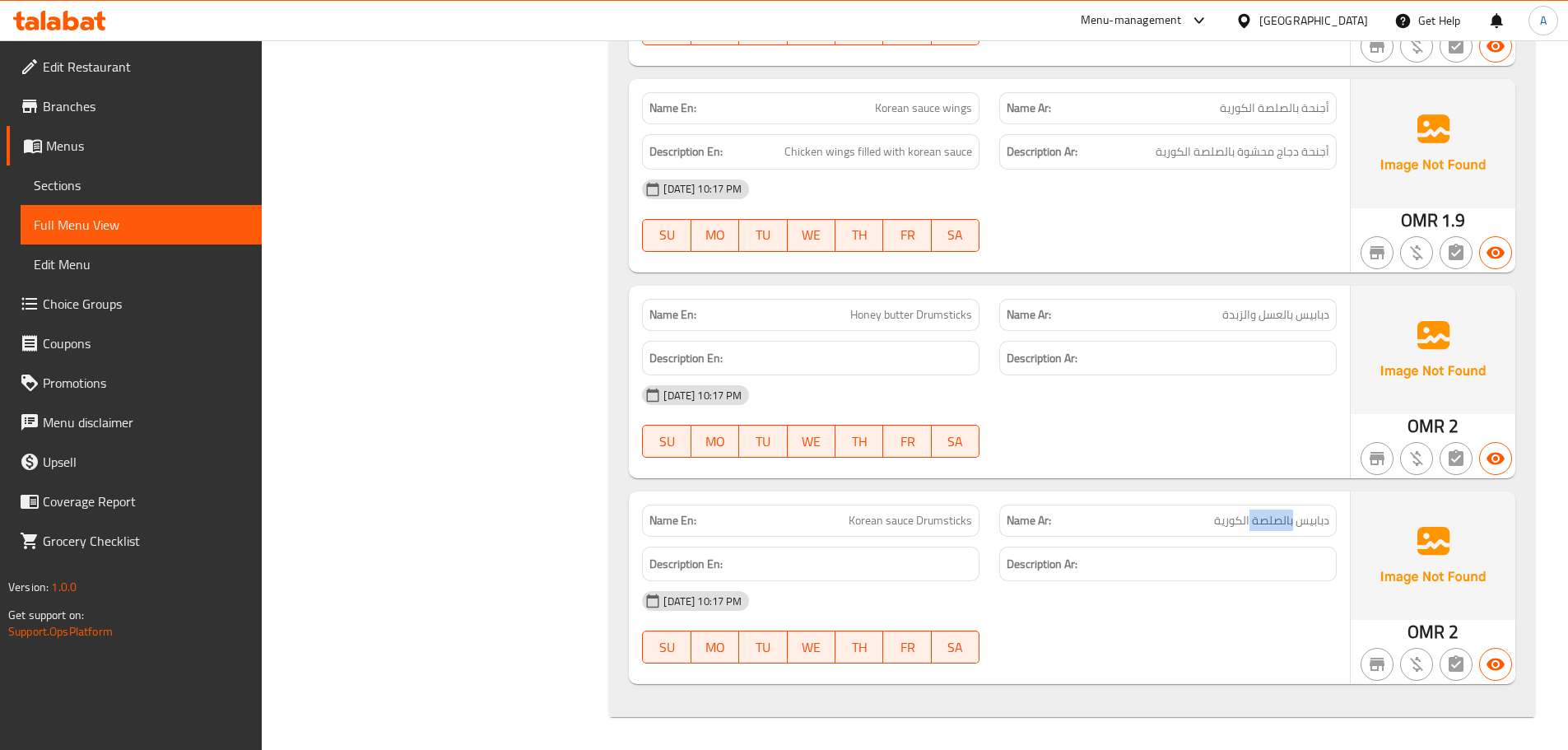
click at [1284, 515] on span "دبابيس بالصلصة الكورية" at bounding box center [1272, 521] width 116 height 17
copy span "دبابيس بالصلصة الكورية"
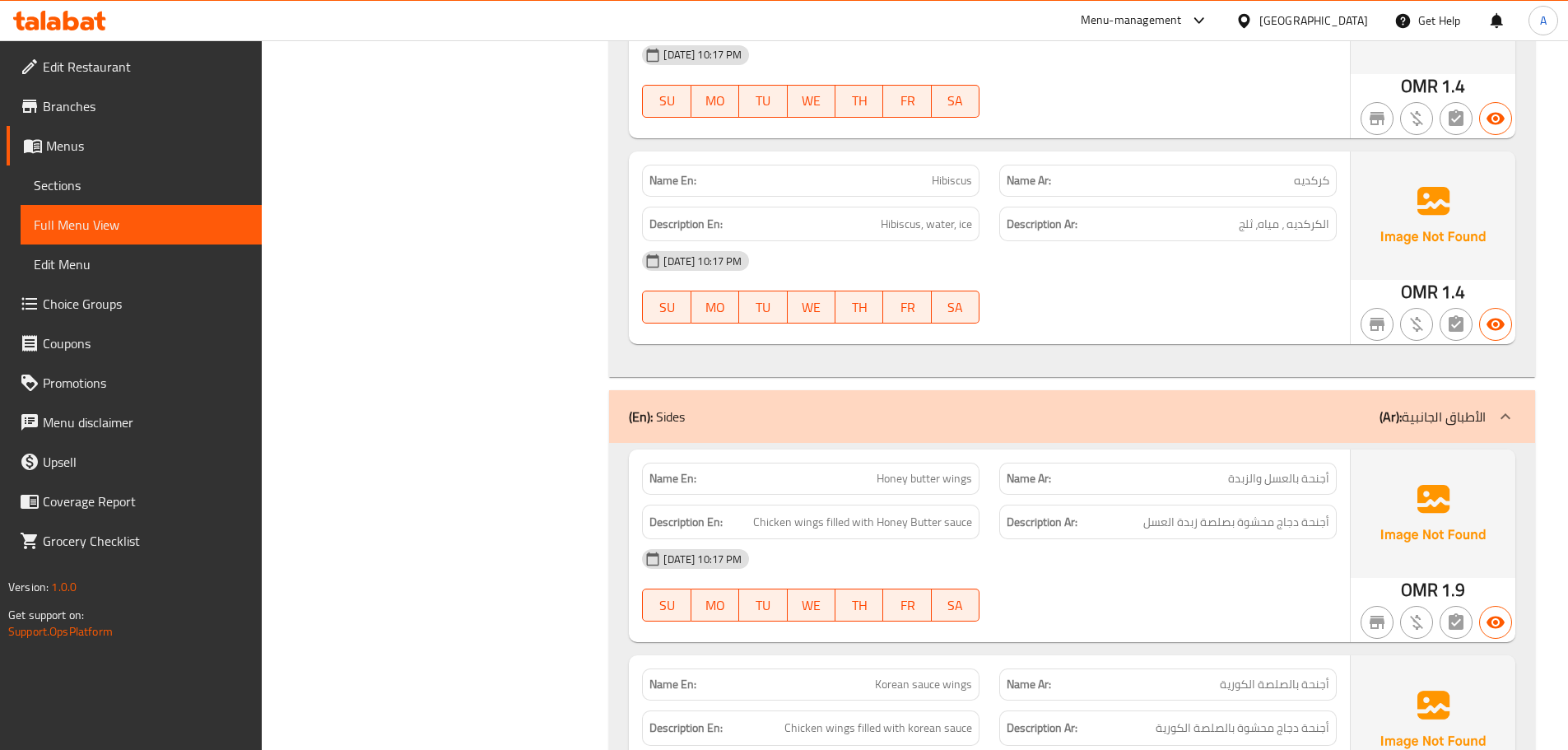
scroll to position [1764, 0]
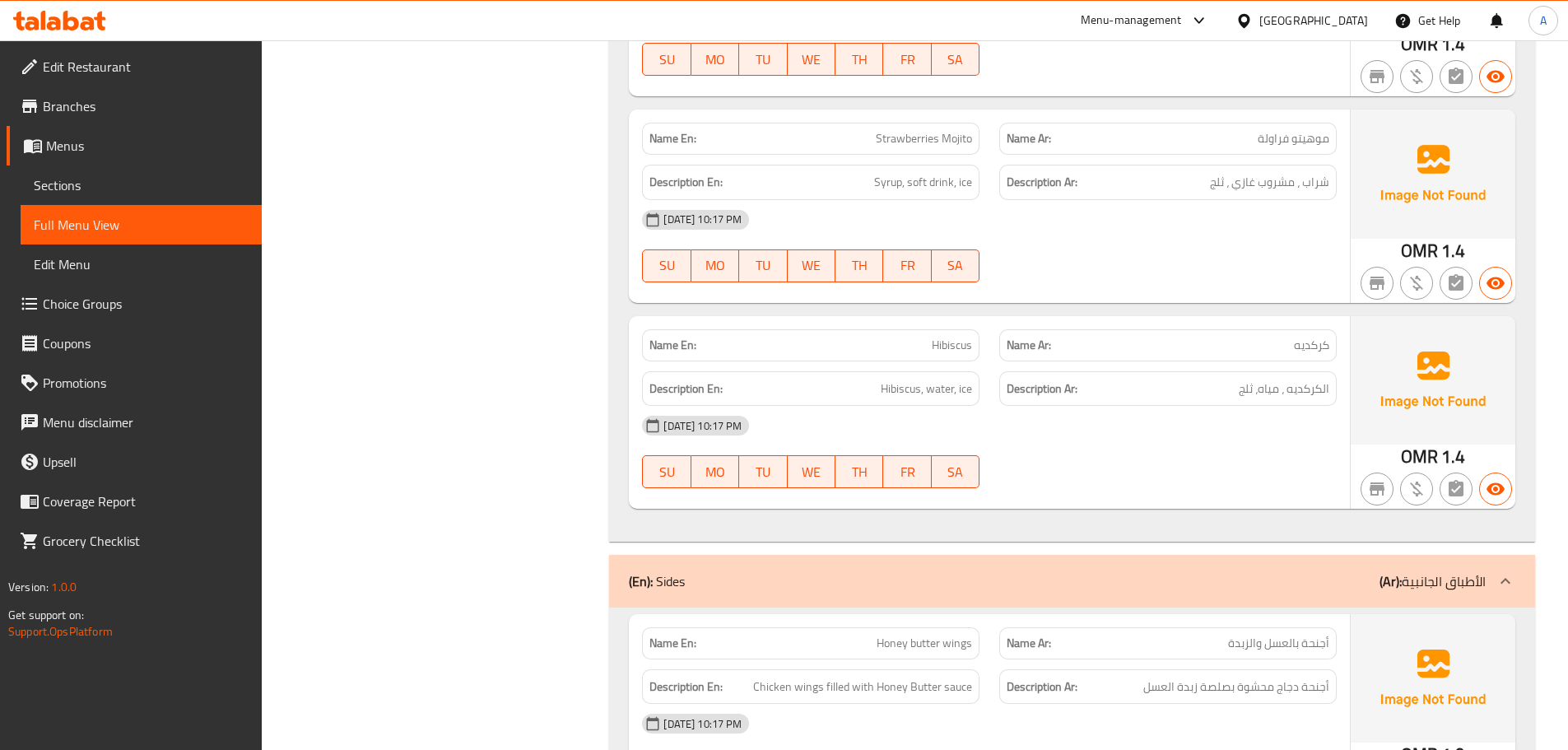
click at [971, 343] on span "Hibiscus" at bounding box center [952, 345] width 41 height 17
click at [971, 344] on span "Hibiscus" at bounding box center [952, 345] width 41 height 17
click at [951, 337] on span "Hibiscus" at bounding box center [952, 345] width 41 height 17
copy span "Hibiscus"
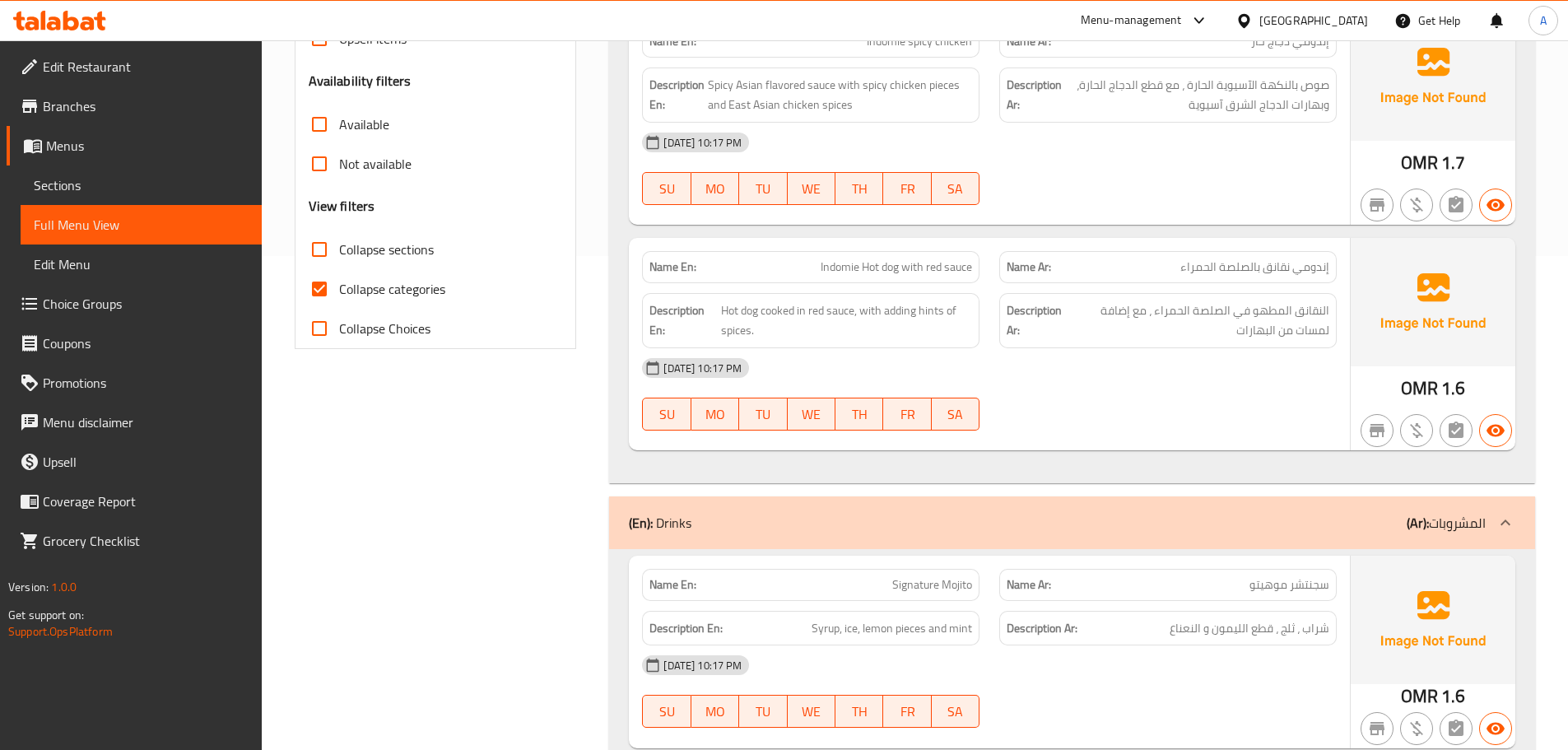
click at [305, 286] on input "Collapse categories" at bounding box center [319, 289] width 40 height 40
checkbox input "false"
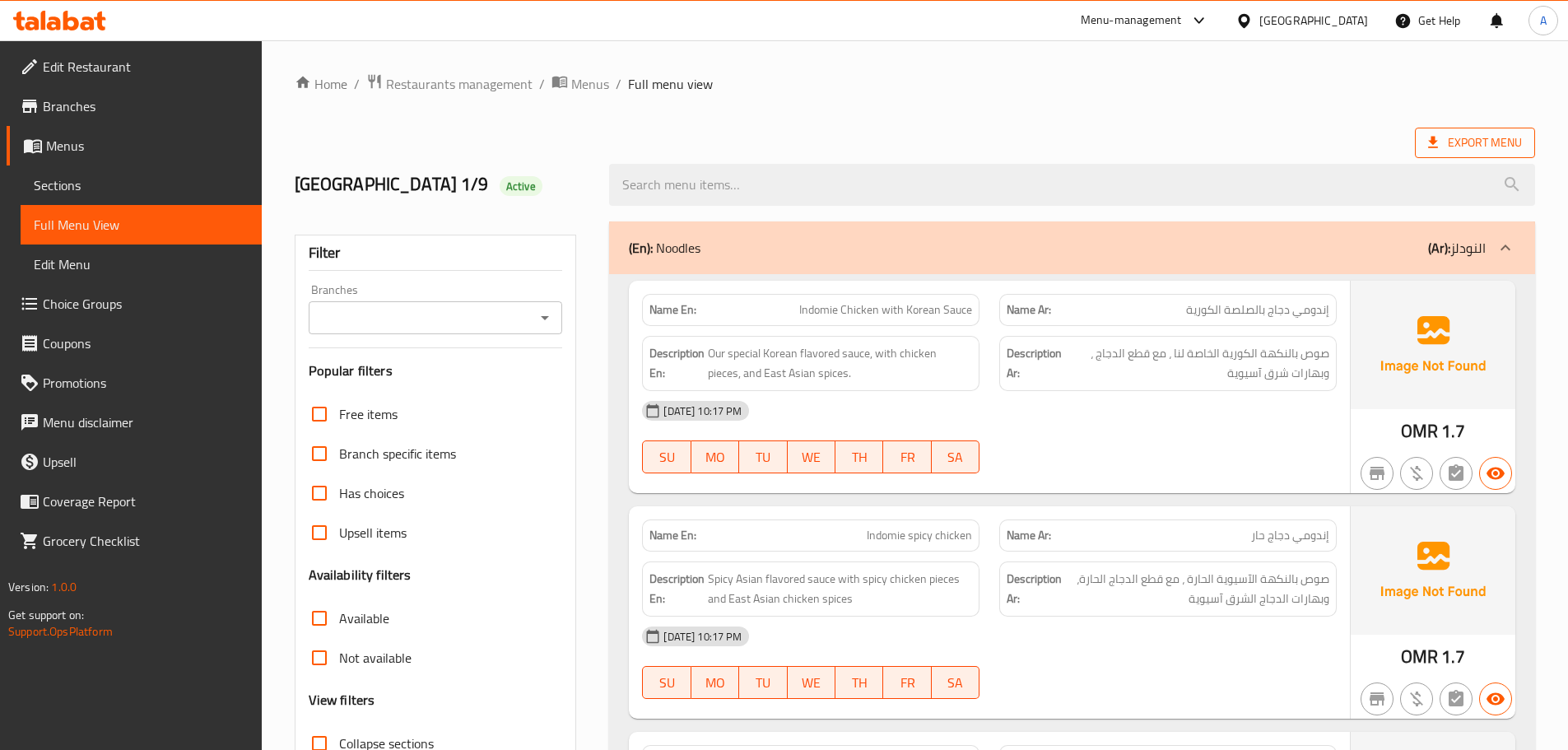
click at [1472, 140] on span "Export Menu" at bounding box center [1475, 143] width 94 height 20
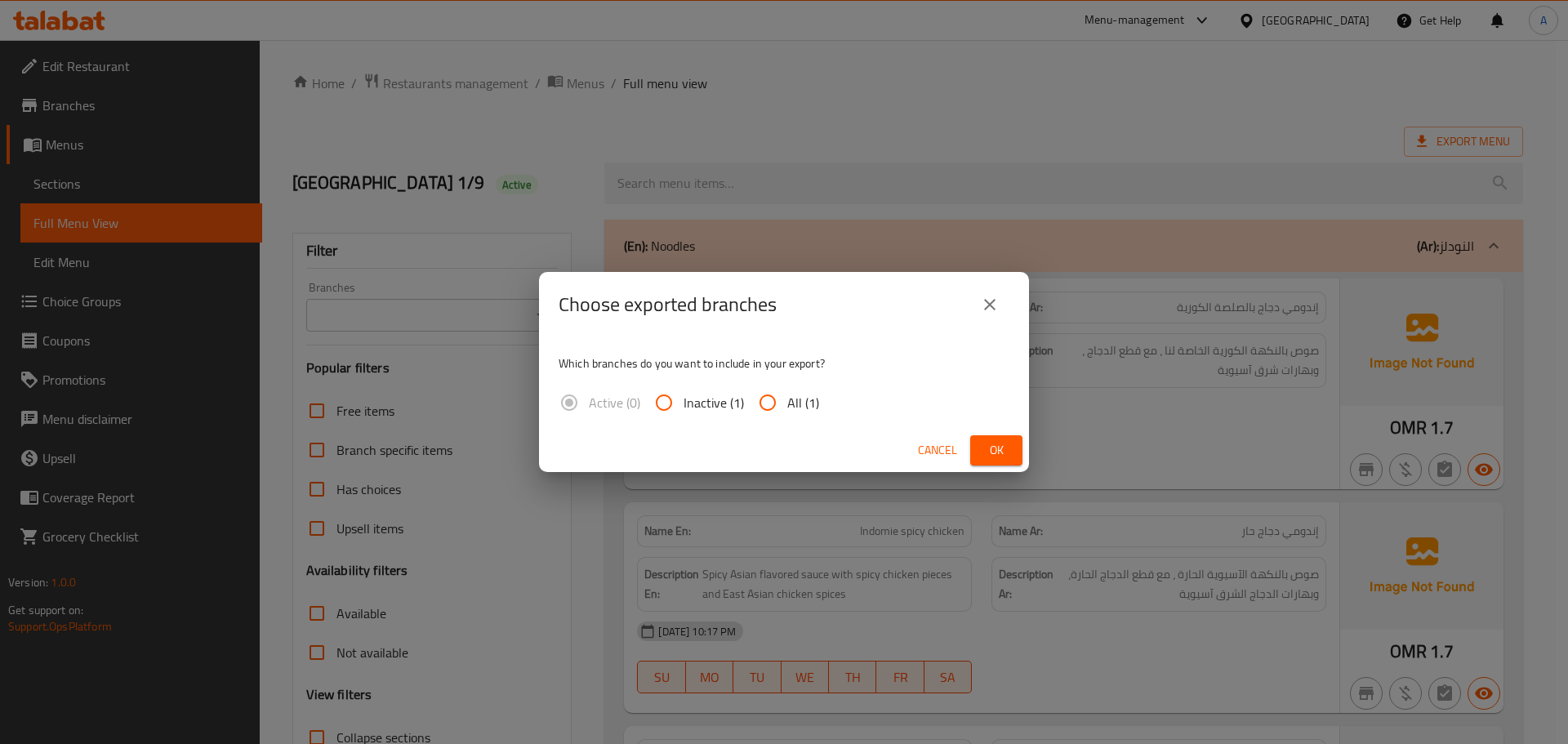
click at [794, 402] on span "All (1)" at bounding box center [803, 402] width 32 height 19
click at [787, 402] on input "All (1)" at bounding box center [768, 403] width 39 height 39
radio input "true"
click at [1002, 445] on span "Ok" at bounding box center [996, 450] width 26 height 20
